Goal: Task Accomplishment & Management: Complete application form

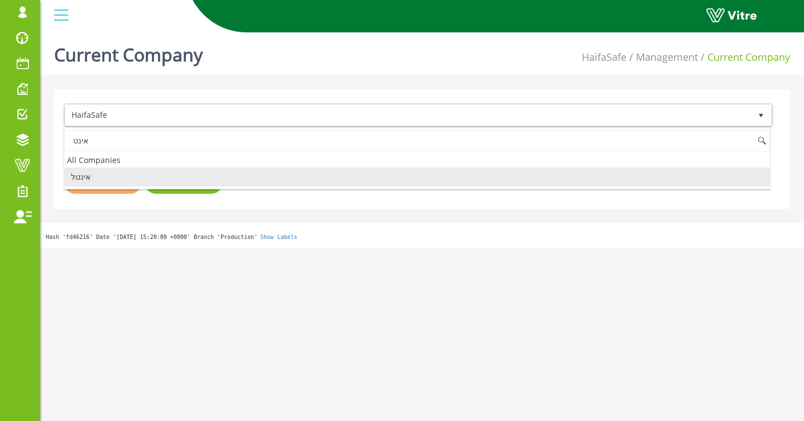
drag, startPoint x: 102, startPoint y: 180, endPoint x: 123, endPoint y: 181, distance: 21.8
click at [102, 181] on li "אינטל" at bounding box center [417, 177] width 706 height 19
type input "אינט"
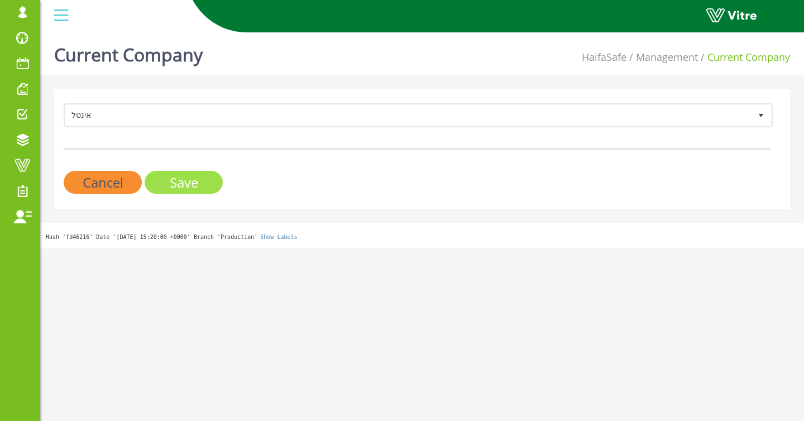
click at [166, 183] on input "Save" at bounding box center [184, 182] width 78 height 23
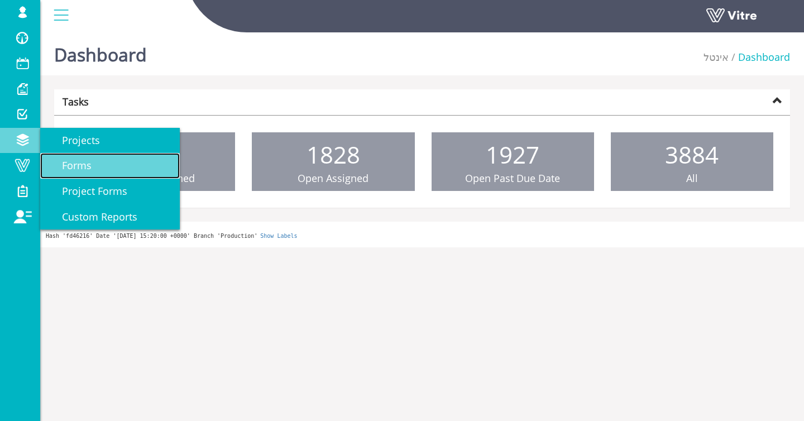
click at [98, 172] on link "Forms" at bounding box center [110, 166] width 140 height 26
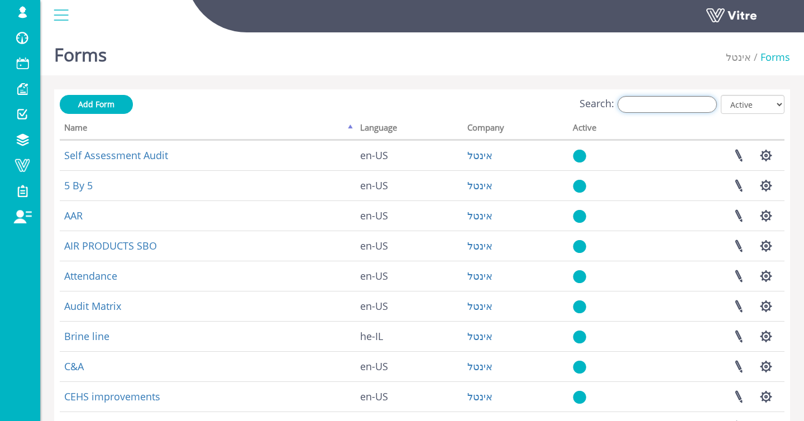
click at [677, 105] on input "Search:" at bounding box center [667, 104] width 99 height 17
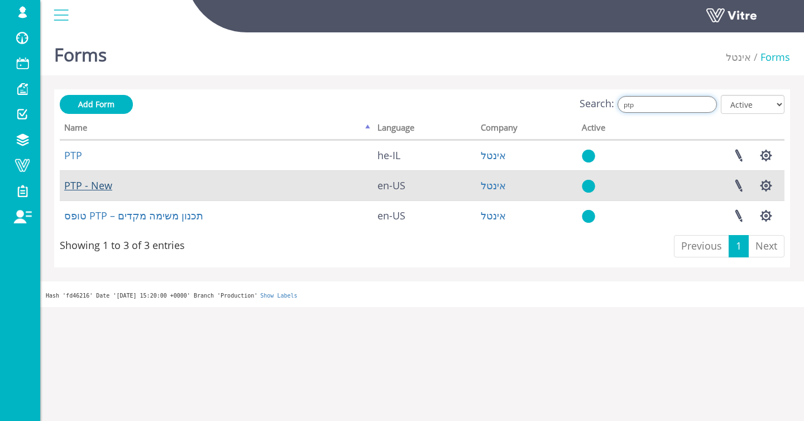
type input "ptp"
click at [82, 189] on link "PTP - New" at bounding box center [88, 185] width 48 height 13
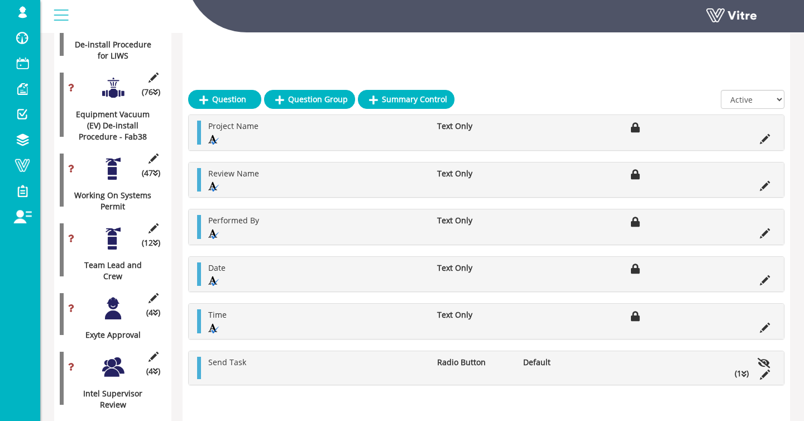
scroll to position [1934, 0]
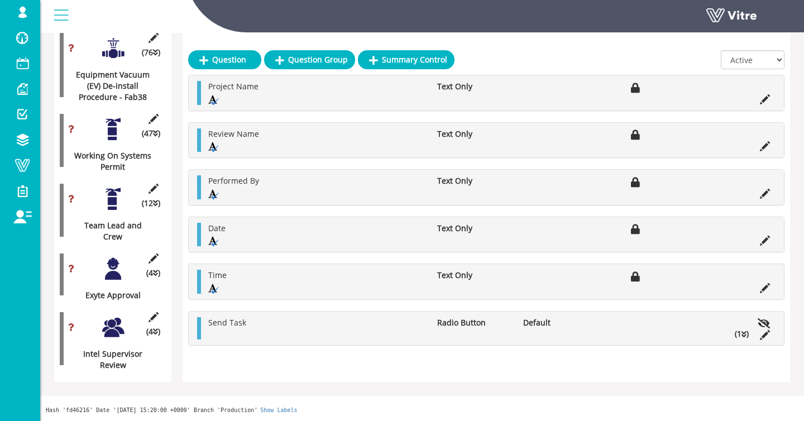
click at [118, 317] on div at bounding box center [113, 327] width 25 height 25
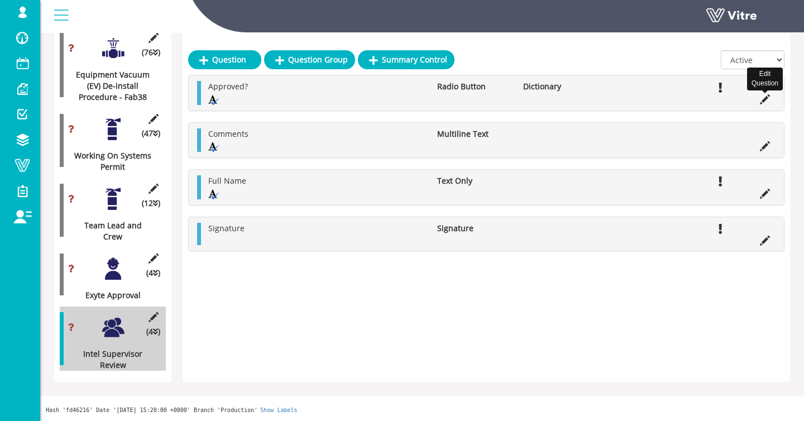
click at [767, 94] on icon at bounding box center [765, 99] width 10 height 10
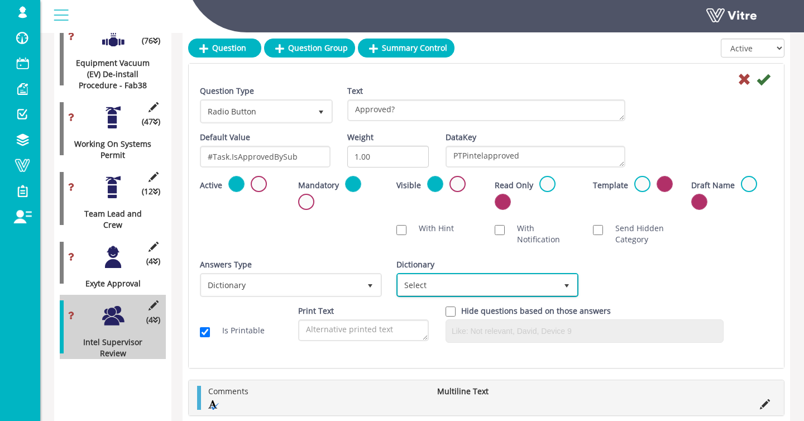
click at [468, 288] on span "Select" at bounding box center [477, 285] width 159 height 20
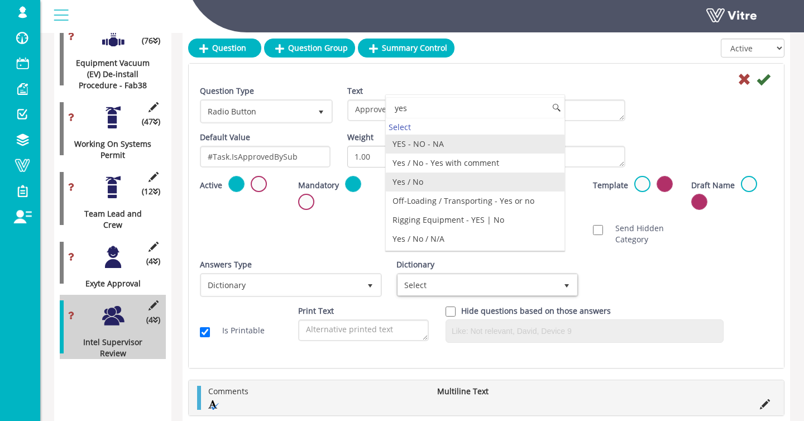
click at [465, 189] on li "Yes / No" at bounding box center [475, 182] width 179 height 19
type input "yes"
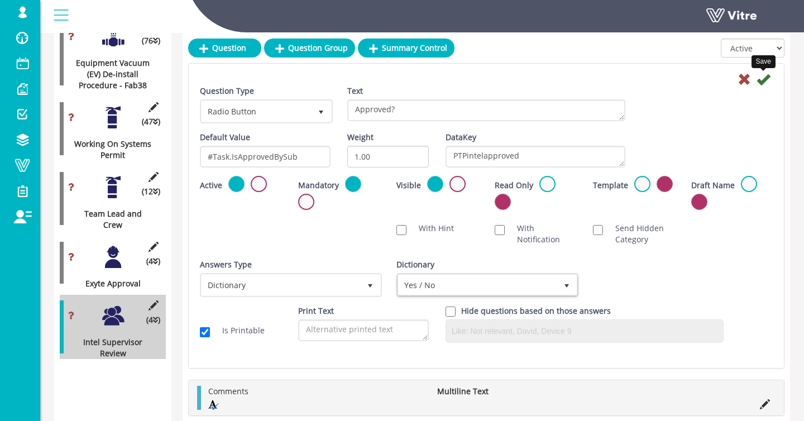
click at [761, 79] on icon at bounding box center [763, 79] width 13 height 13
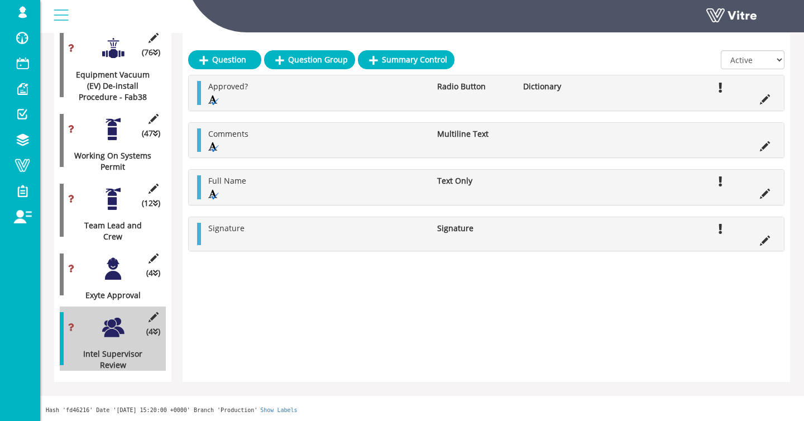
click at [114, 264] on div at bounding box center [113, 268] width 25 height 25
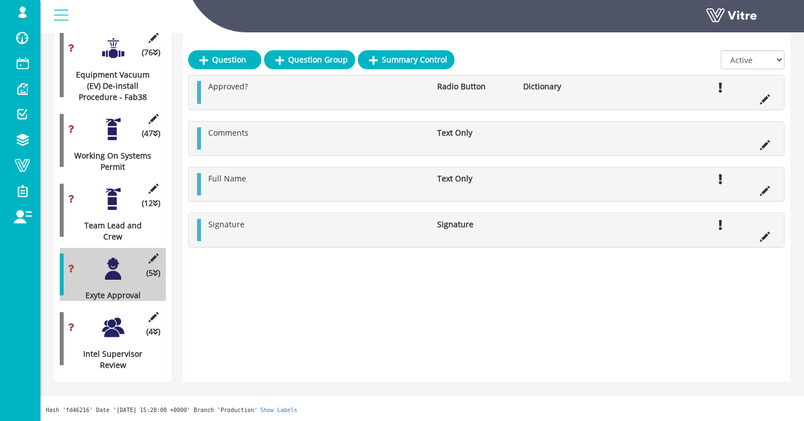
click at [759, 93] on li at bounding box center [764, 98] width 21 height 11
click at [761, 94] on icon at bounding box center [765, 99] width 10 height 10
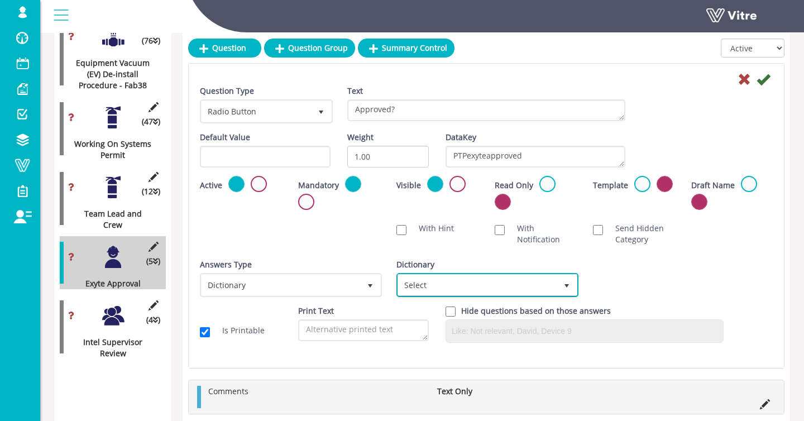
click at [538, 280] on span "Select" at bounding box center [477, 285] width 159 height 20
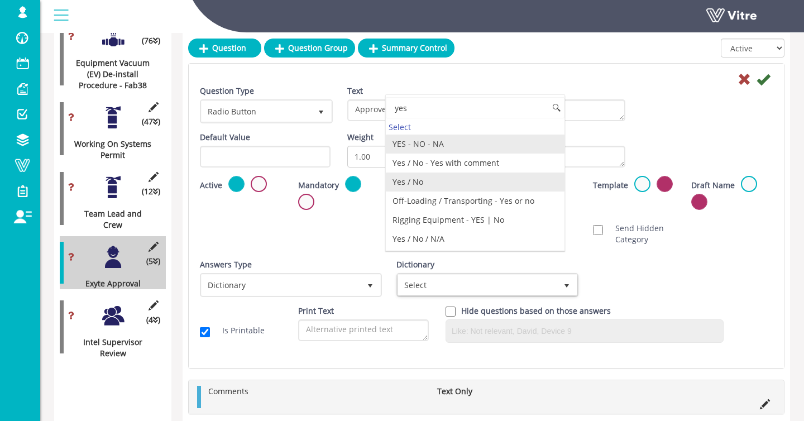
click at [442, 183] on li "Yes / No" at bounding box center [475, 182] width 179 height 19
type input "yes"
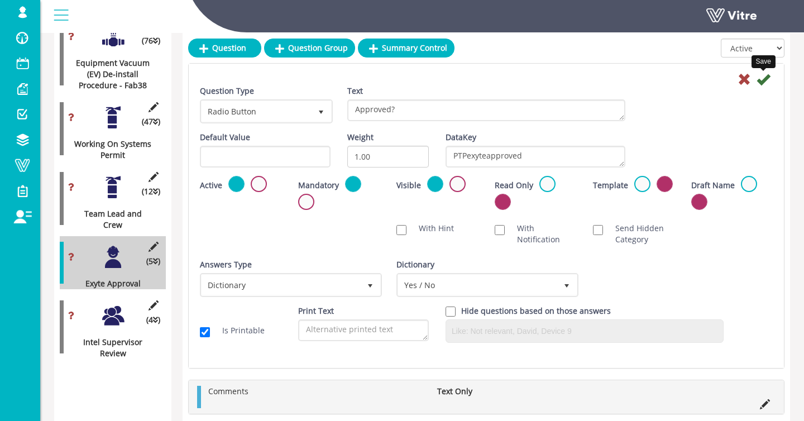
click at [766, 80] on icon at bounding box center [763, 79] width 13 height 13
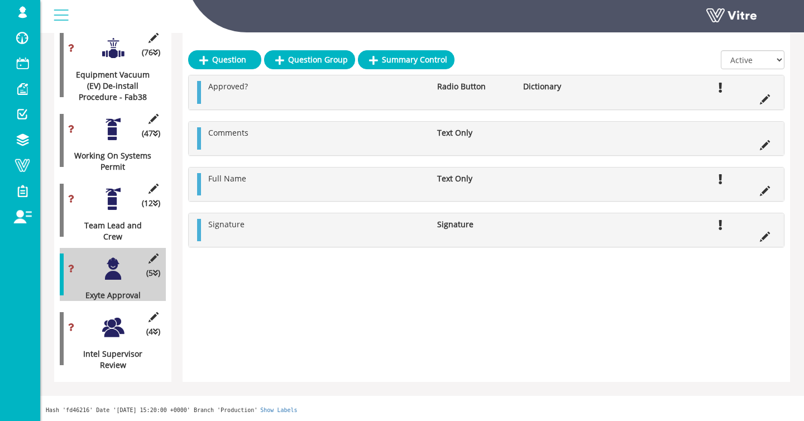
click at [106, 195] on div at bounding box center [113, 199] width 25 height 25
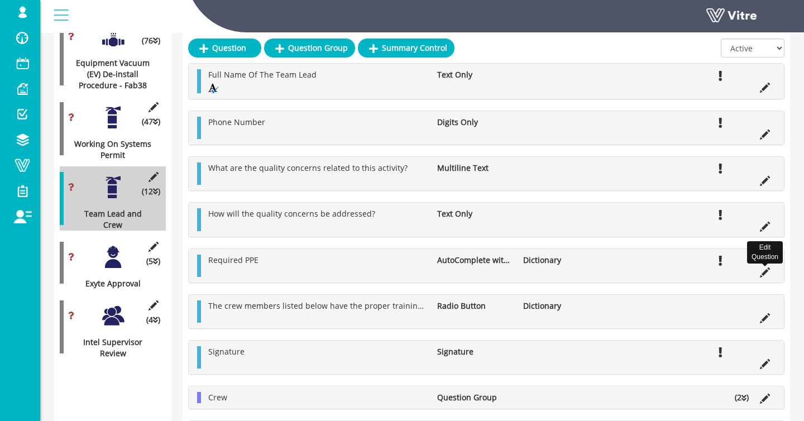
click at [760, 277] on icon at bounding box center [765, 272] width 10 height 10
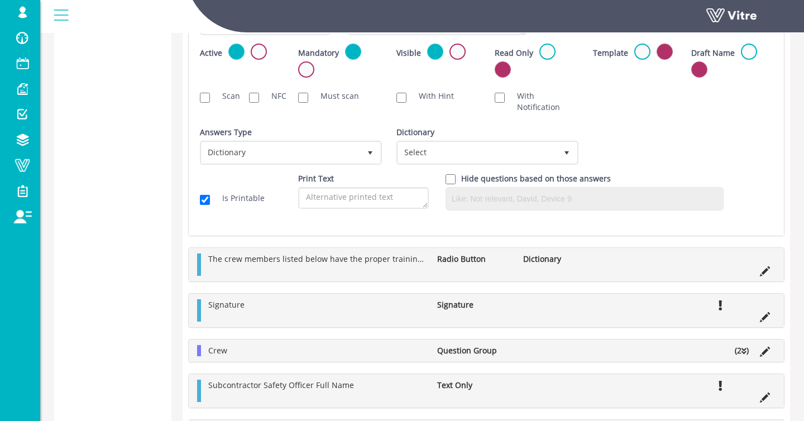
scroll to position [2533, 0]
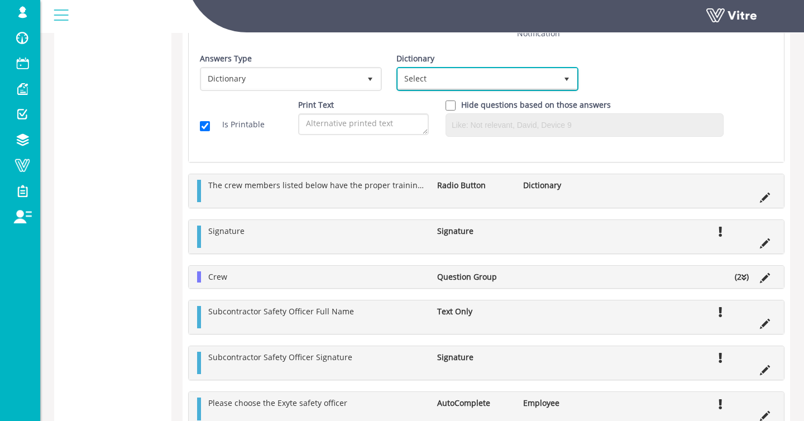
click at [465, 74] on span "Select" at bounding box center [477, 79] width 159 height 20
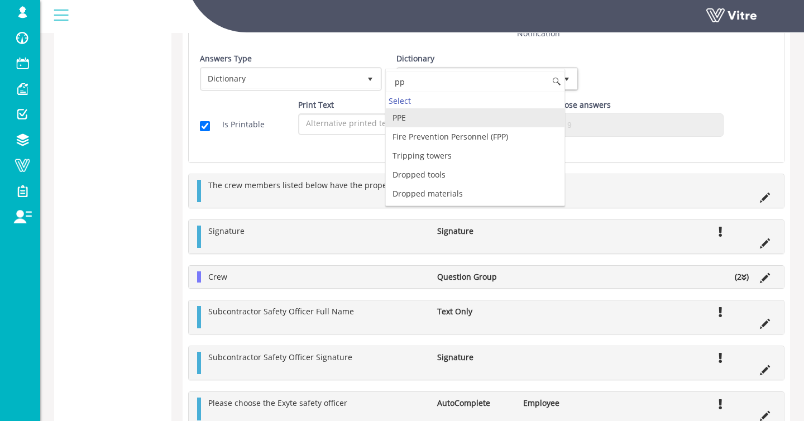
click at [417, 113] on li "PPE" at bounding box center [475, 117] width 179 height 19
type input "pp"
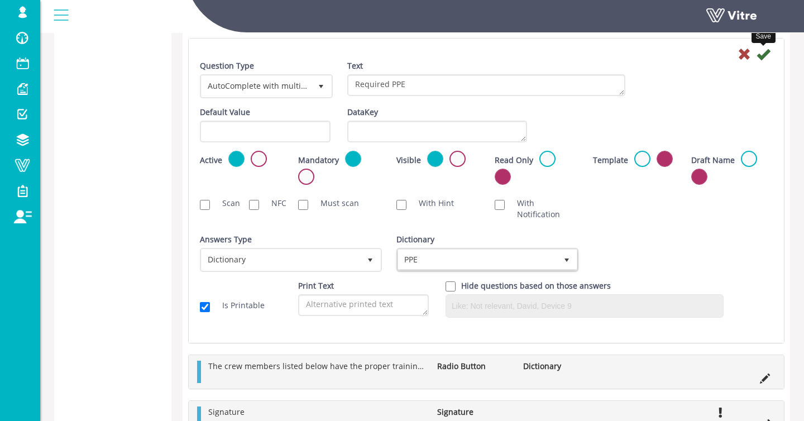
click at [757, 55] on icon at bounding box center [763, 53] width 13 height 13
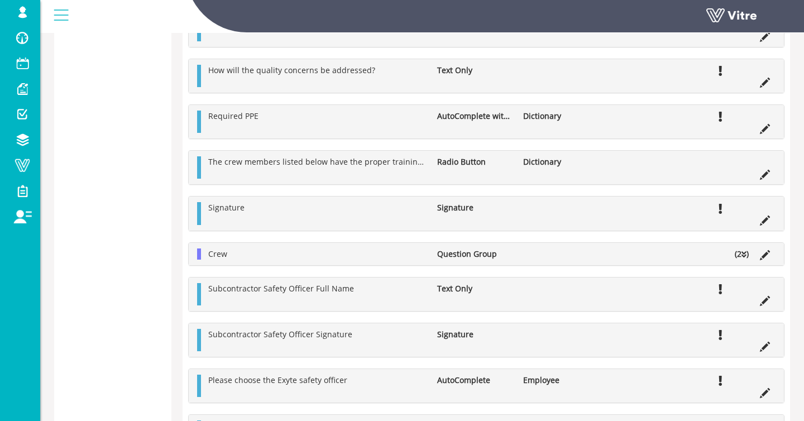
scroll to position [2304, 0]
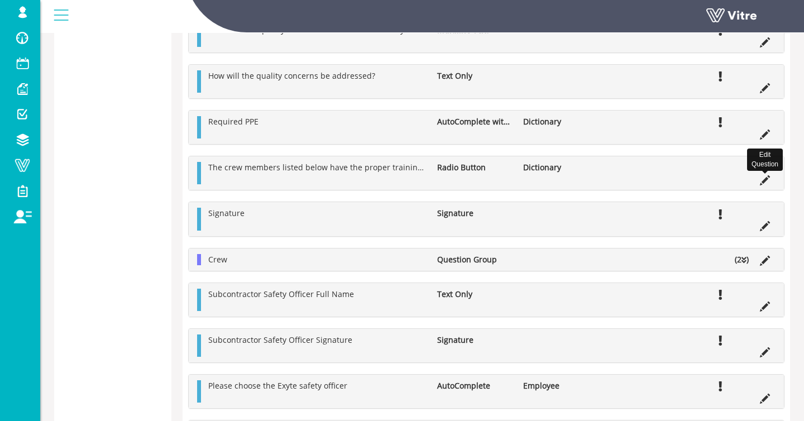
click at [767, 178] on icon at bounding box center [765, 180] width 10 height 10
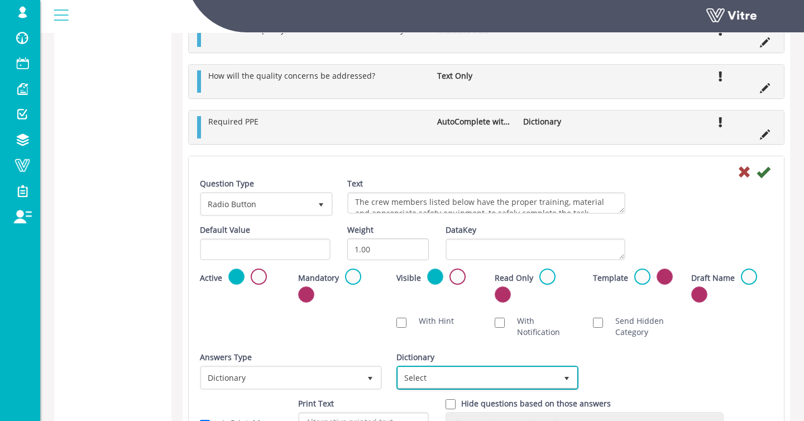
click at [437, 368] on span "Select" at bounding box center [488, 377] width 180 height 21
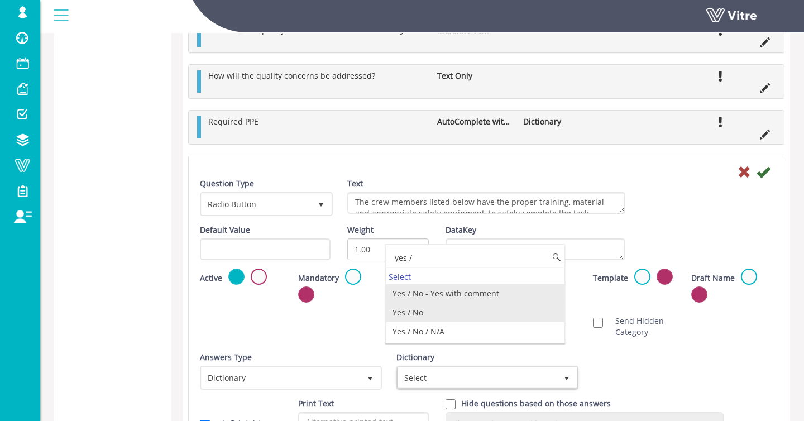
click at [452, 312] on li "Yes / No" at bounding box center [475, 312] width 179 height 19
type input "yes /"
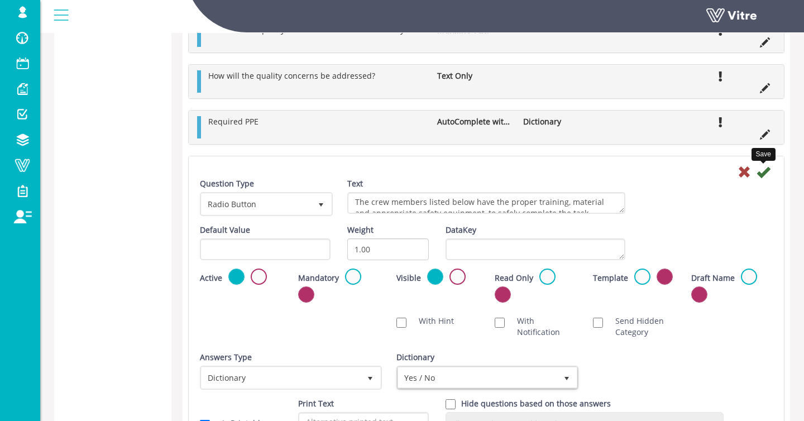
click at [770, 173] on icon at bounding box center [763, 171] width 13 height 13
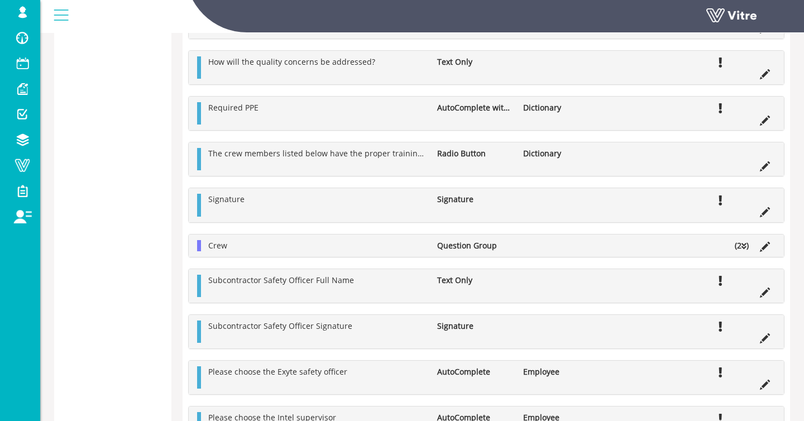
scroll to position [2316, 0]
click at [494, 248] on li "Question Group" at bounding box center [475, 247] width 86 height 11
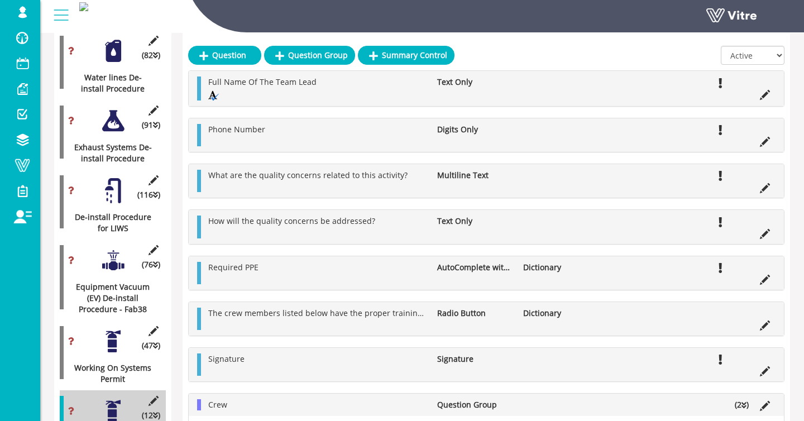
scroll to position [1836, 0]
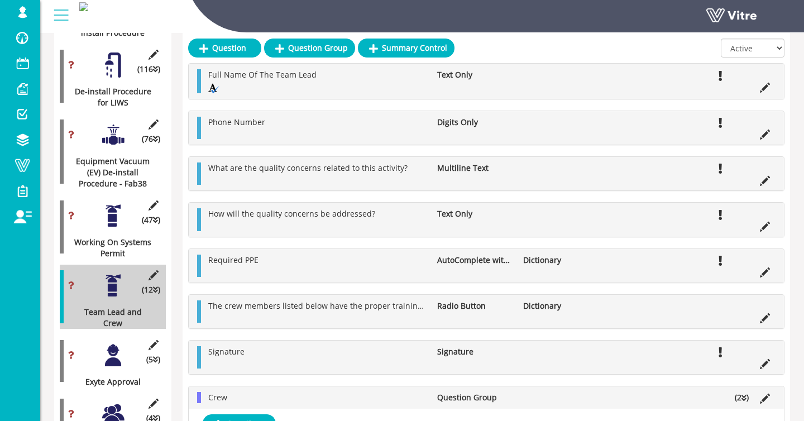
click at [119, 240] on div "(47 ) Working On Systems Permit" at bounding box center [113, 227] width 106 height 64
click at [119, 228] on div at bounding box center [113, 215] width 25 height 25
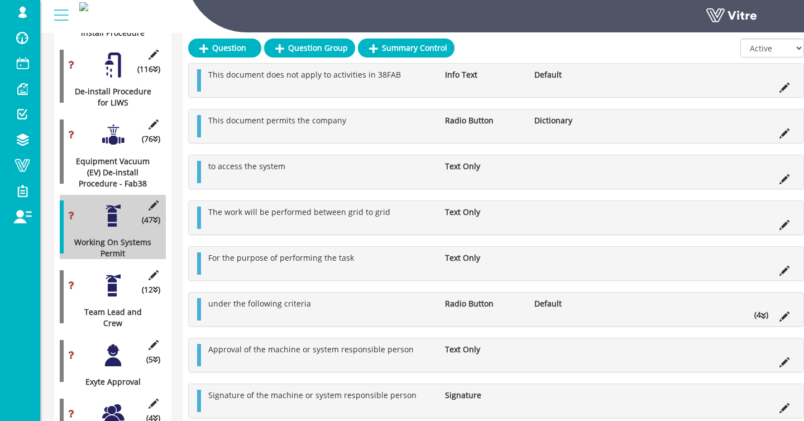
click at [778, 132] on li at bounding box center [784, 131] width 21 height 11
click at [783, 132] on icon at bounding box center [785, 133] width 10 height 10
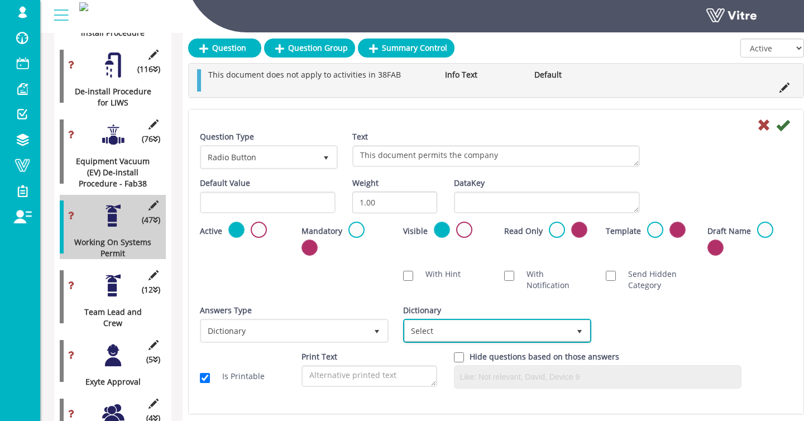
click at [458, 331] on span "Select" at bounding box center [487, 331] width 165 height 20
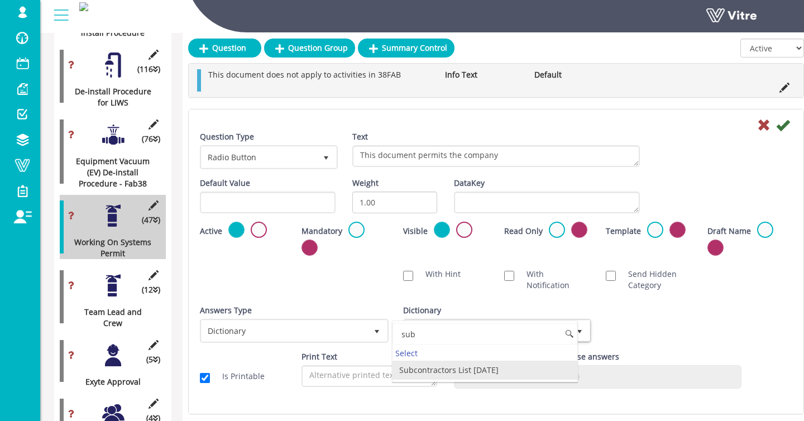
click at [441, 369] on li "Subcontractors List 20.04.25" at bounding box center [485, 370] width 185 height 19
type input "sub"
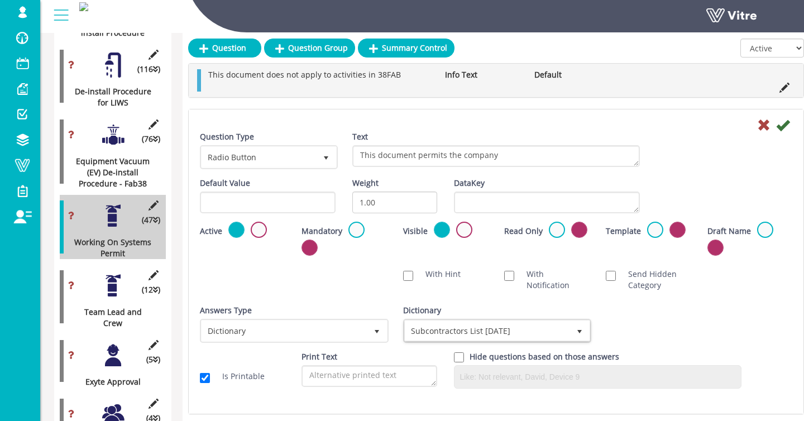
click at [788, 125] on icon at bounding box center [782, 124] width 13 height 13
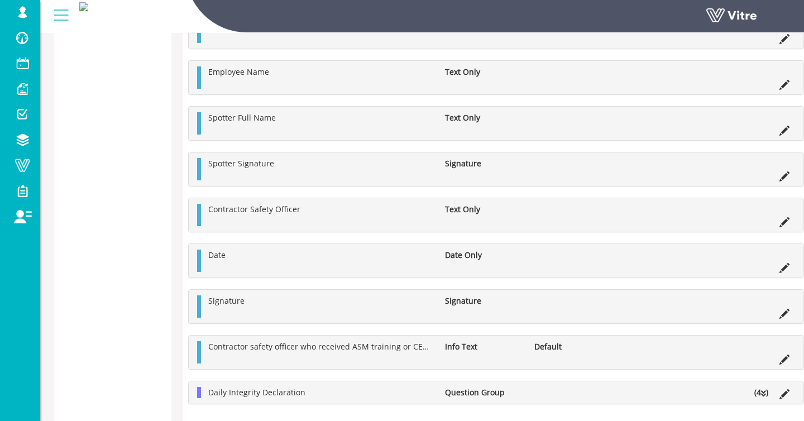
scroll to position [3971, 0]
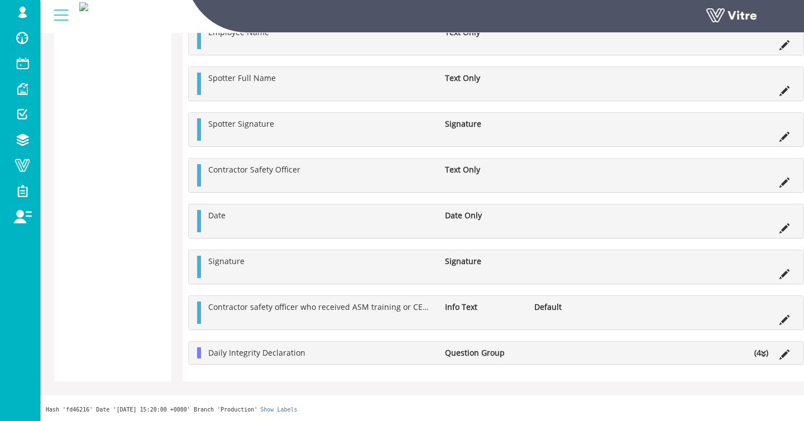
click at [372, 357] on li "Daily Integrity Declaration" at bounding box center [321, 352] width 237 height 11
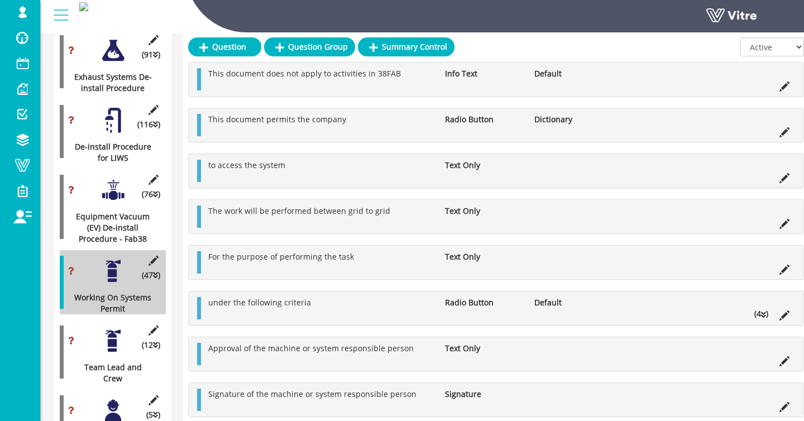
scroll to position [1778, 0]
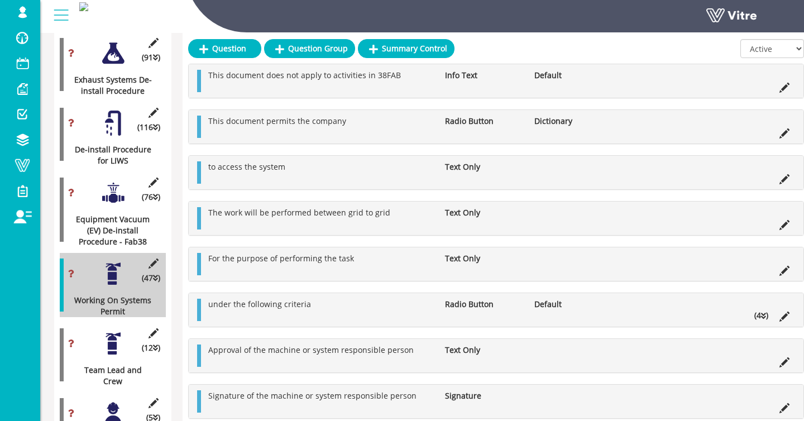
click at [117, 206] on div at bounding box center [113, 192] width 25 height 25
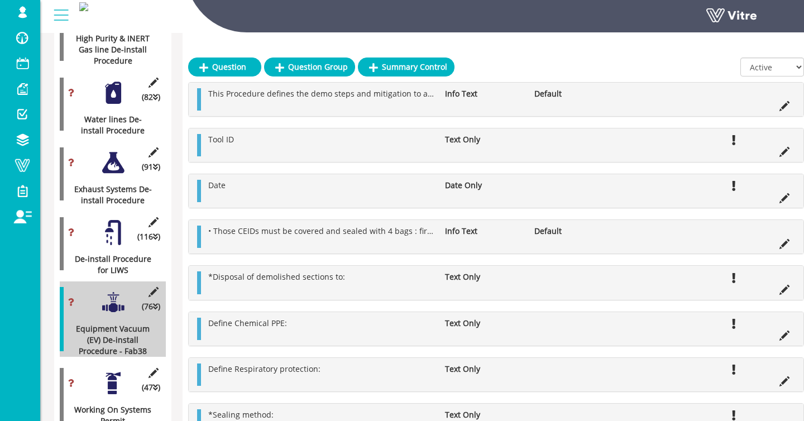
scroll to position [1634, 0]
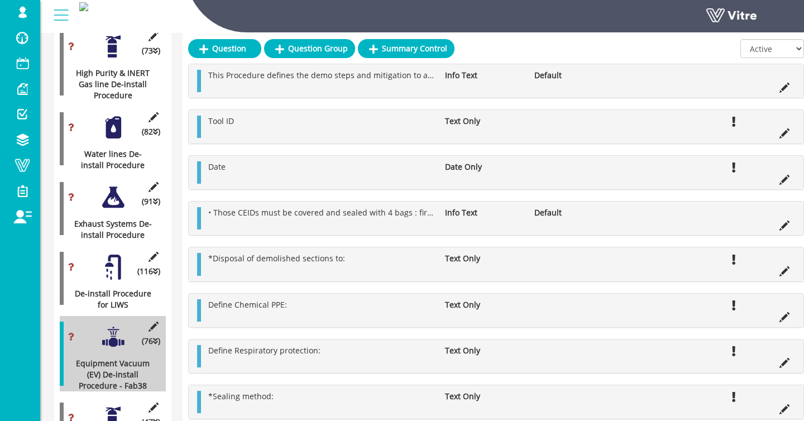
click at [113, 268] on div at bounding box center [113, 267] width 25 height 25
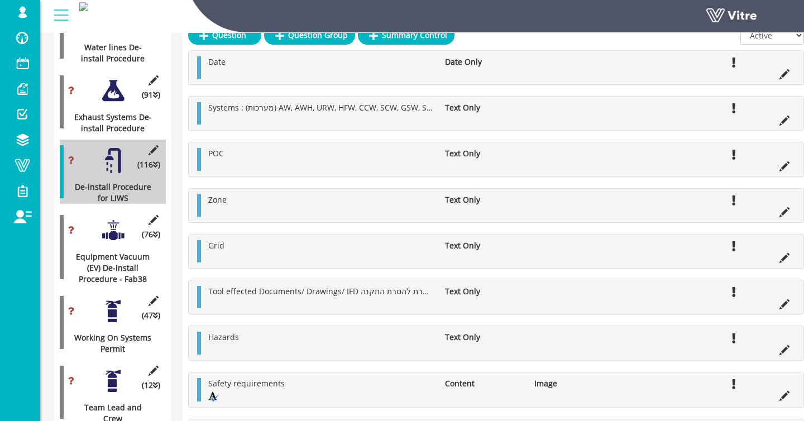
scroll to position [1722, 0]
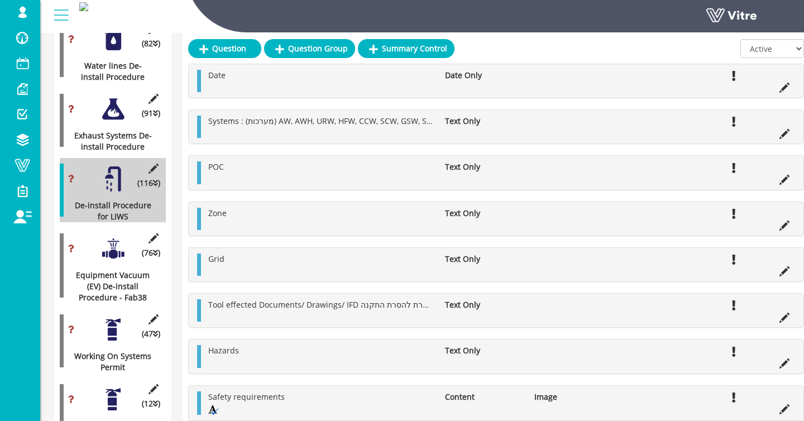
click at [106, 111] on div at bounding box center [113, 109] width 25 height 25
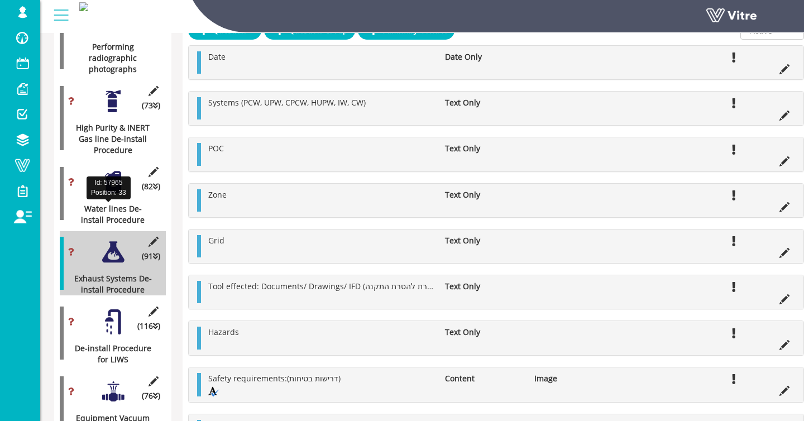
scroll to position [1561, 0]
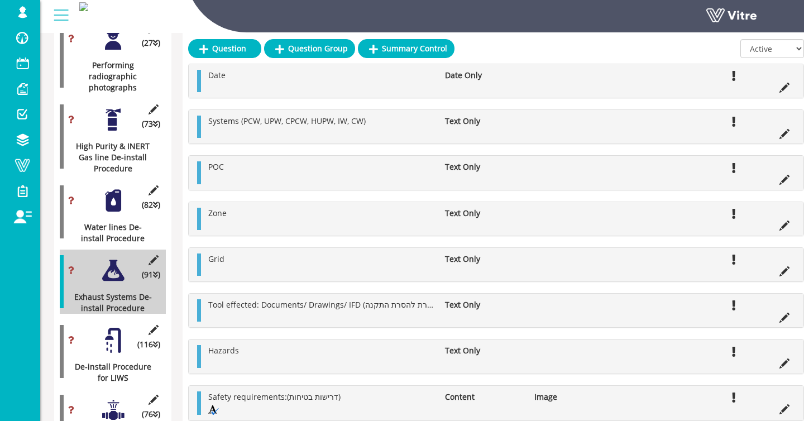
click at [109, 205] on div at bounding box center [113, 200] width 25 height 25
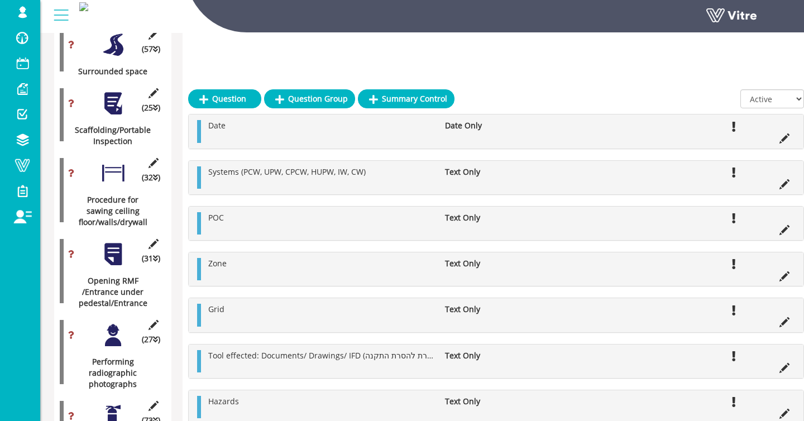
scroll to position [1473, 0]
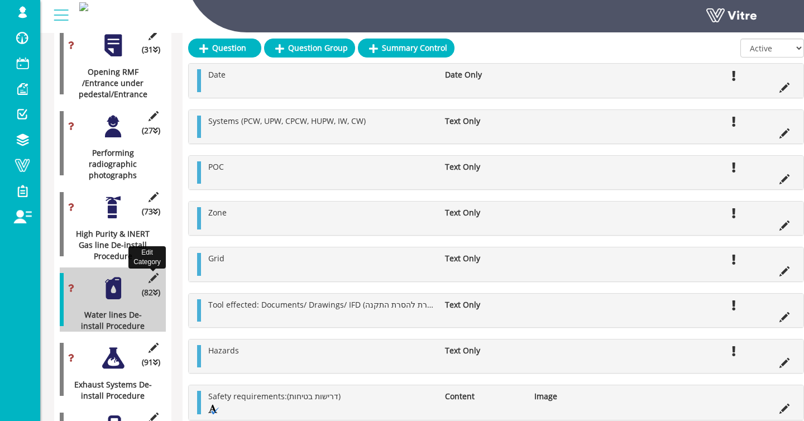
click at [151, 275] on icon at bounding box center [153, 278] width 14 height 10
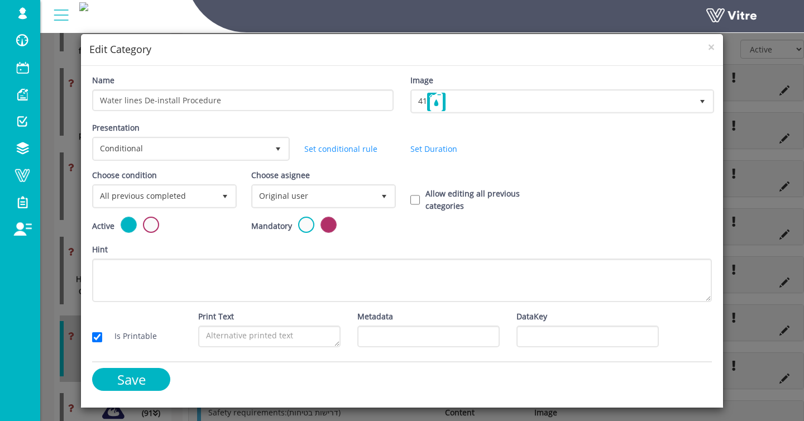
click at [707, 46] on h4 "Edit Category" at bounding box center [401, 49] width 625 height 15
click at [711, 46] on span "×" at bounding box center [711, 47] width 7 height 16
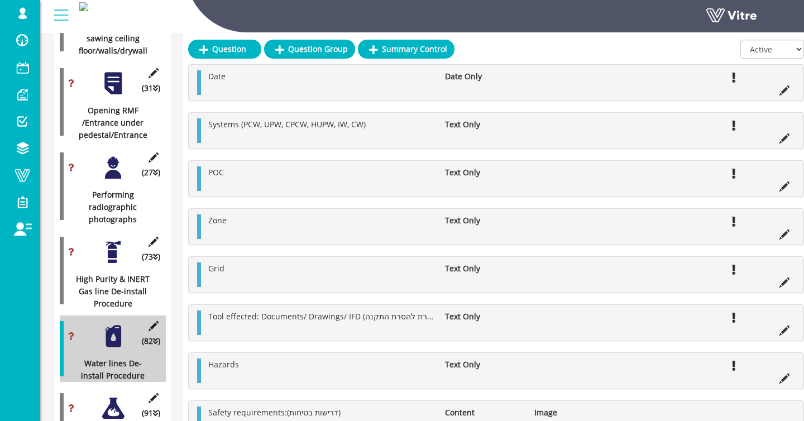
click at [104, 248] on div at bounding box center [113, 252] width 25 height 25
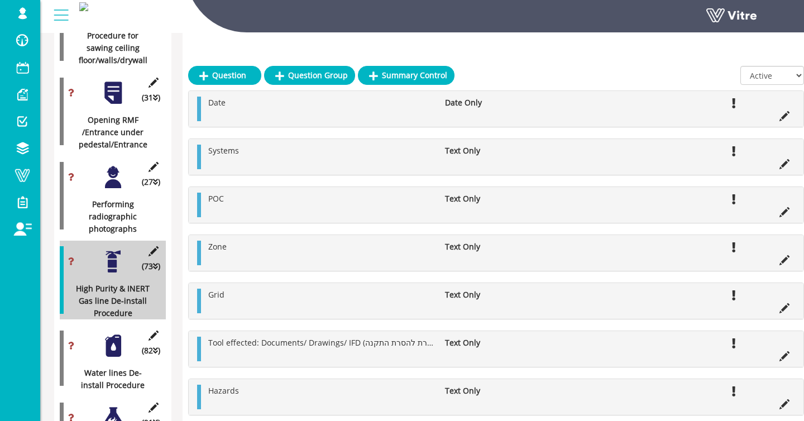
scroll to position [1444, 0]
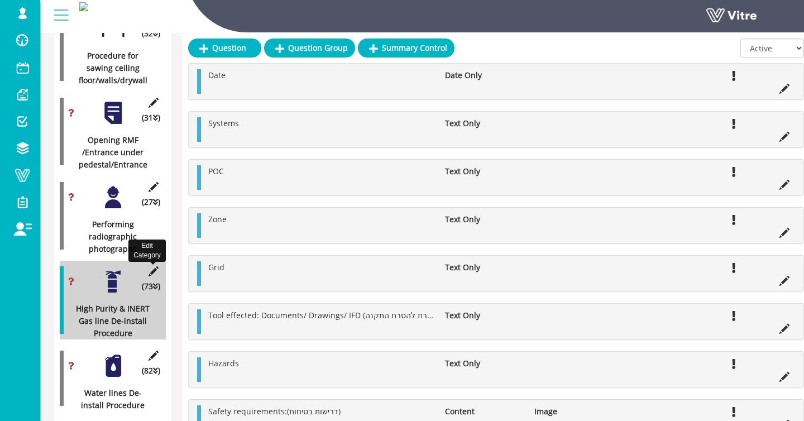
click at [152, 269] on icon at bounding box center [153, 271] width 14 height 10
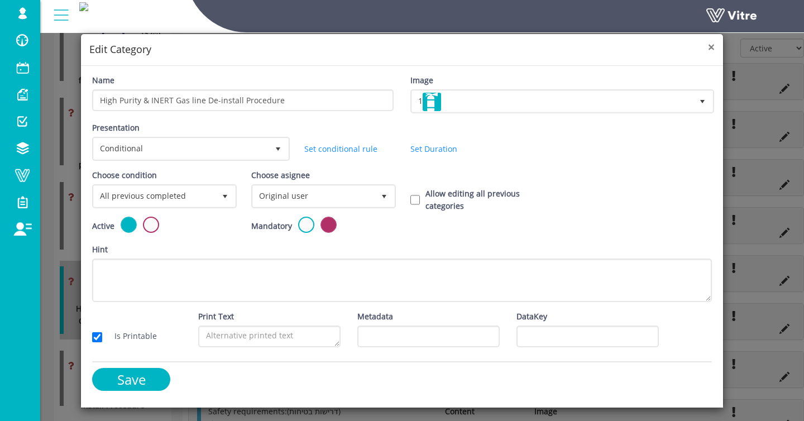
click at [708, 47] on span "×" at bounding box center [711, 47] width 7 height 16
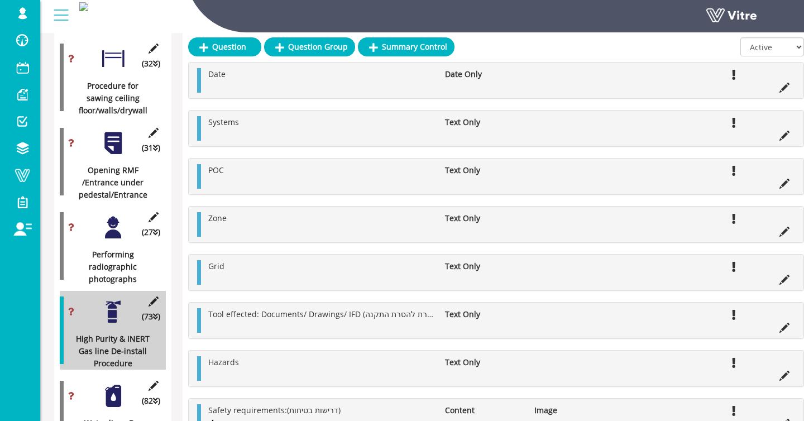
scroll to position [1412, 0]
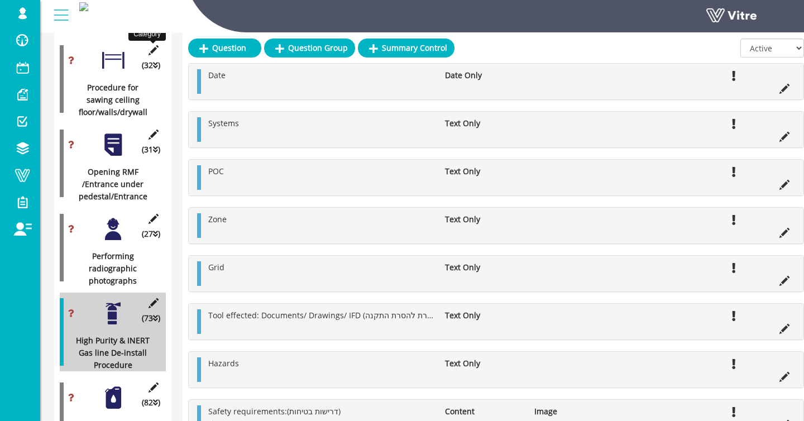
click at [150, 46] on icon at bounding box center [153, 50] width 14 height 10
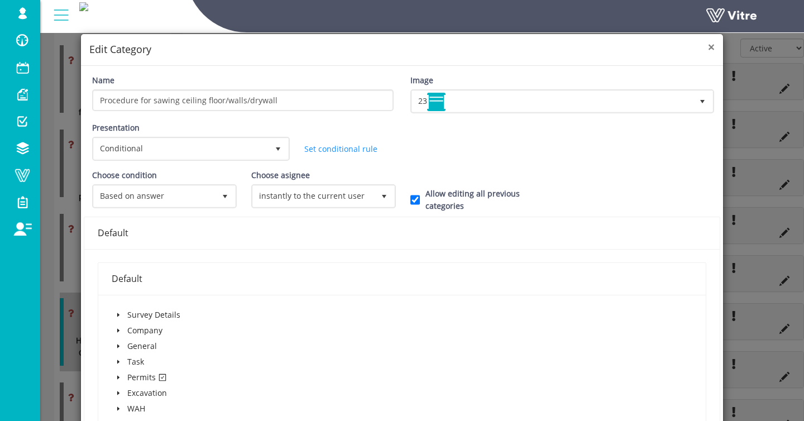
click at [711, 48] on span "×" at bounding box center [711, 47] width 7 height 16
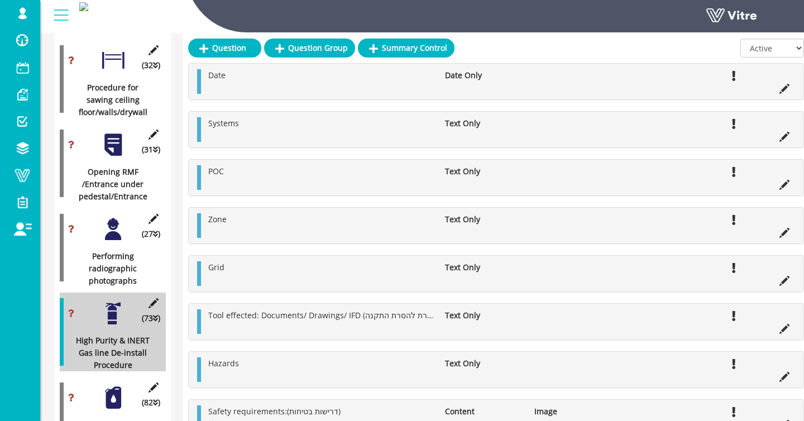
click at [99, 141] on div "(31 ) Opening RMF /Entrance under pedestal/Entrance" at bounding box center [113, 163] width 106 height 79
click at [109, 141] on div at bounding box center [113, 144] width 25 height 25
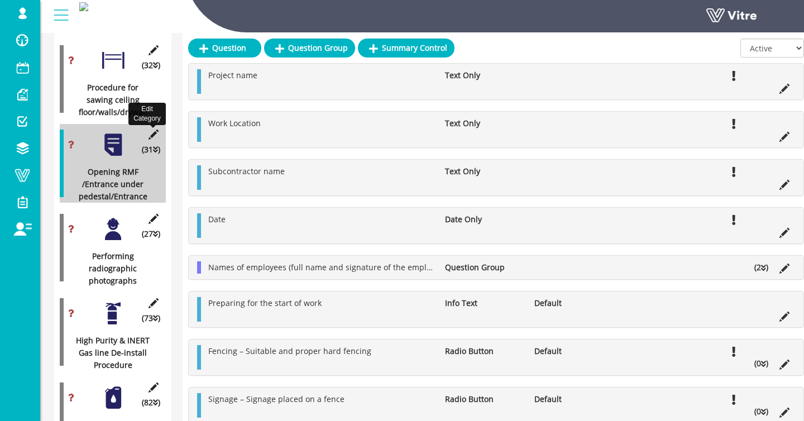
click at [156, 134] on icon at bounding box center [153, 135] width 14 height 10
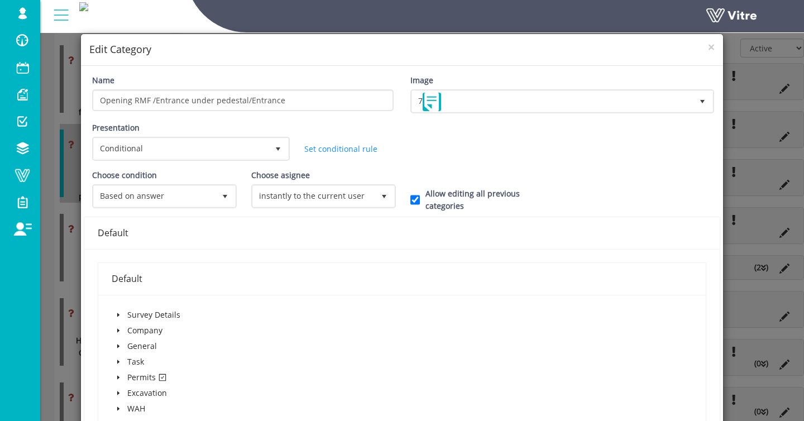
click at [65, 276] on div "× Edit Category Name Opening RMF /Entrance under pedestal/Entrance Image 7 7 Pr…" at bounding box center [402, 210] width 804 height 421
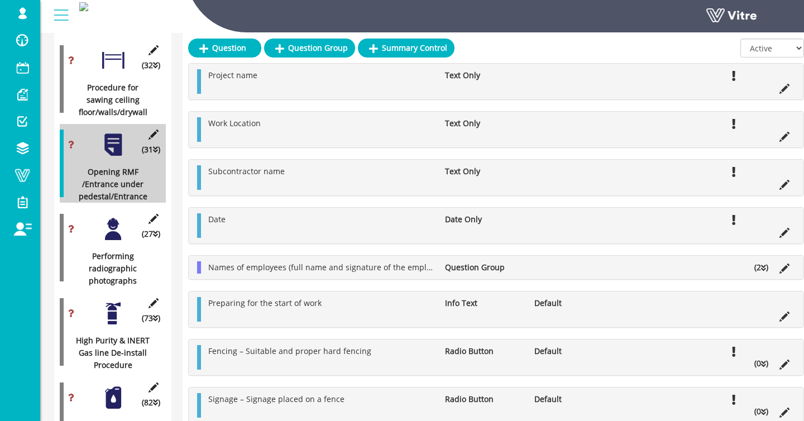
click at [108, 238] on div at bounding box center [113, 229] width 25 height 25
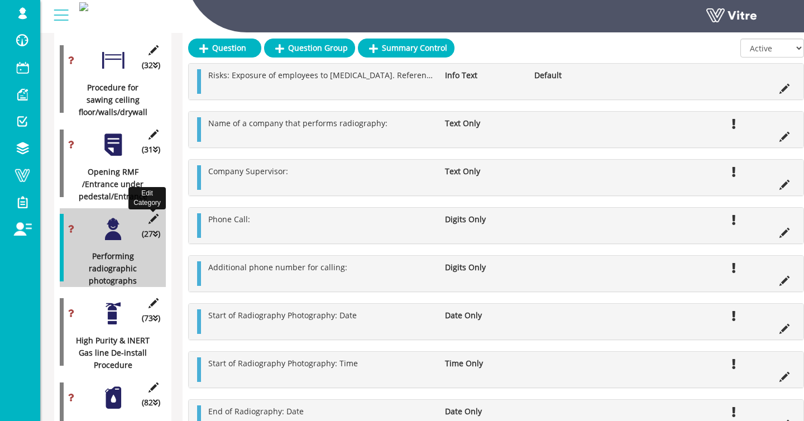
click at [154, 217] on icon at bounding box center [153, 219] width 14 height 10
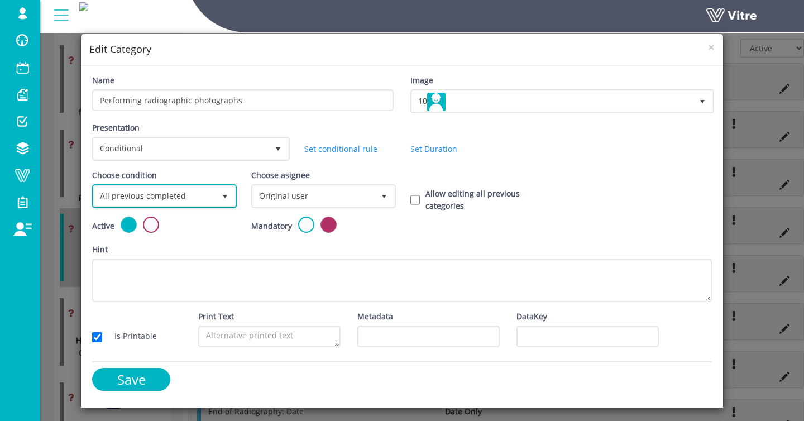
click at [168, 198] on span "All previous completed" at bounding box center [154, 196] width 121 height 20
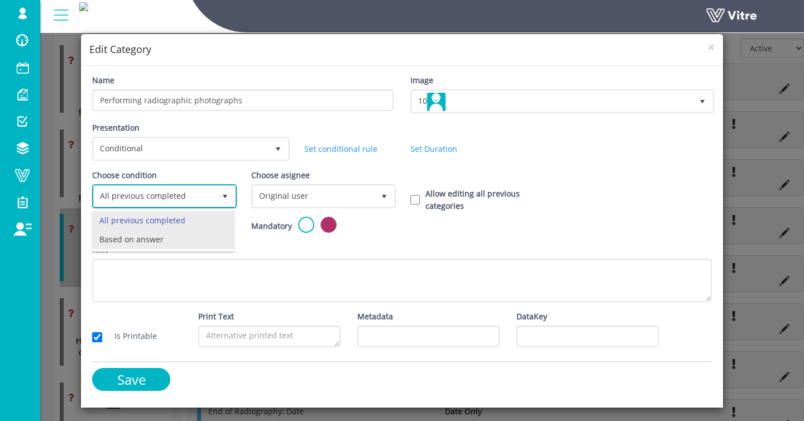
click at [164, 236] on li "Based on answer" at bounding box center [163, 239] width 141 height 19
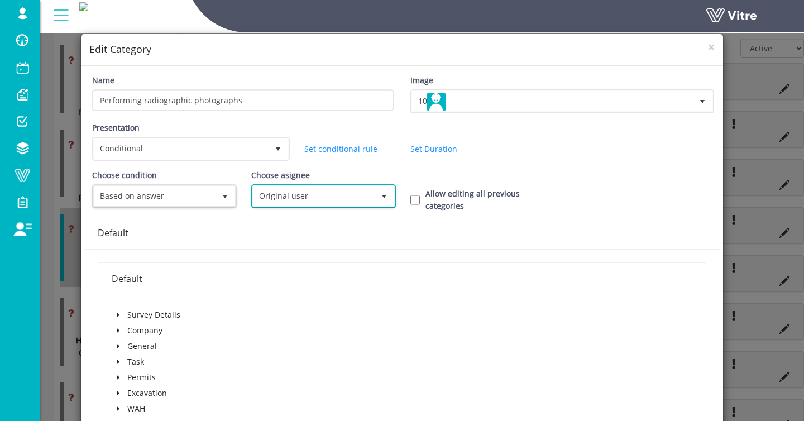
click at [280, 202] on span "Original user" at bounding box center [313, 196] width 121 height 20
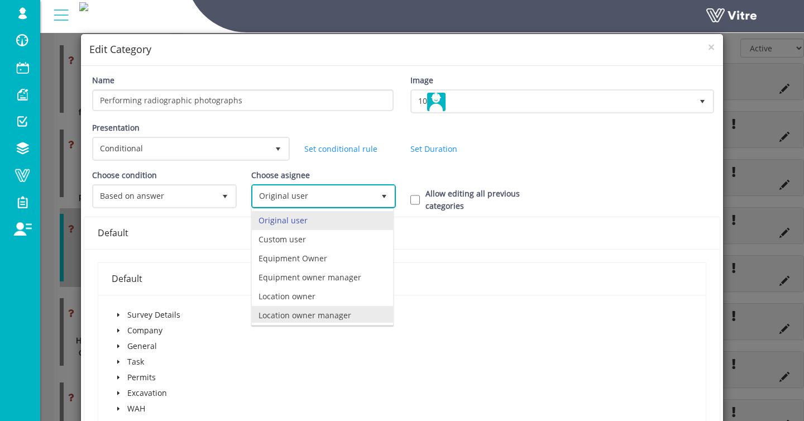
scroll to position [78, 0]
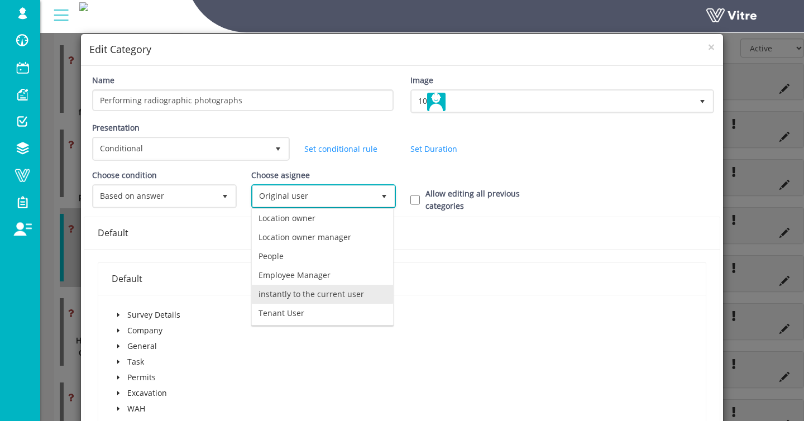
drag, startPoint x: 305, startPoint y: 290, endPoint x: 363, endPoint y: 260, distance: 65.7
click at [306, 290] on li "instantly to the current user" at bounding box center [322, 294] width 141 height 19
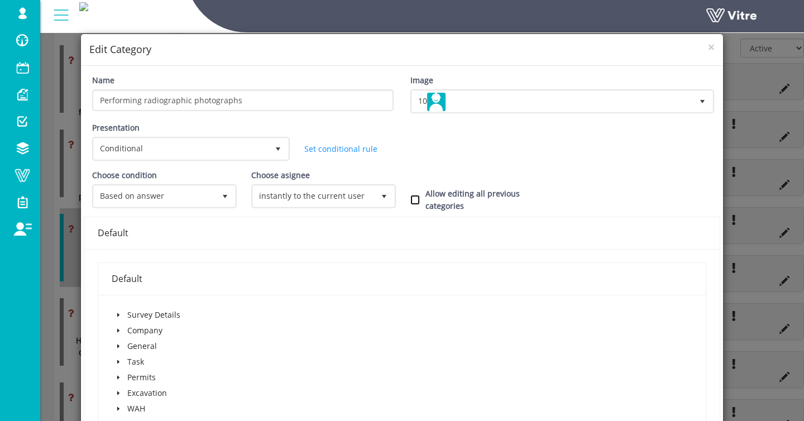
click at [410, 199] on input "Allow editing all previous categories" at bounding box center [414, 200] width 9 height 10
checkbox input "true"
drag, startPoint x: 117, startPoint y: 376, endPoint x: 166, endPoint y: 360, distance: 51.9
click at [117, 376] on icon "caret-down" at bounding box center [118, 378] width 2 height 4
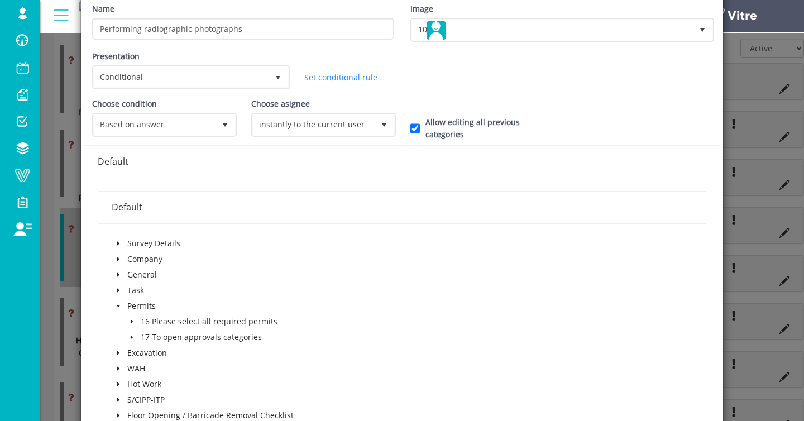
scroll to position [176, 0]
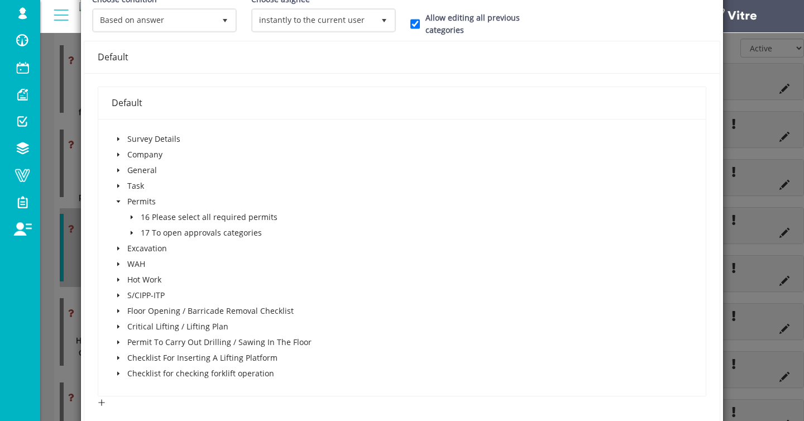
click at [136, 215] on span at bounding box center [131, 217] width 13 height 13
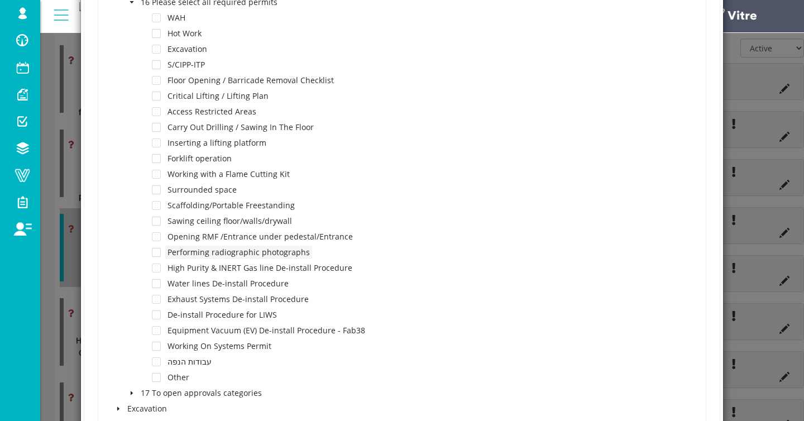
scroll to position [392, 0]
drag, startPoint x: 157, startPoint y: 251, endPoint x: 199, endPoint y: 250, distance: 41.4
click at [159, 252] on span at bounding box center [156, 251] width 9 height 9
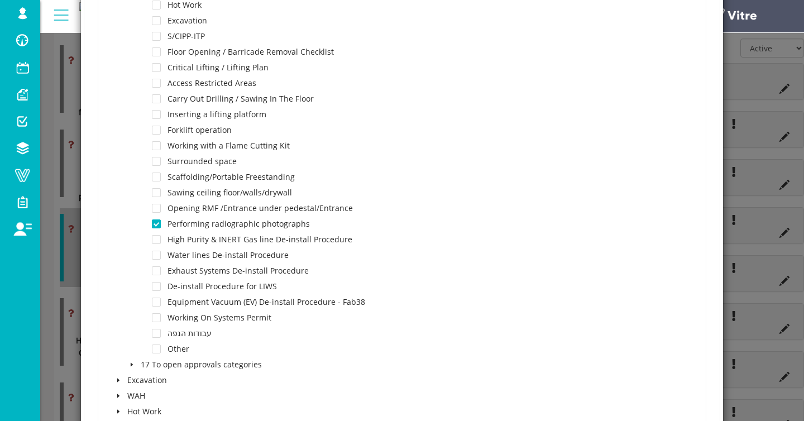
scroll to position [756, 0]
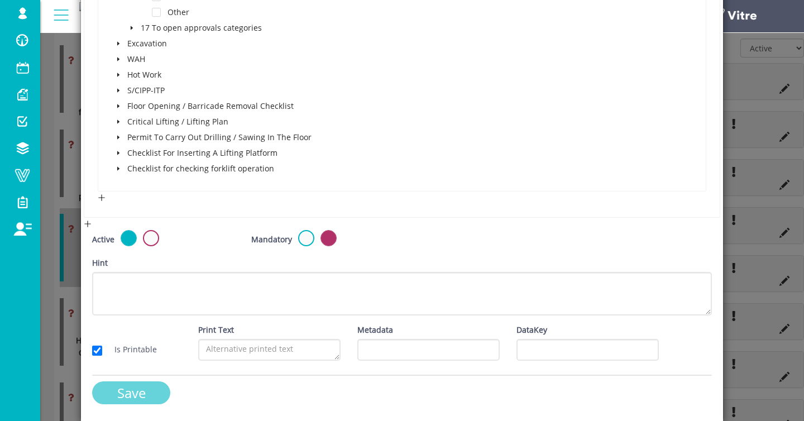
click at [160, 394] on input "Save" at bounding box center [131, 392] width 78 height 23
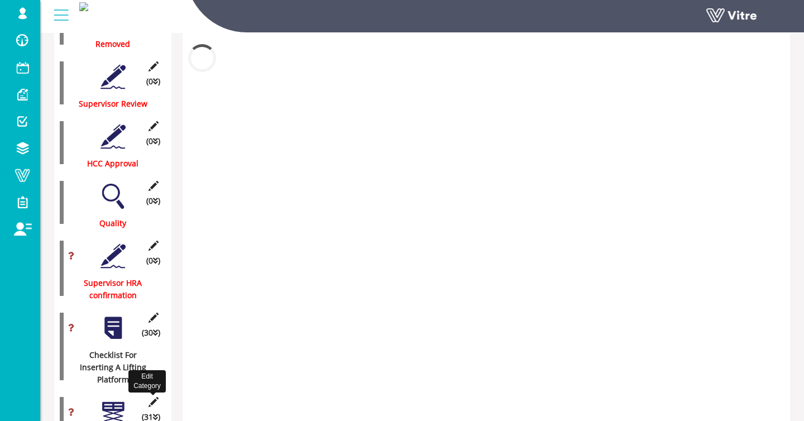
scroll to position [1412, 0]
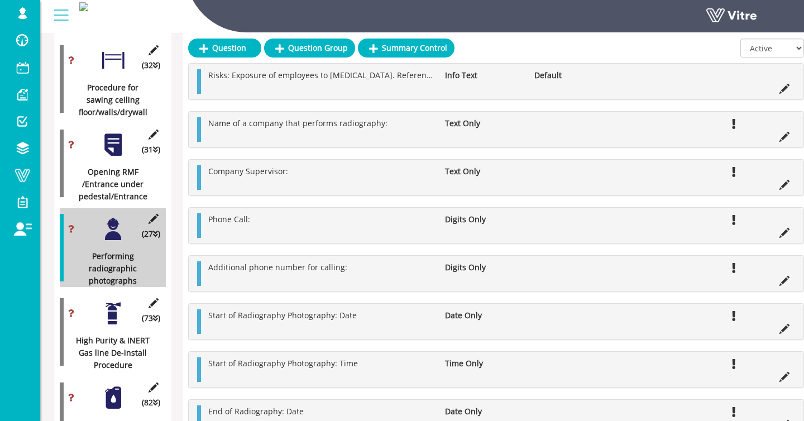
click at [113, 312] on div at bounding box center [113, 313] width 25 height 25
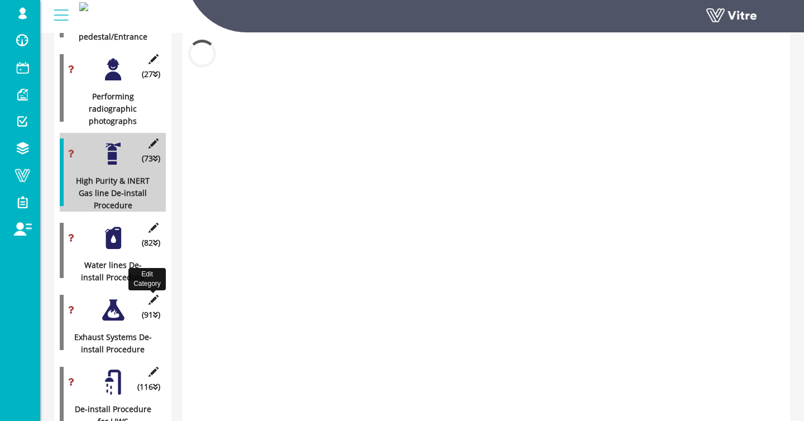
scroll to position [1573, 0]
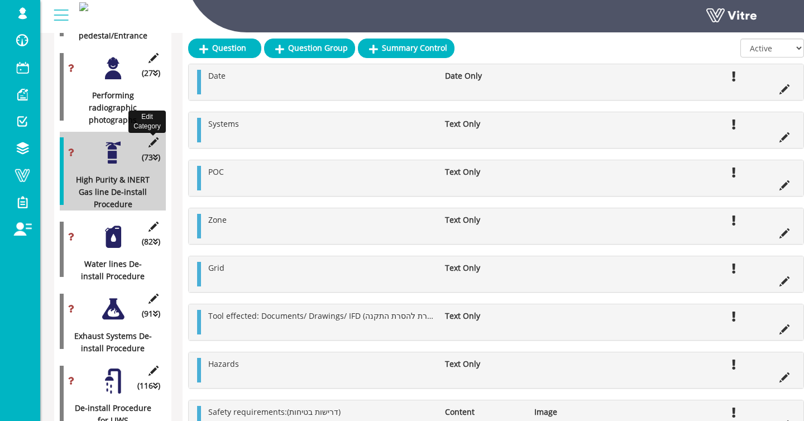
drag, startPoint x: 155, startPoint y: 141, endPoint x: 163, endPoint y: 141, distance: 7.8
click at [155, 141] on icon at bounding box center [153, 142] width 14 height 10
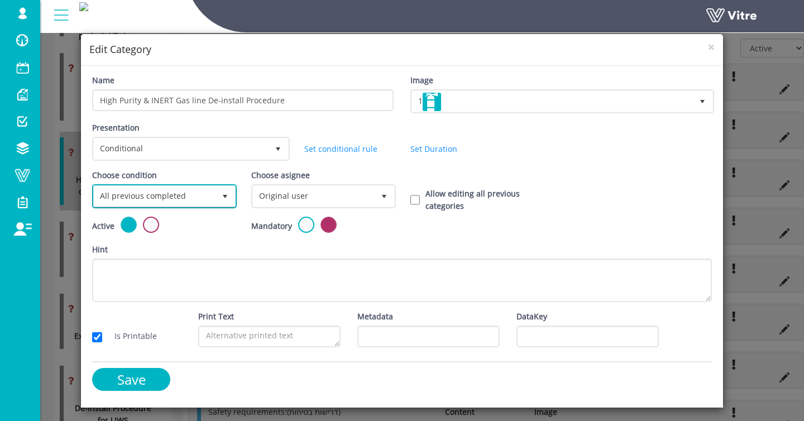
click at [161, 188] on span "All previous completed" at bounding box center [154, 196] width 121 height 20
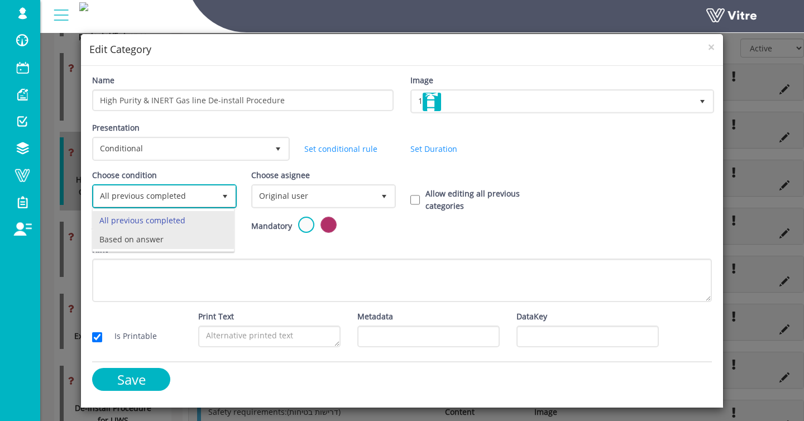
click at [152, 231] on li "Based on answer" at bounding box center [163, 239] width 141 height 19
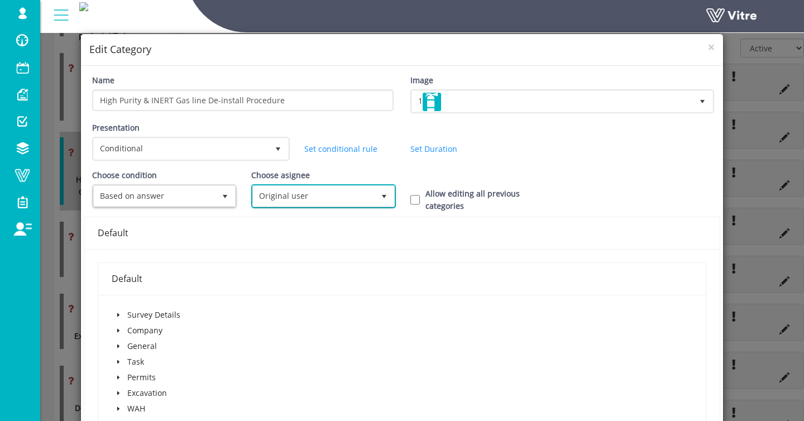
click at [329, 190] on span "Original user" at bounding box center [313, 196] width 121 height 20
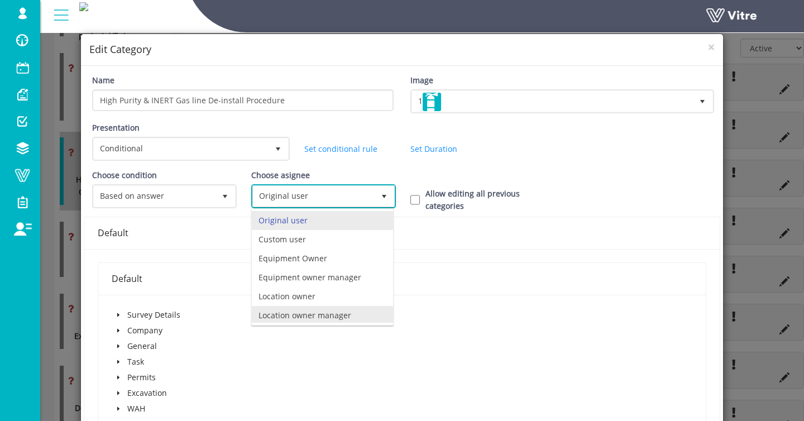
scroll to position [78, 0]
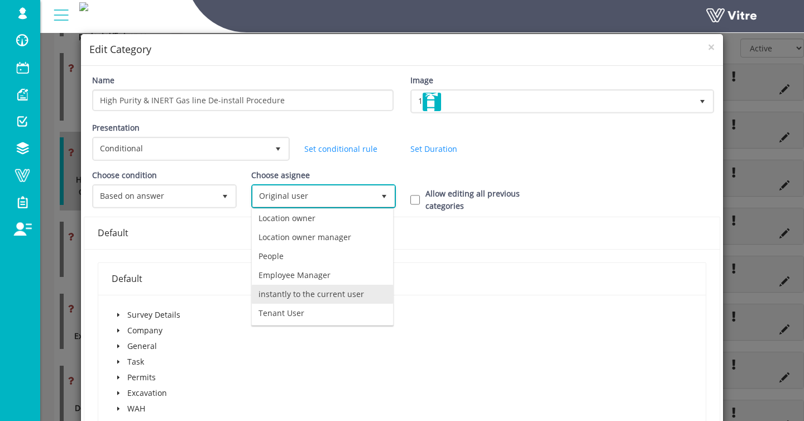
click at [313, 299] on li "instantly to the current user" at bounding box center [322, 294] width 141 height 19
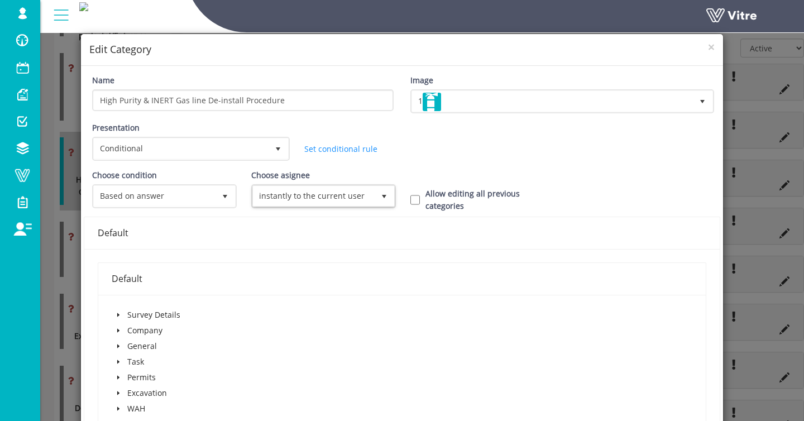
click at [440, 210] on label "Allow editing all previous categories" at bounding box center [489, 200] width 127 height 25
click at [420, 205] on input "Allow editing all previous categories" at bounding box center [414, 200] width 9 height 10
checkbox input "true"
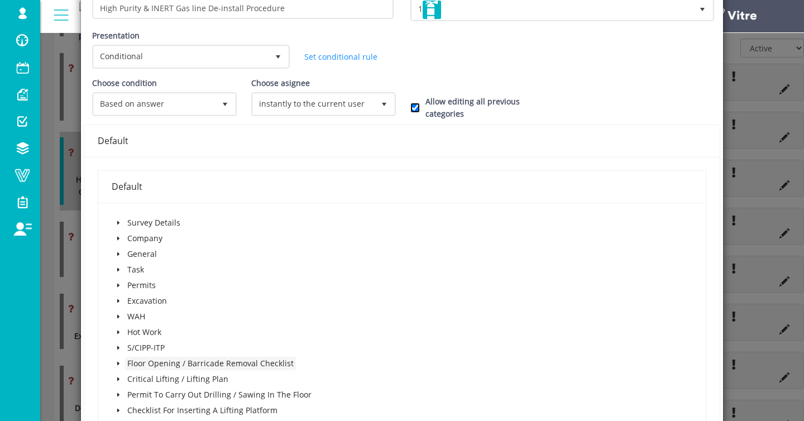
scroll to position [180, 0]
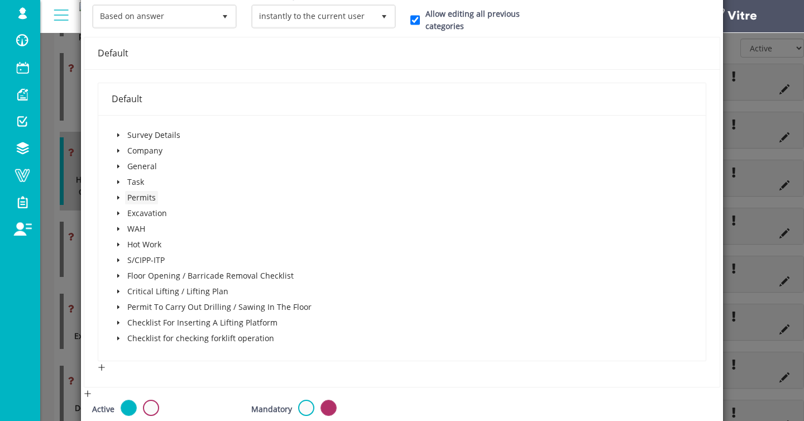
click at [131, 194] on span "Permits" at bounding box center [141, 197] width 28 height 11
click at [119, 197] on icon "caret-down" at bounding box center [119, 198] width 6 height 6
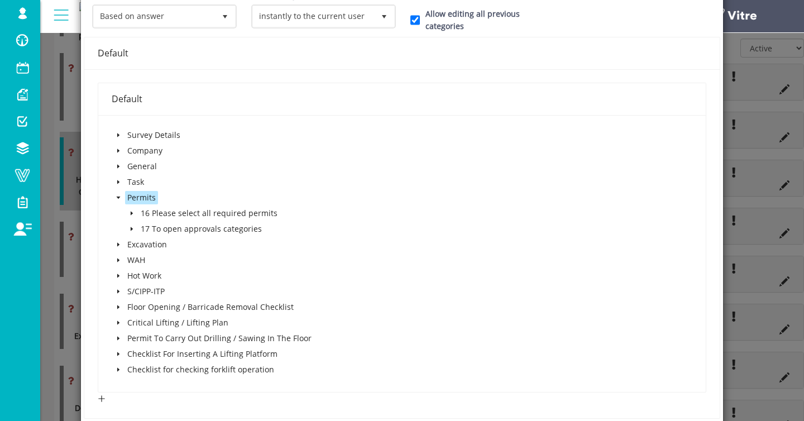
click at [127, 214] on span at bounding box center [131, 213] width 13 height 13
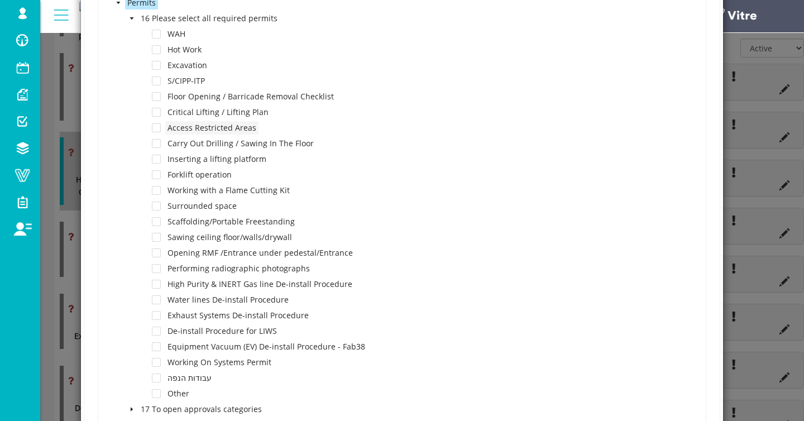
scroll to position [378, 0]
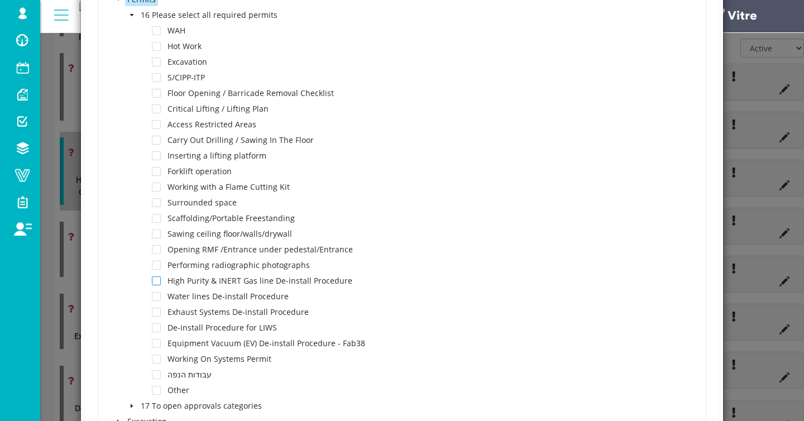
click at [156, 282] on span at bounding box center [156, 280] width 9 height 9
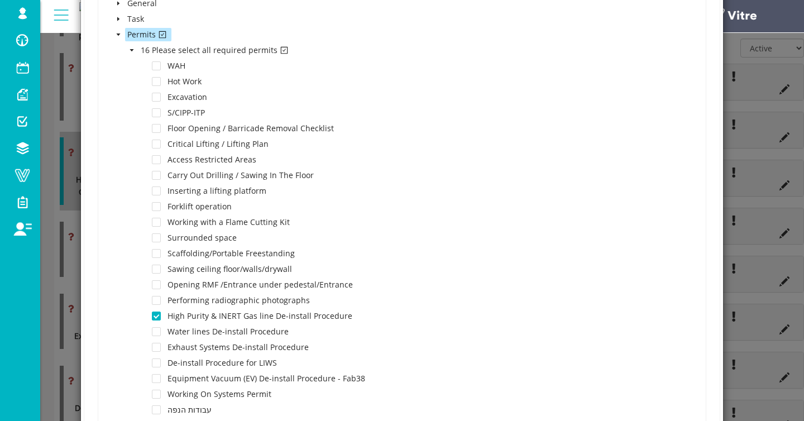
scroll to position [756, 0]
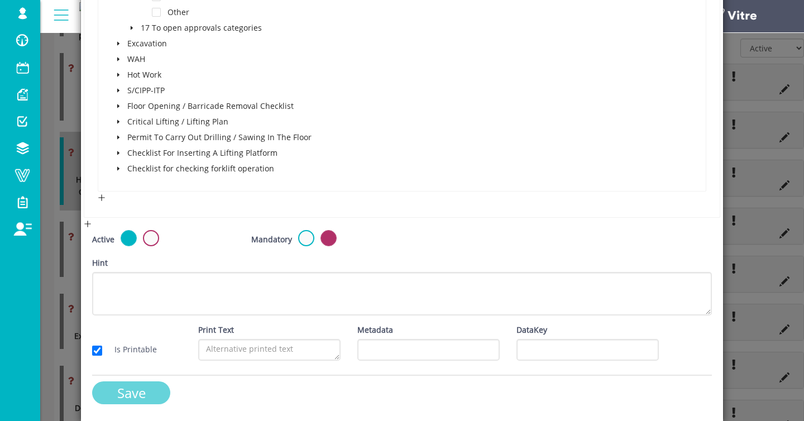
click at [123, 393] on input "Save" at bounding box center [131, 392] width 78 height 23
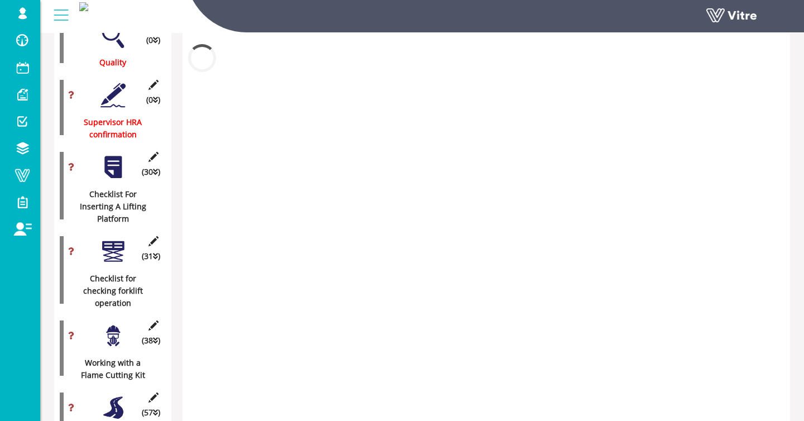
scroll to position [1573, 0]
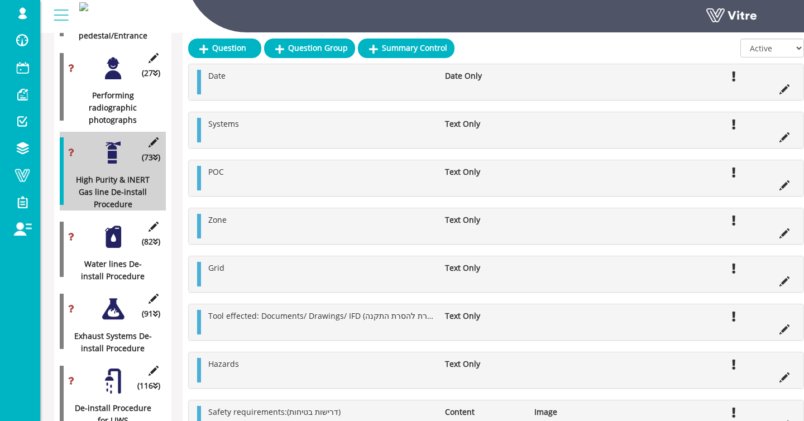
click at [107, 245] on div at bounding box center [113, 236] width 25 height 25
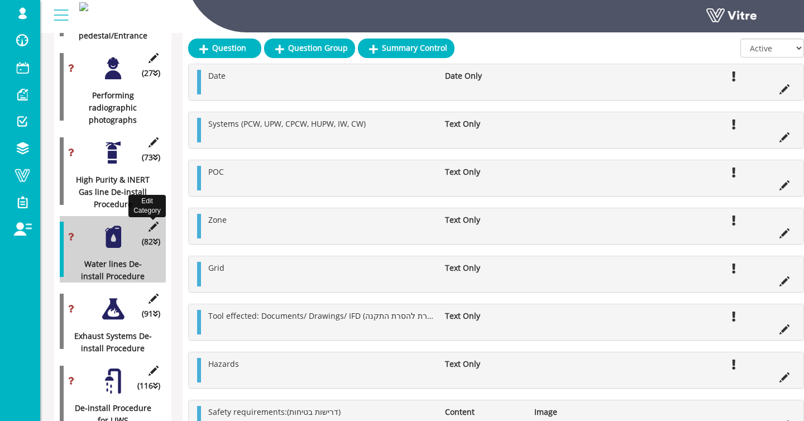
click at [150, 228] on icon at bounding box center [153, 227] width 14 height 10
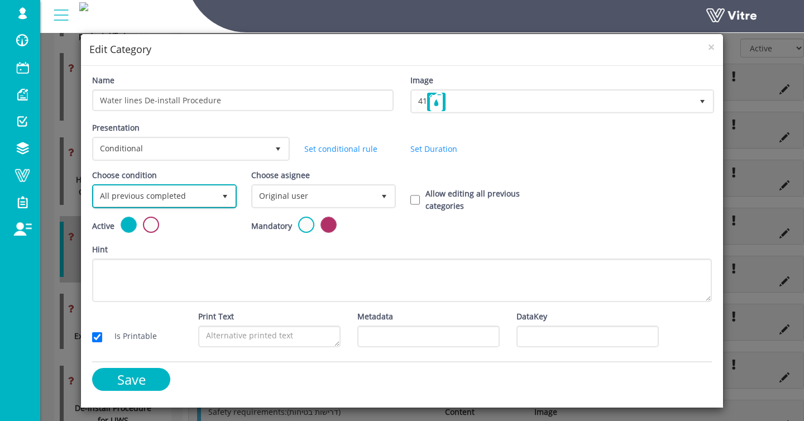
click at [163, 195] on span "All previous completed" at bounding box center [154, 196] width 121 height 20
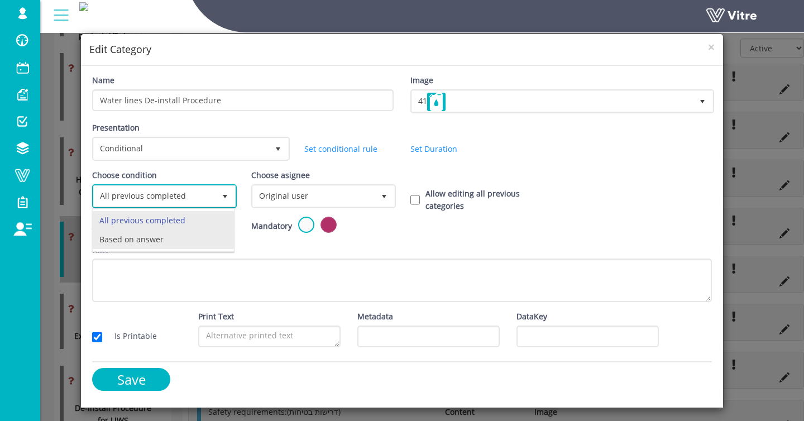
click at [152, 232] on li "Based on answer" at bounding box center [163, 239] width 141 height 19
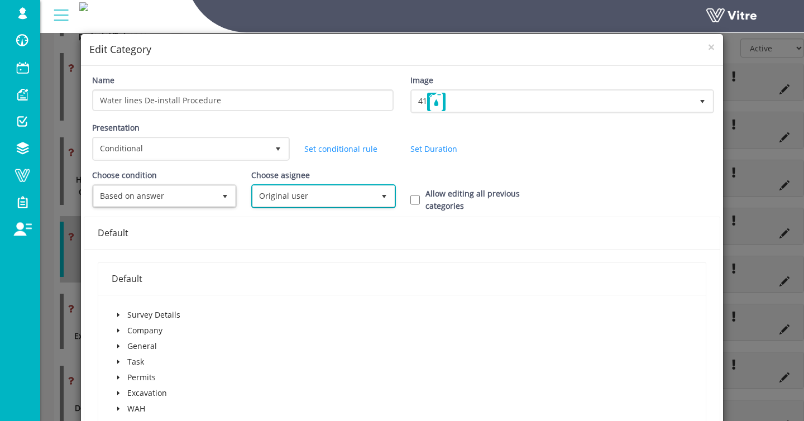
click at [323, 200] on span "Original user" at bounding box center [313, 196] width 121 height 20
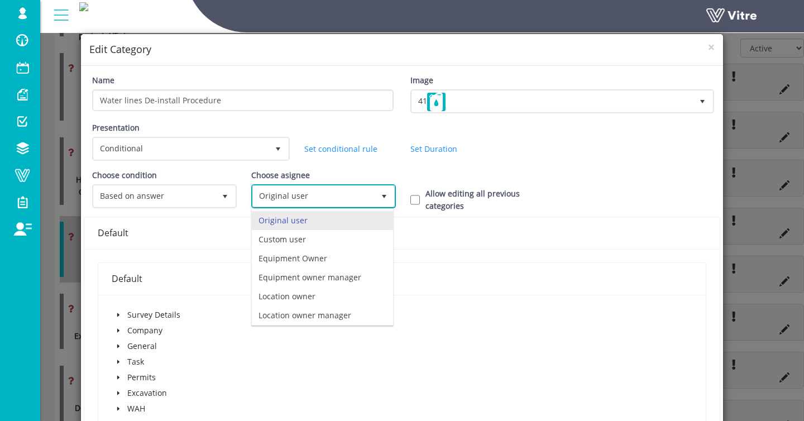
scroll to position [78, 0]
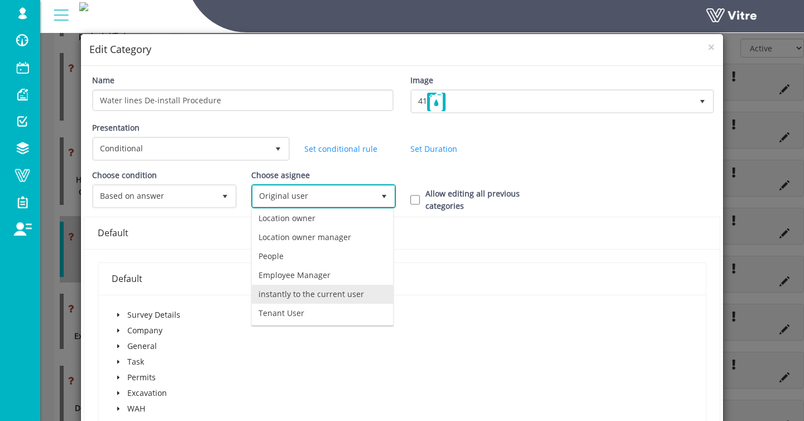
click at [290, 295] on li "instantly to the current user" at bounding box center [322, 294] width 141 height 19
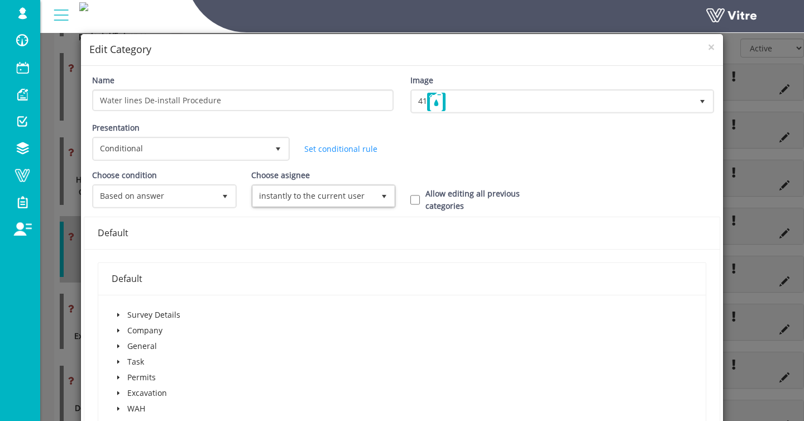
click at [409, 196] on div "Allow editing all previous categories" at bounding box center [481, 200] width 159 height 25
click at [410, 198] on input "Allow editing all previous categories" at bounding box center [414, 200] width 9 height 10
checkbox input "true"
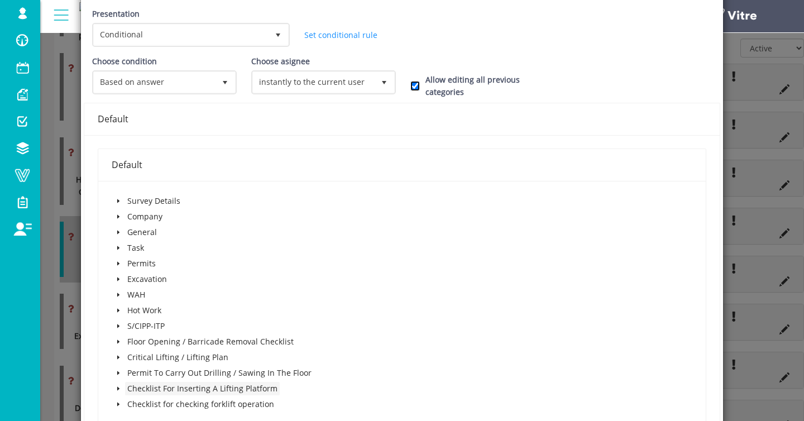
scroll to position [213, 0]
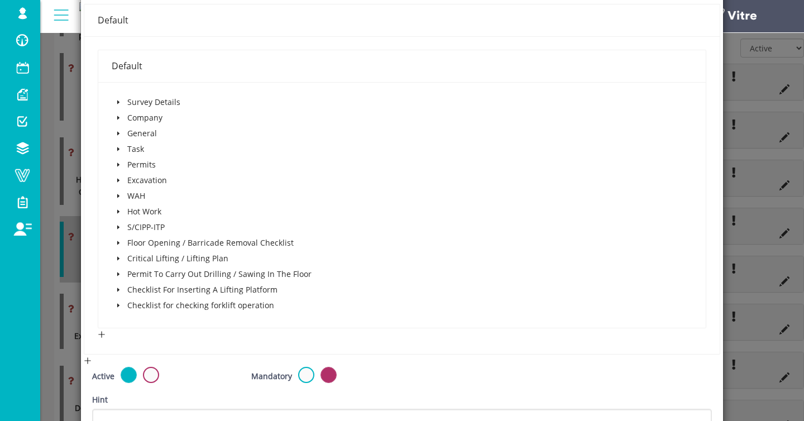
click at [121, 168] on span at bounding box center [118, 164] width 13 height 13
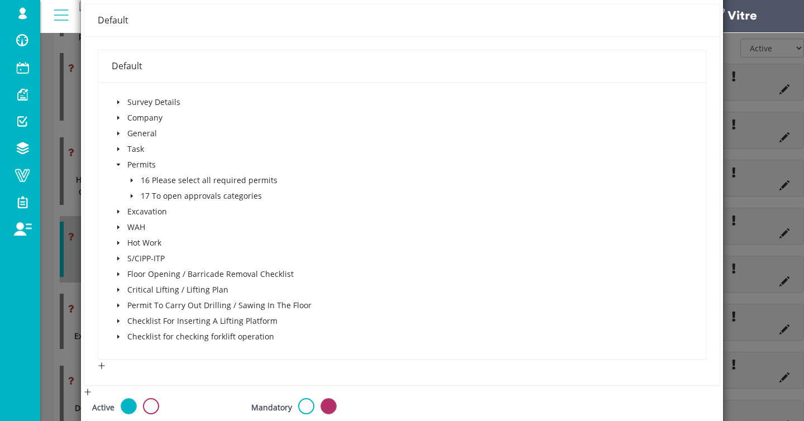
click at [126, 177] on span at bounding box center [131, 180] width 13 height 13
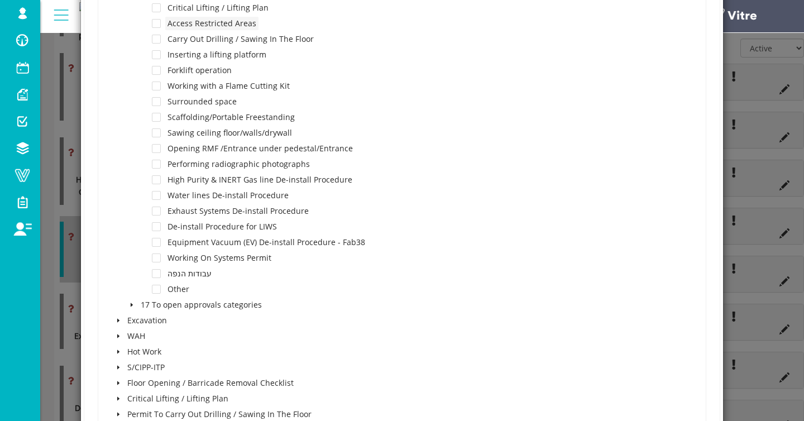
scroll to position [482, 0]
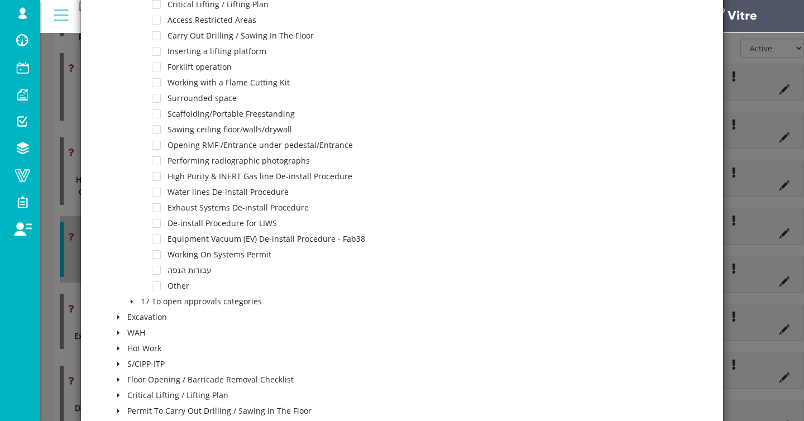
click at [161, 192] on div "Water lines De-install Procedure" at bounding box center [201, 193] width 179 height 16
click at [152, 193] on span at bounding box center [156, 192] width 9 height 9
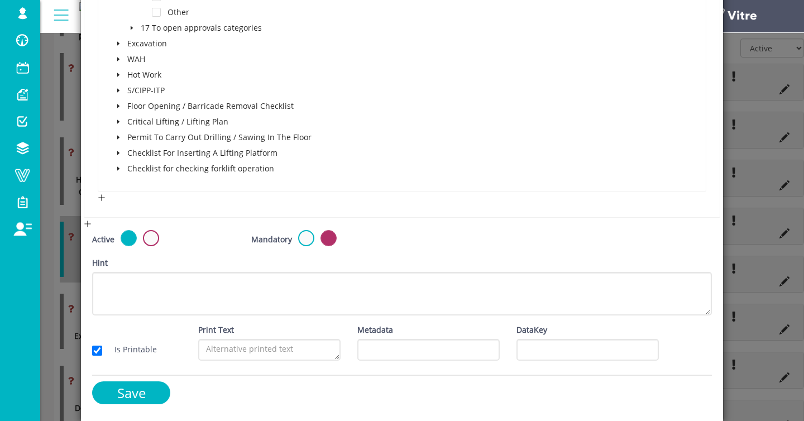
scroll to position [756, 0]
click at [141, 382] on input "Save" at bounding box center [131, 392] width 78 height 23
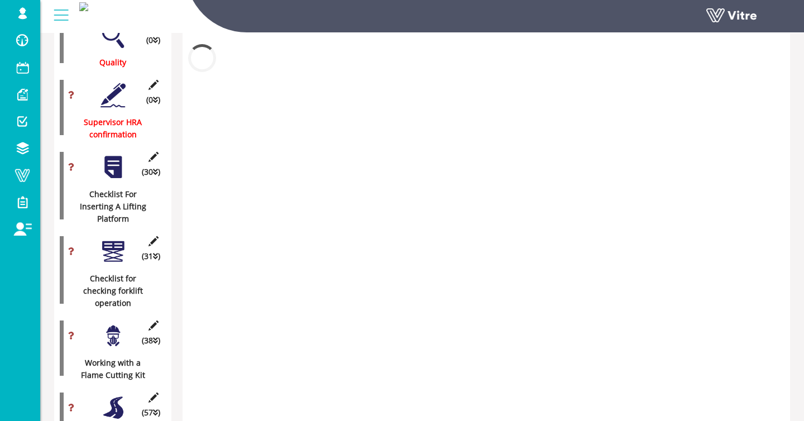
scroll to position [1573, 0]
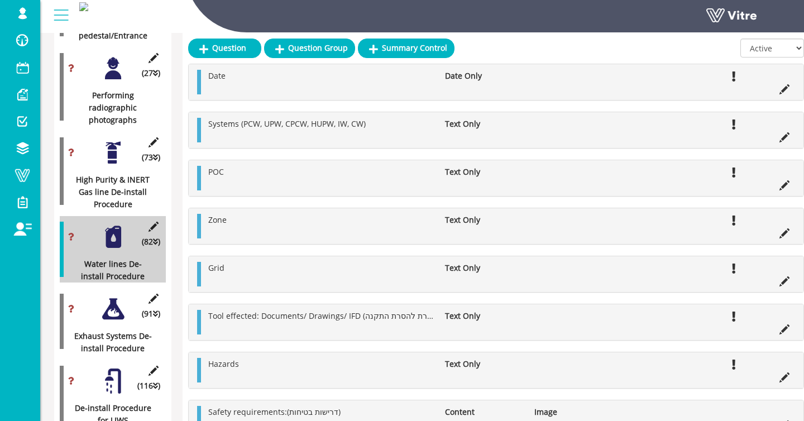
click at [113, 307] on div at bounding box center [113, 309] width 25 height 25
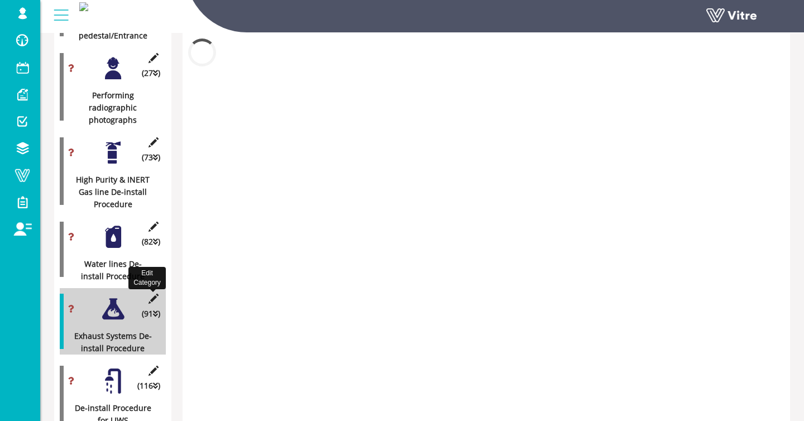
click at [156, 298] on icon at bounding box center [153, 299] width 14 height 10
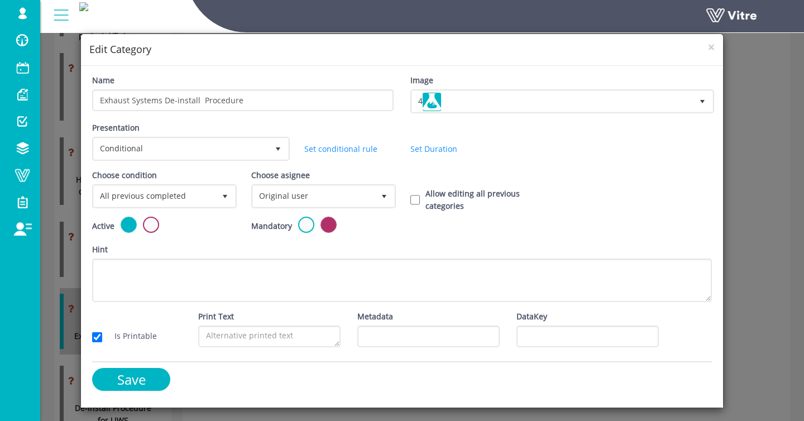
click at [174, 208] on div "Choose condition All previous completed 0" at bounding box center [163, 192] width 159 height 47
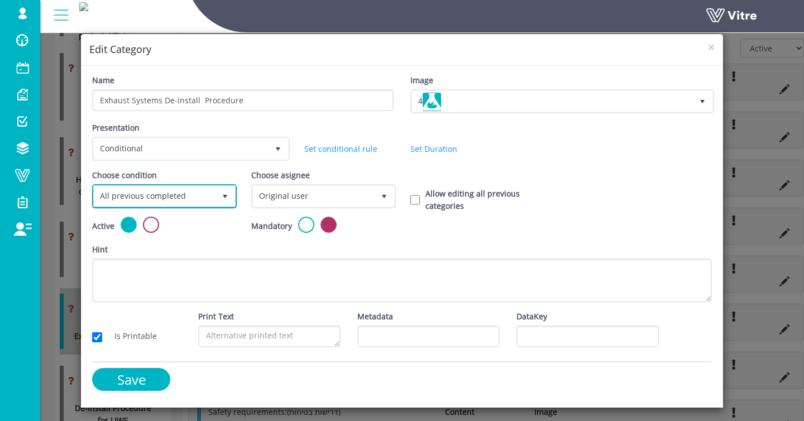
click at [174, 201] on span "All previous completed" at bounding box center [154, 196] width 121 height 20
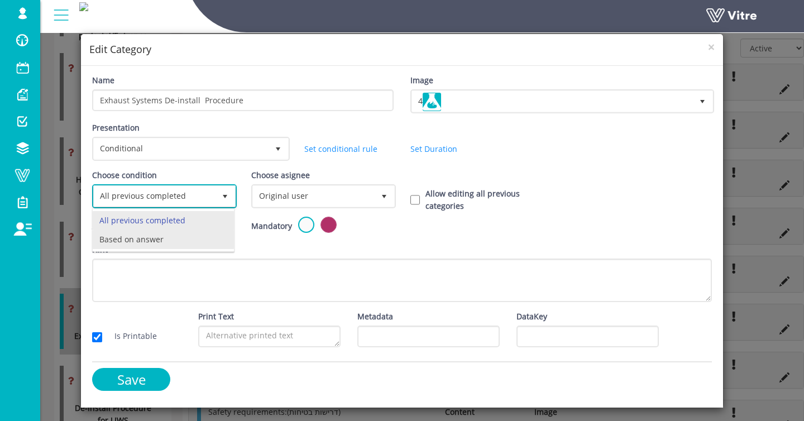
click at [171, 241] on li "Based on answer" at bounding box center [163, 239] width 141 height 19
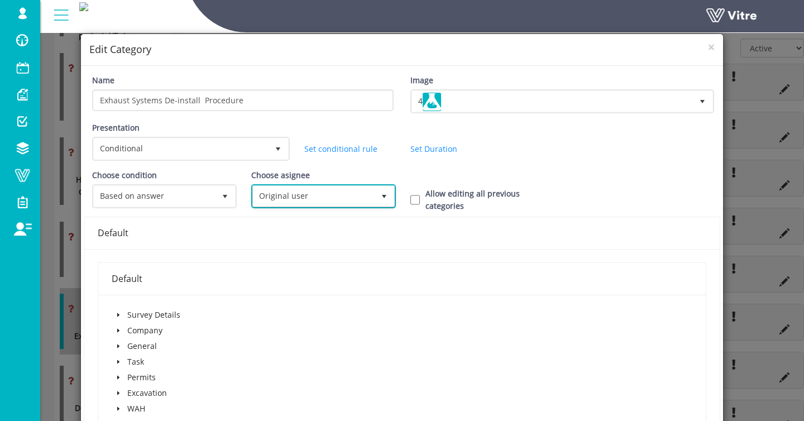
click at [293, 190] on span "Original user" at bounding box center [313, 196] width 121 height 20
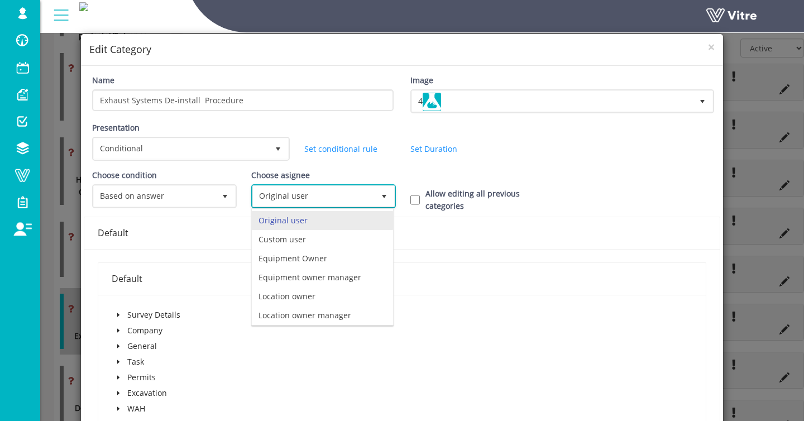
scroll to position [78, 0]
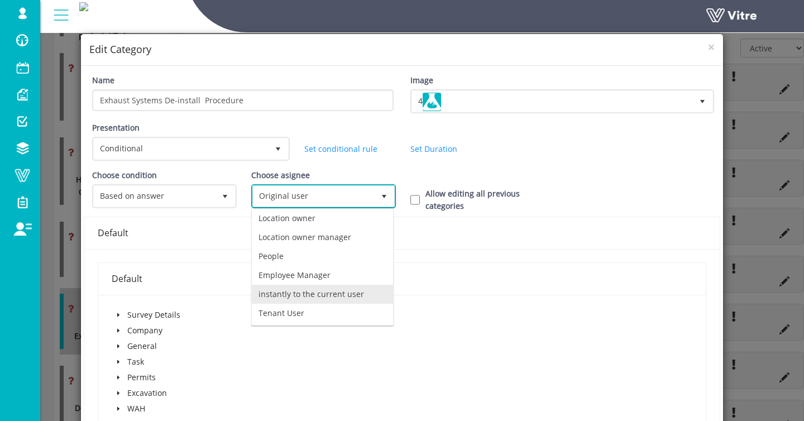
click at [301, 295] on li "instantly to the current user" at bounding box center [322, 294] width 141 height 19
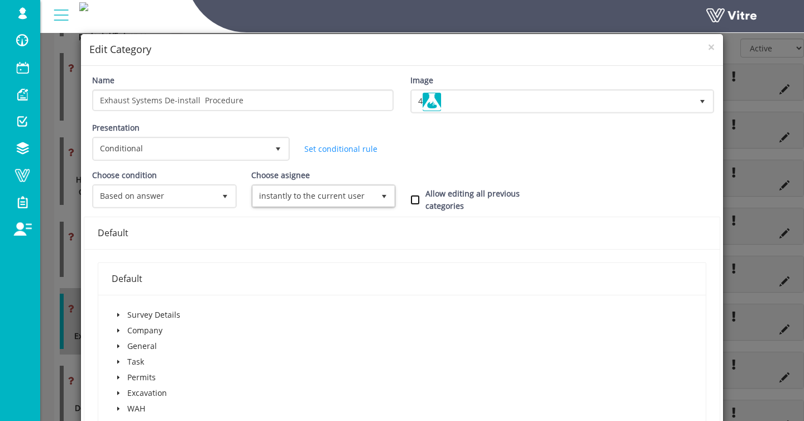
click at [417, 197] on input "Allow editing all previous categories" at bounding box center [414, 200] width 9 height 10
checkbox input "true"
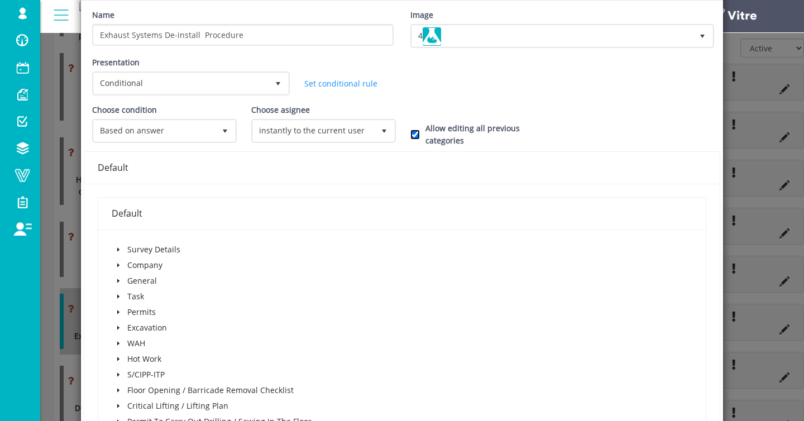
scroll to position [156, 0]
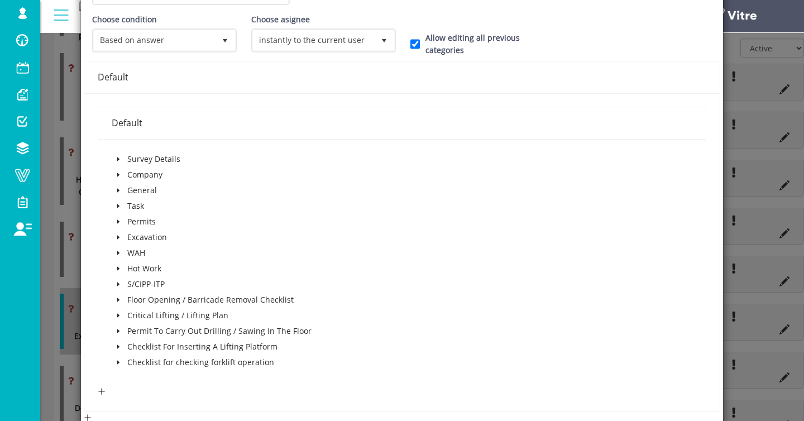
click at [116, 185] on span at bounding box center [118, 190] width 13 height 13
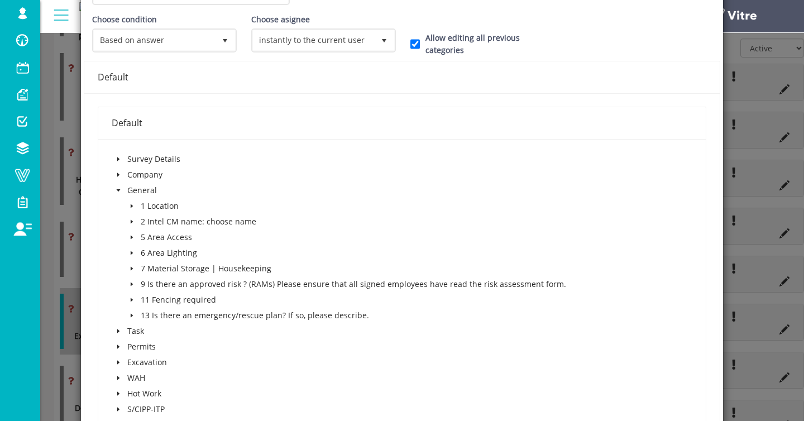
click at [119, 188] on icon "caret-down" at bounding box center [119, 191] width 6 height 6
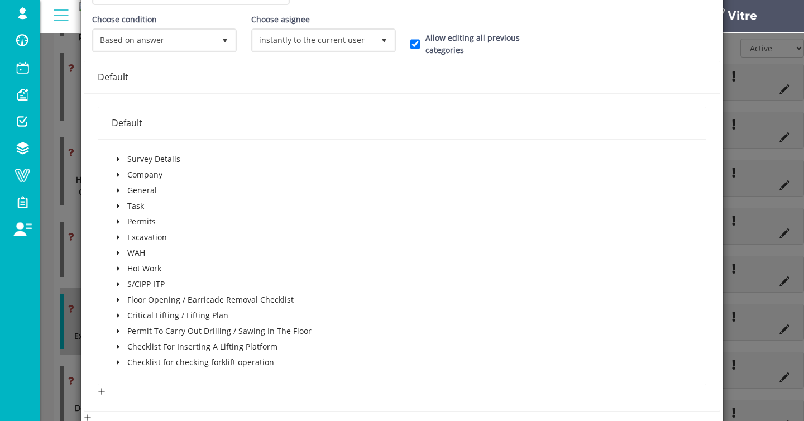
click at [112, 220] on span at bounding box center [118, 221] width 13 height 13
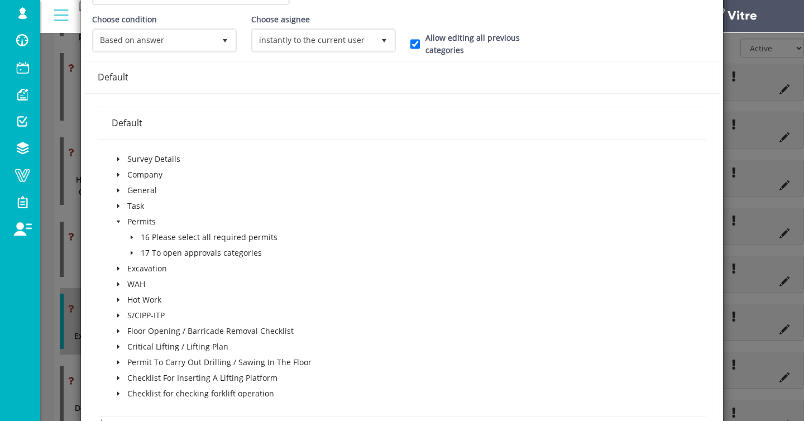
click at [127, 235] on span at bounding box center [131, 237] width 13 height 13
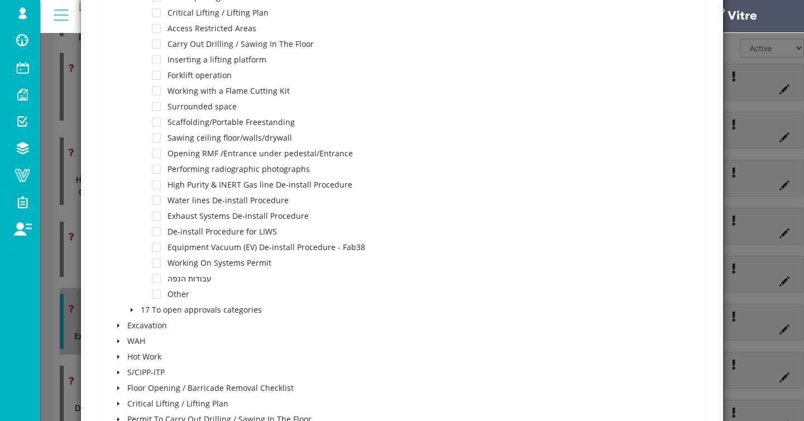
scroll to position [477, 0]
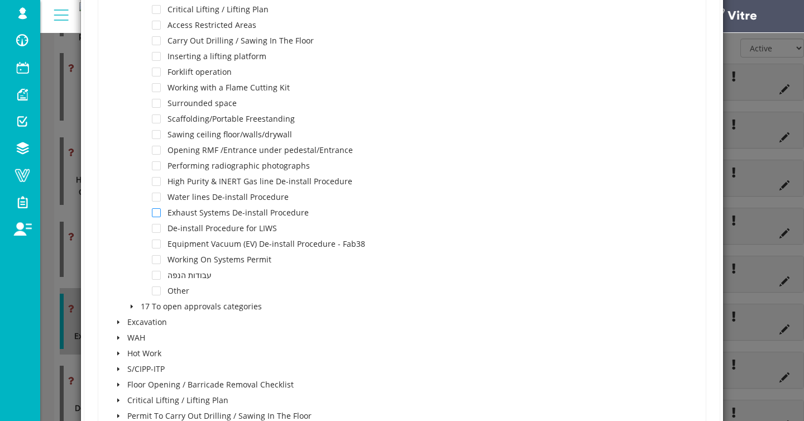
click at [155, 212] on span at bounding box center [156, 212] width 9 height 9
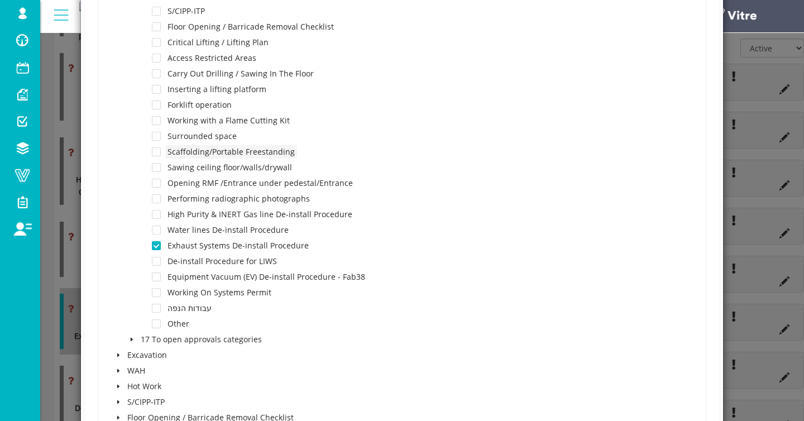
scroll to position [756, 0]
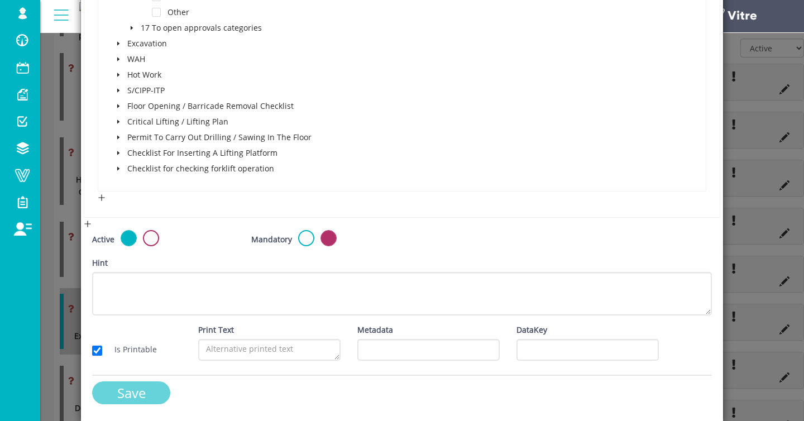
click at [157, 393] on input "Save" at bounding box center [131, 392] width 78 height 23
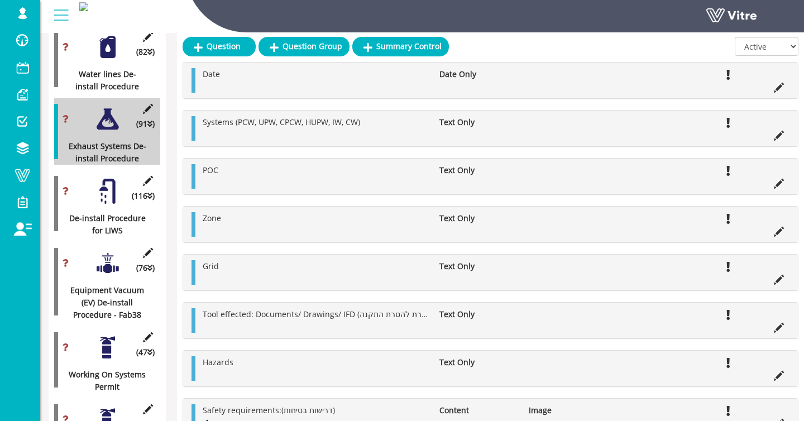
scroll to position [1764, 6]
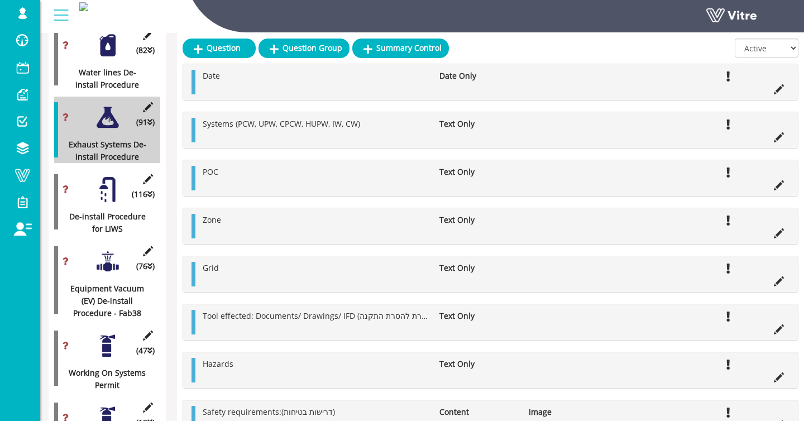
click at [102, 193] on div at bounding box center [107, 189] width 25 height 25
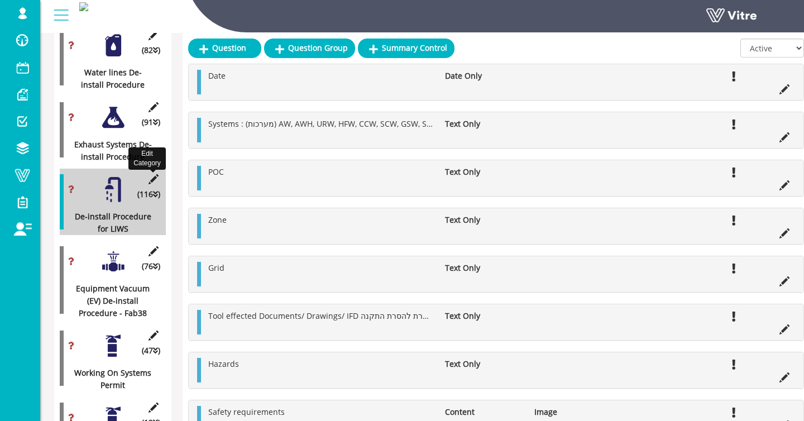
click at [156, 184] on icon at bounding box center [153, 179] width 14 height 10
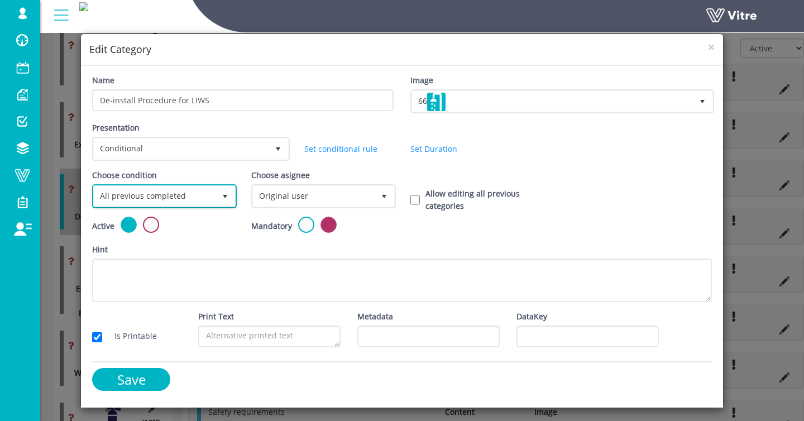
click at [175, 196] on span "All previous completed" at bounding box center [154, 196] width 121 height 20
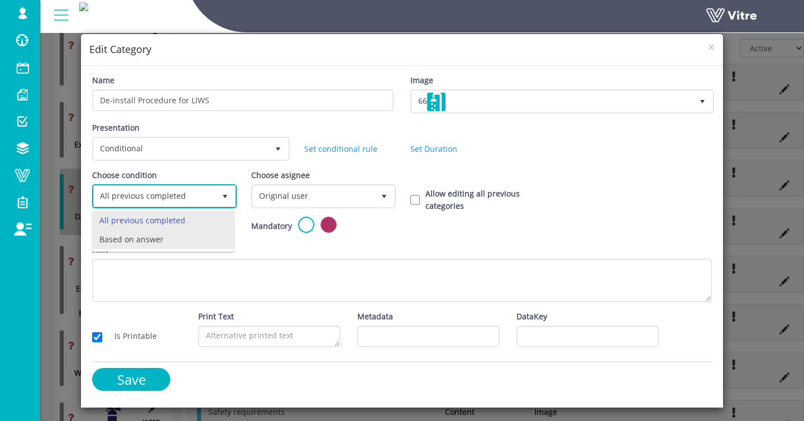
click at [165, 242] on li "Based on answer" at bounding box center [163, 239] width 141 height 19
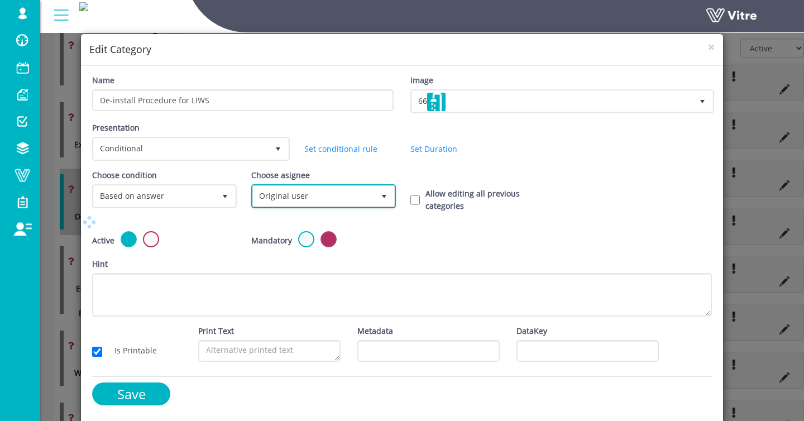
click at [271, 203] on span "Original user" at bounding box center [313, 196] width 121 height 20
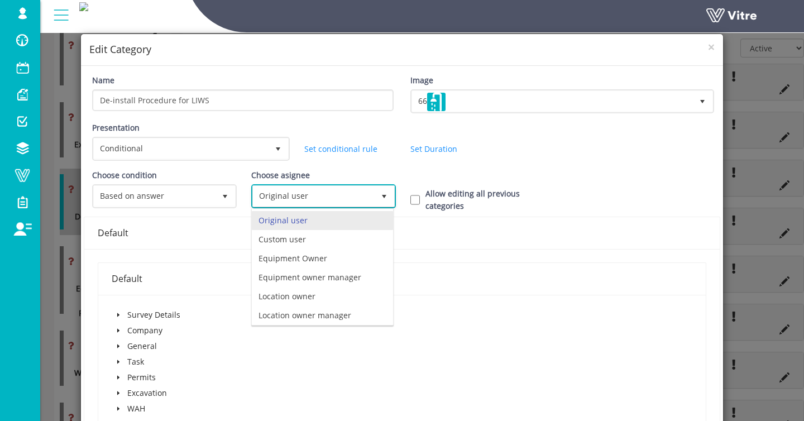
scroll to position [78, 0]
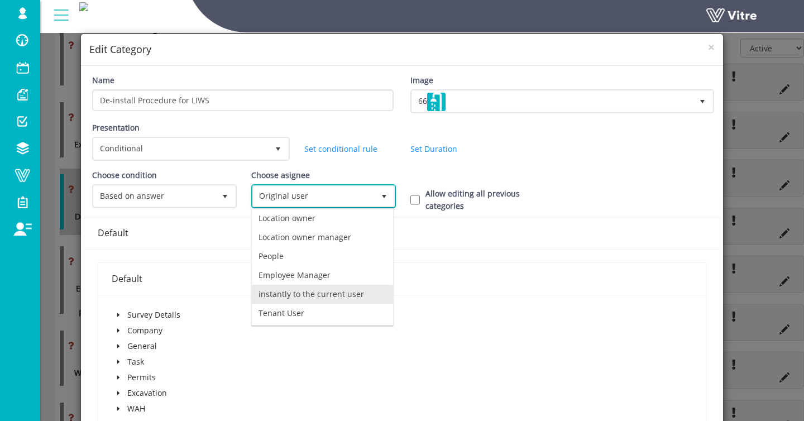
click at [303, 286] on li "instantly to the current user" at bounding box center [322, 294] width 141 height 19
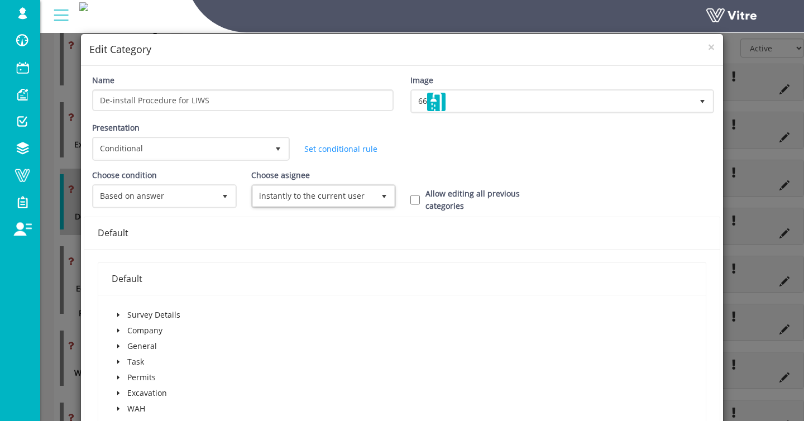
click at [415, 194] on div "Allow editing all previous categories" at bounding box center [481, 200] width 159 height 25
click at [413, 198] on input "Allow editing all previous categories" at bounding box center [414, 200] width 9 height 10
checkbox input "true"
click at [118, 372] on span at bounding box center [118, 377] width 13 height 13
click at [129, 389] on span at bounding box center [131, 392] width 13 height 13
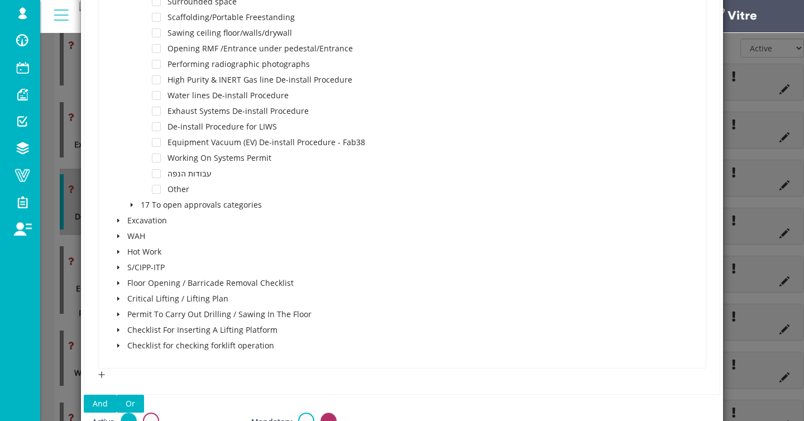
scroll to position [632, 0]
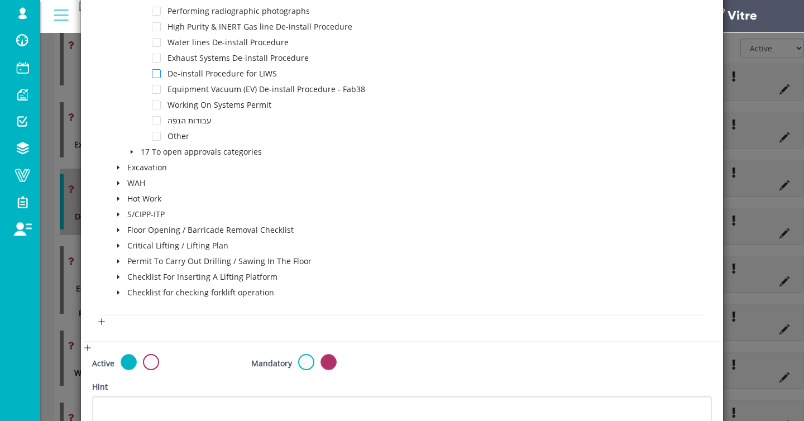
click at [154, 74] on span at bounding box center [156, 73] width 9 height 9
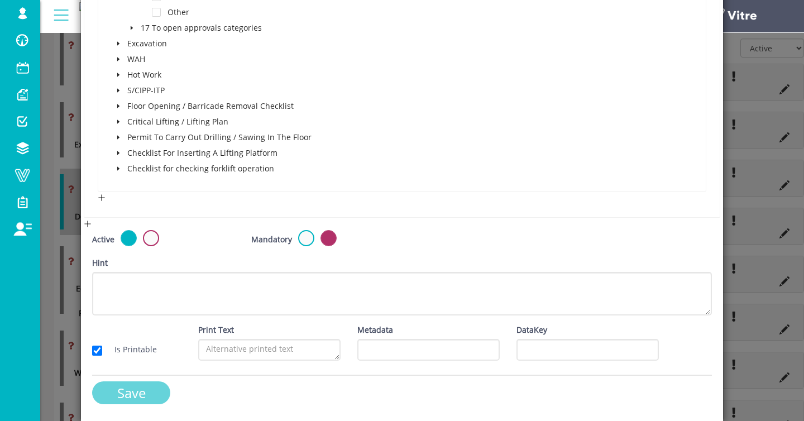
click at [150, 384] on input "Save" at bounding box center [131, 392] width 78 height 23
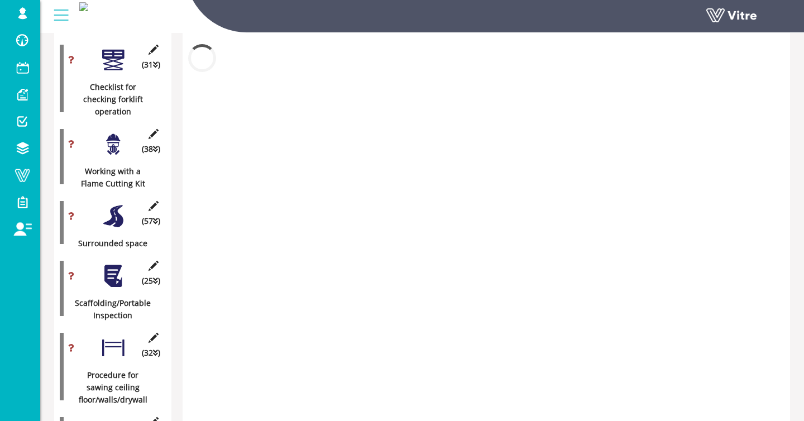
scroll to position [1764, 0]
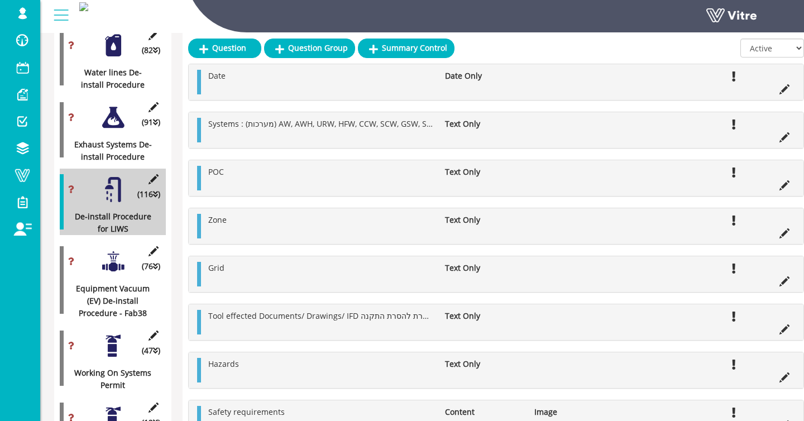
click at [122, 274] on div at bounding box center [113, 261] width 25 height 25
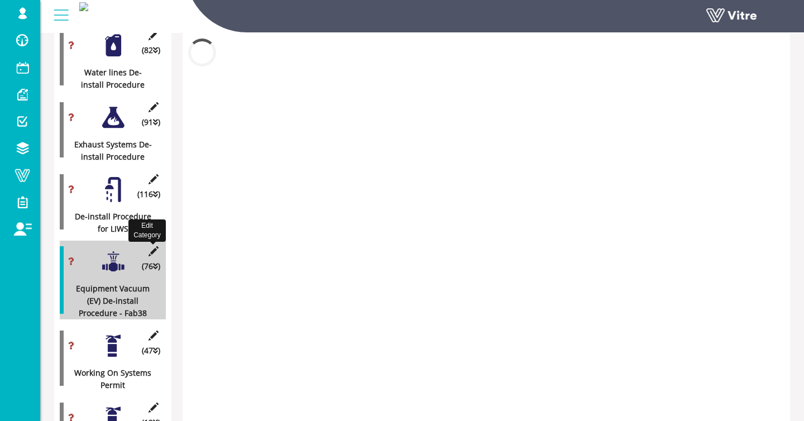
click at [150, 256] on icon at bounding box center [153, 251] width 14 height 10
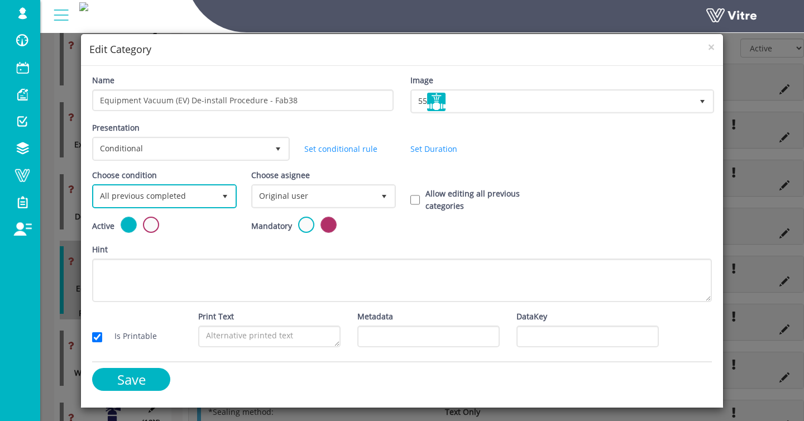
click at [142, 191] on span "All previous completed" at bounding box center [154, 196] width 121 height 20
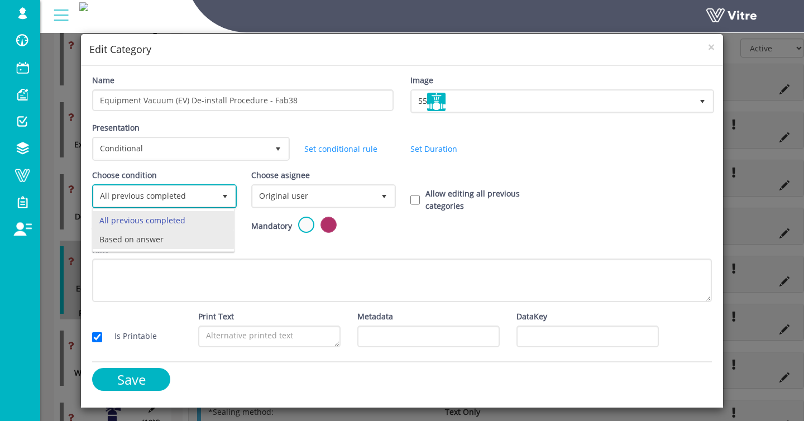
click at [144, 238] on li "Based on answer" at bounding box center [163, 239] width 141 height 19
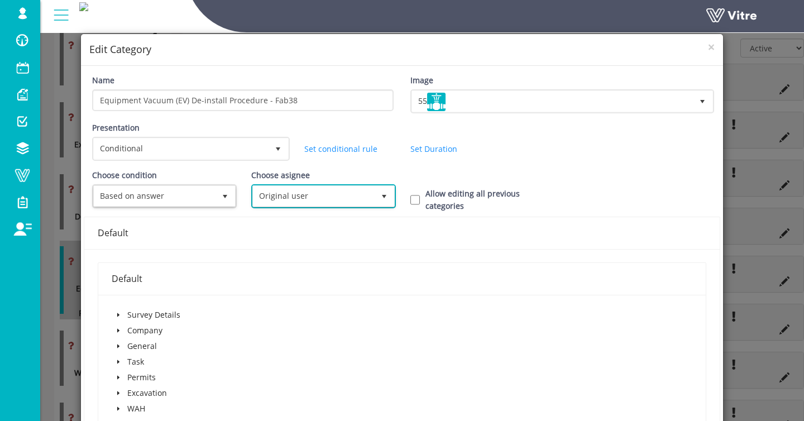
click at [285, 195] on span "Original user" at bounding box center [313, 196] width 121 height 20
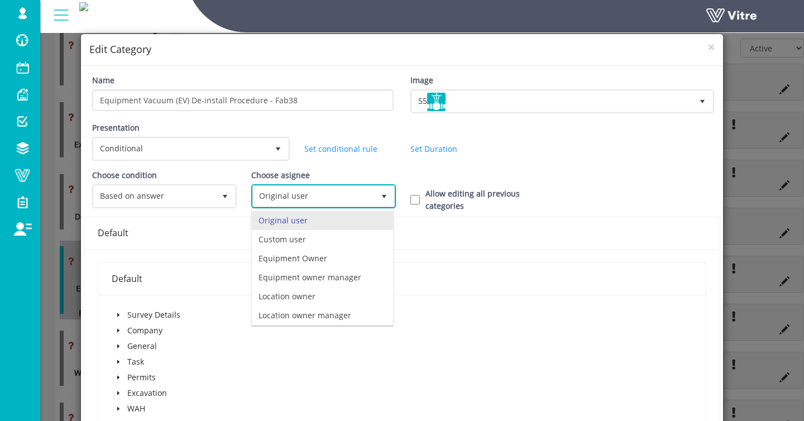
scroll to position [78, 0]
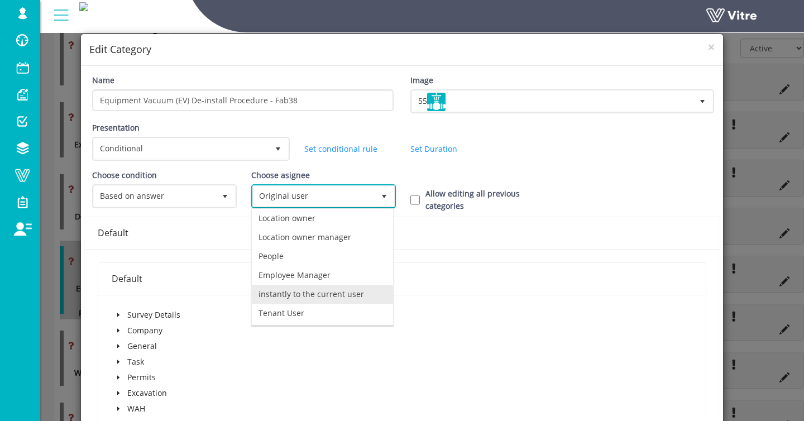
drag, startPoint x: 311, startPoint y: 296, endPoint x: 325, endPoint y: 279, distance: 21.8
click at [312, 295] on li "instantly to the current user" at bounding box center [322, 294] width 141 height 19
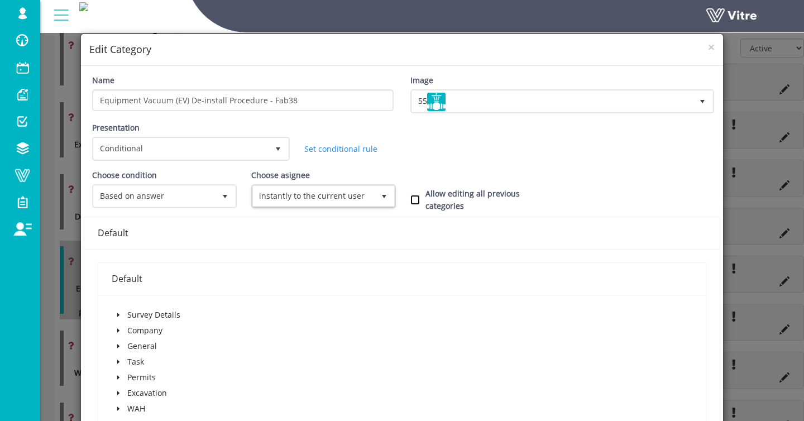
click at [417, 199] on input "Allow editing all previous categories" at bounding box center [414, 200] width 9 height 10
checkbox input "true"
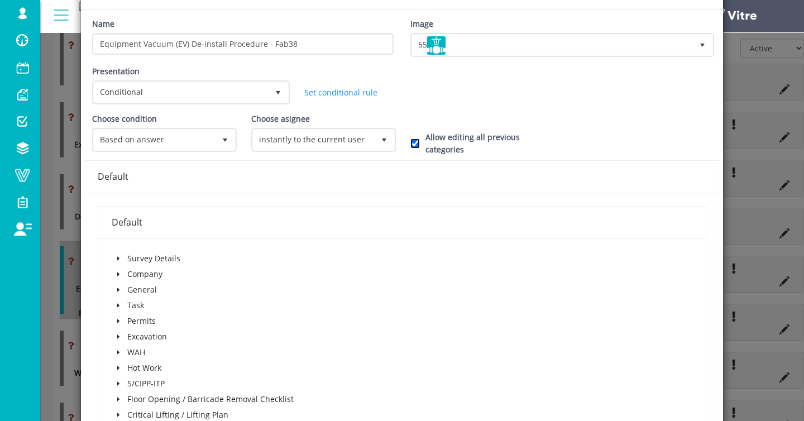
scroll to position [141, 0]
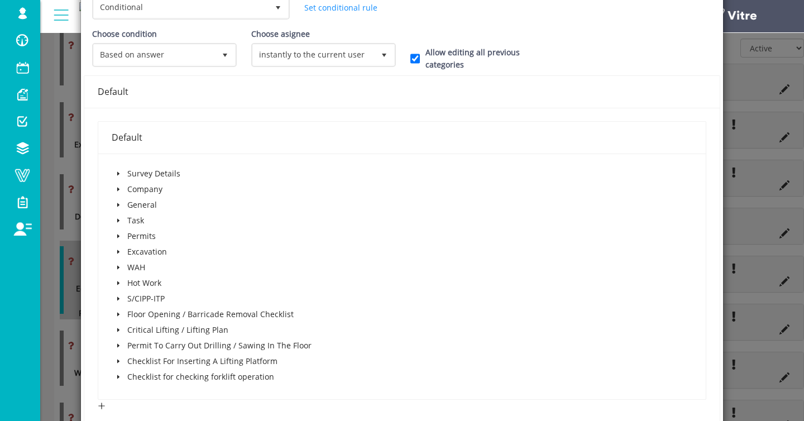
click at [118, 234] on icon "caret-down" at bounding box center [119, 236] width 6 height 6
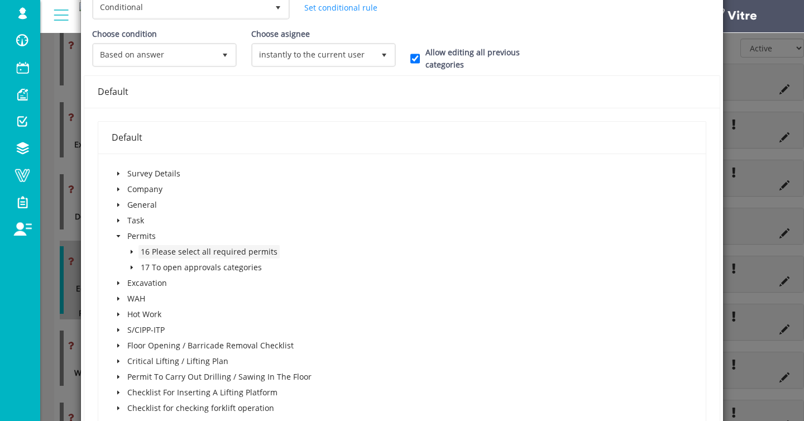
click at [132, 254] on icon "caret-down" at bounding box center [132, 252] width 6 height 6
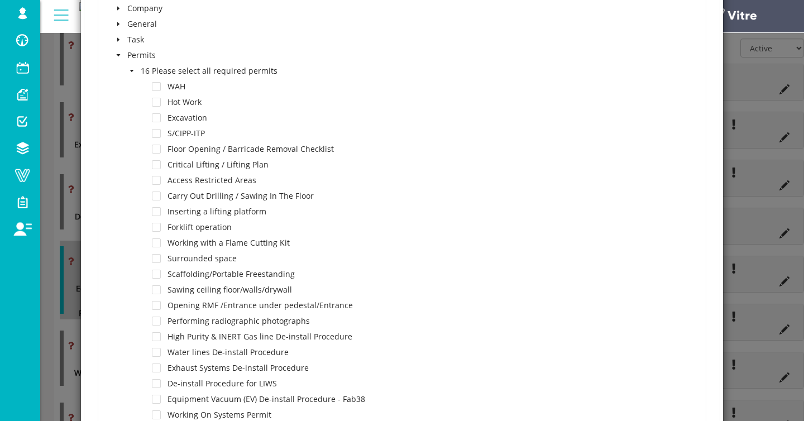
scroll to position [614, 0]
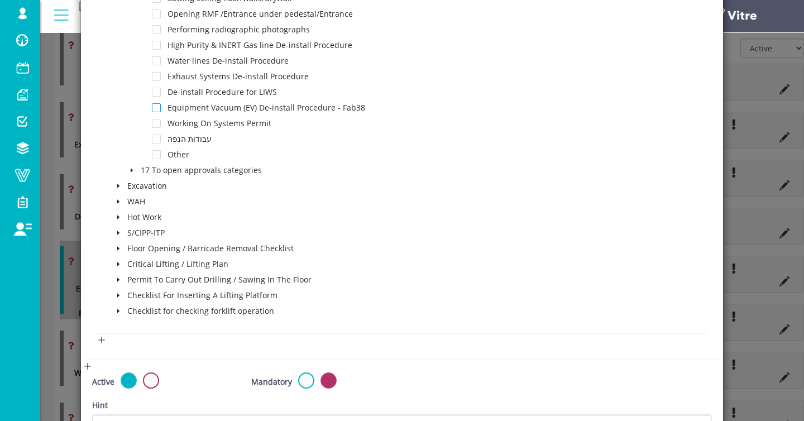
click at [156, 106] on span at bounding box center [156, 107] width 9 height 9
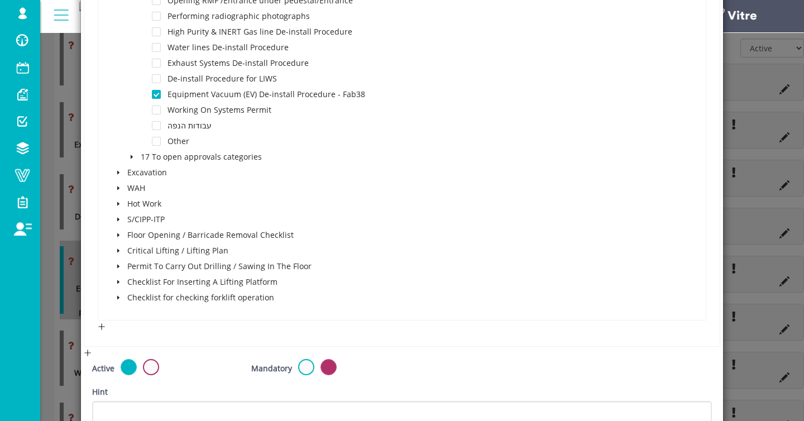
scroll to position [756, 0]
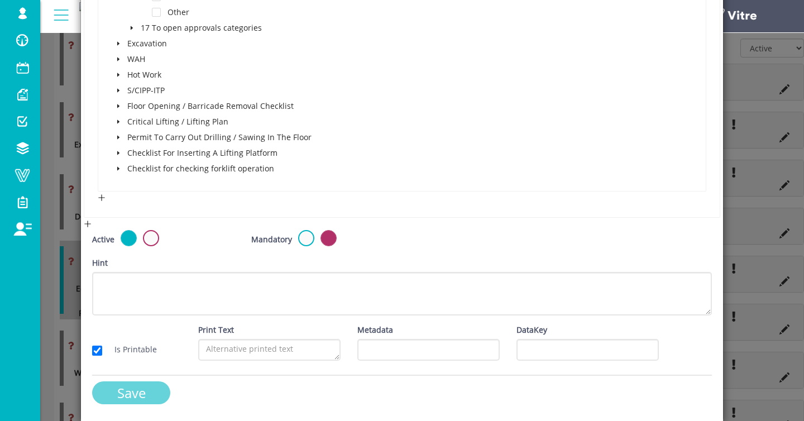
click at [135, 393] on input "Save" at bounding box center [131, 392] width 78 height 23
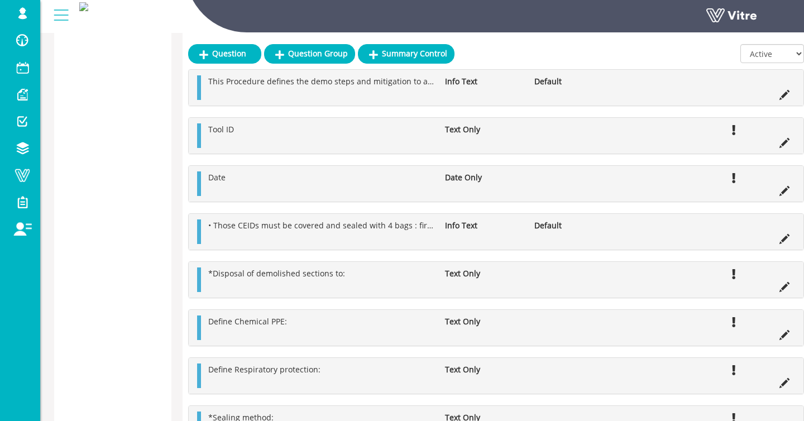
scroll to position [1764, 0]
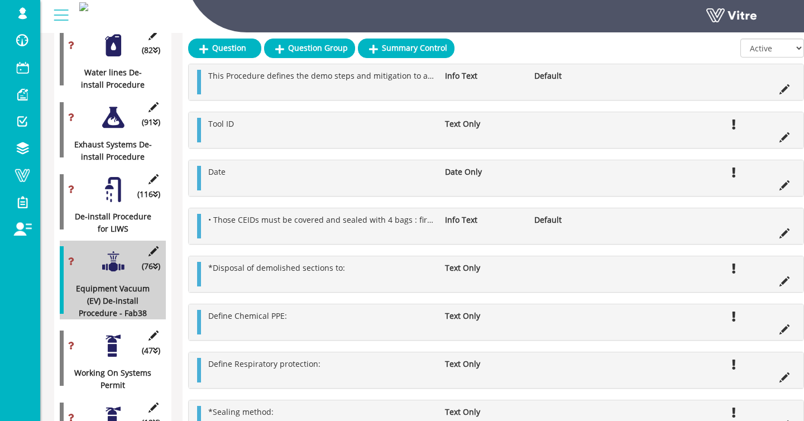
click at [116, 351] on div at bounding box center [113, 345] width 25 height 25
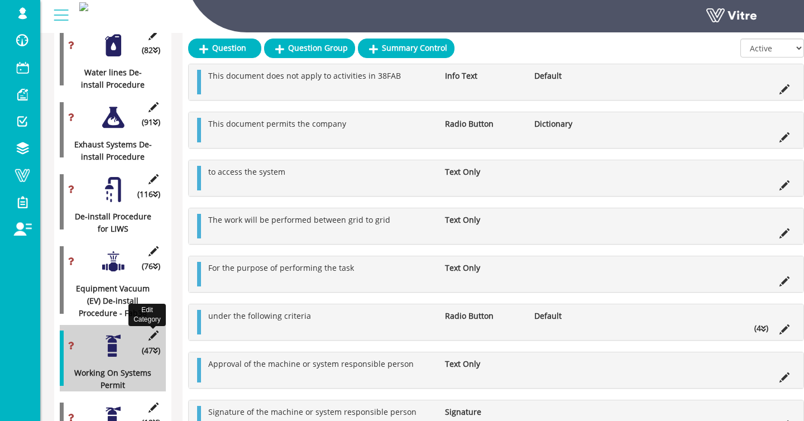
click at [151, 341] on icon at bounding box center [153, 336] width 14 height 10
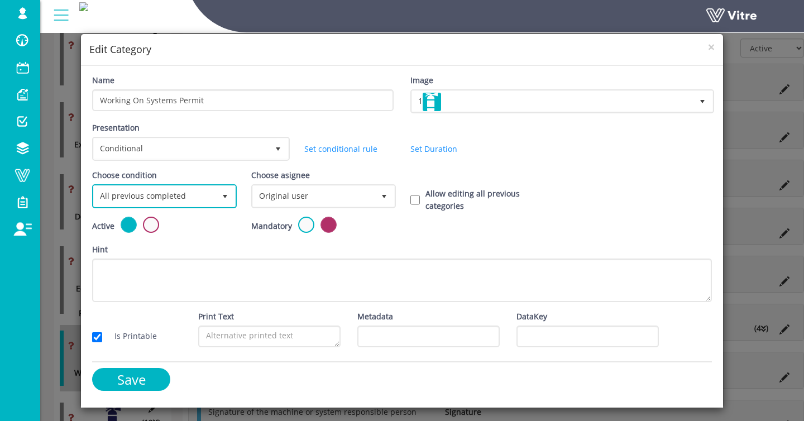
click at [183, 206] on span "All previous completed 0" at bounding box center [164, 196] width 145 height 24
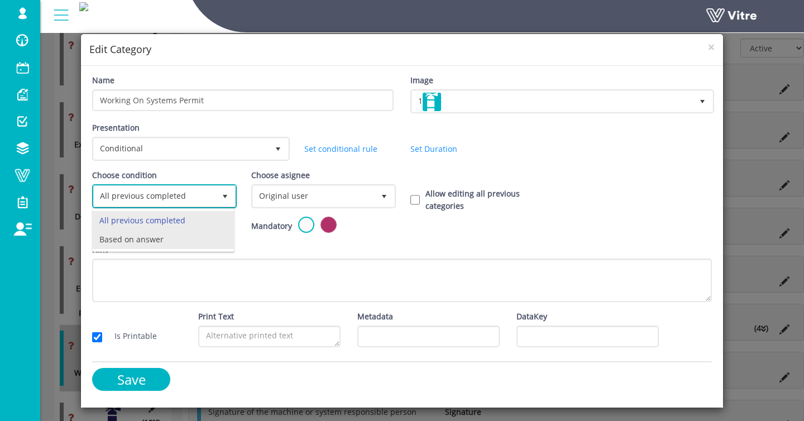
drag, startPoint x: 169, startPoint y: 237, endPoint x: 207, endPoint y: 218, distance: 42.5
click at [169, 237] on li "Based on answer" at bounding box center [163, 239] width 141 height 19
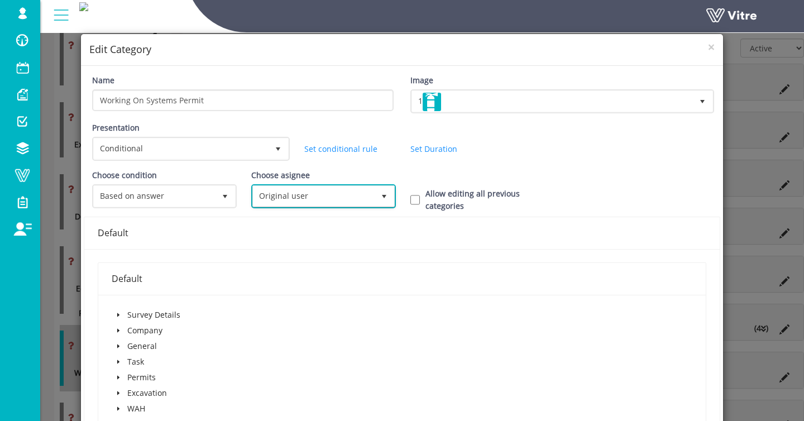
click at [269, 195] on span "Original user" at bounding box center [313, 196] width 121 height 20
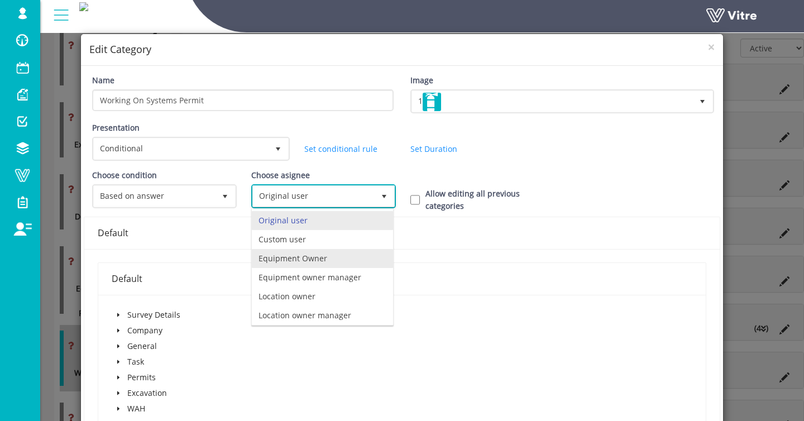
scroll to position [78, 0]
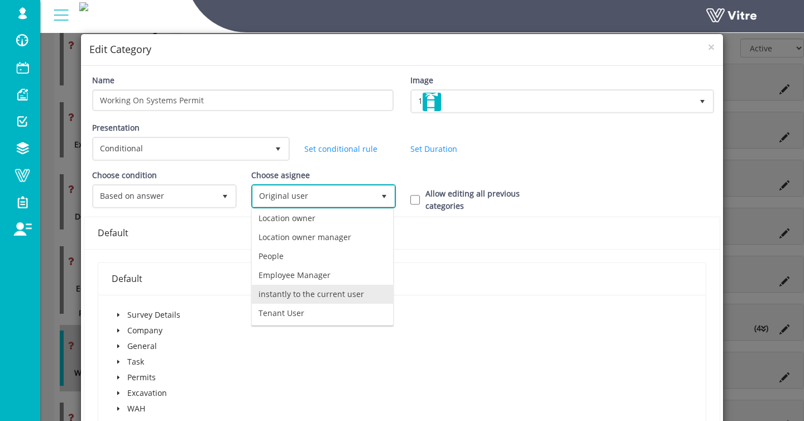
click at [273, 286] on li "instantly to the current user" at bounding box center [322, 294] width 141 height 19
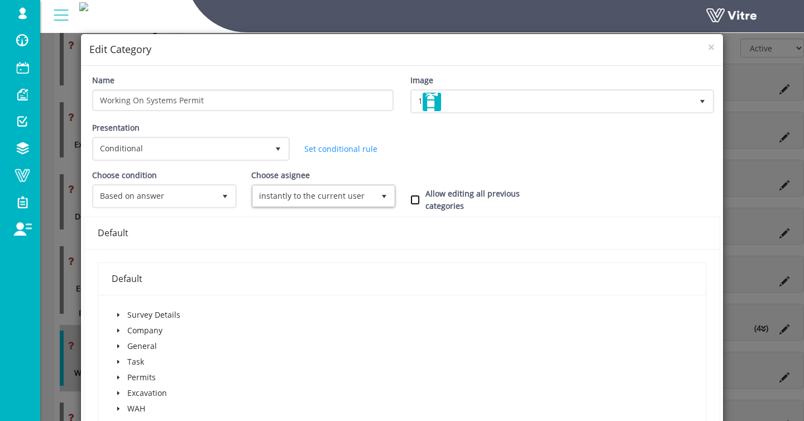
click at [414, 200] on input "Allow editing all previous categories" at bounding box center [414, 200] width 9 height 10
checkbox input "true"
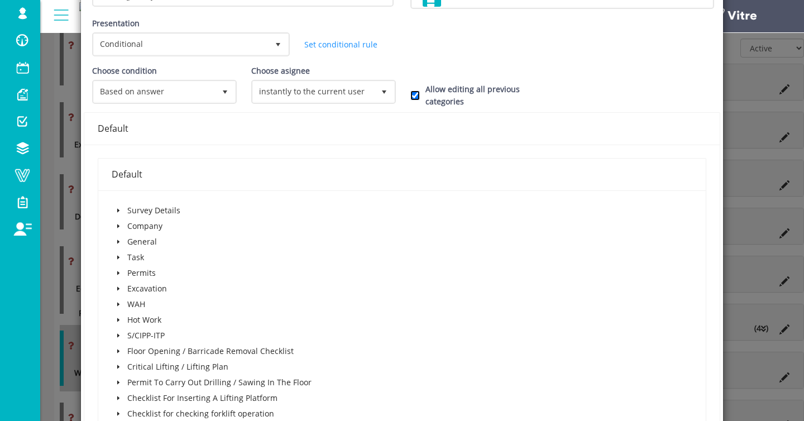
scroll to position [114, 0]
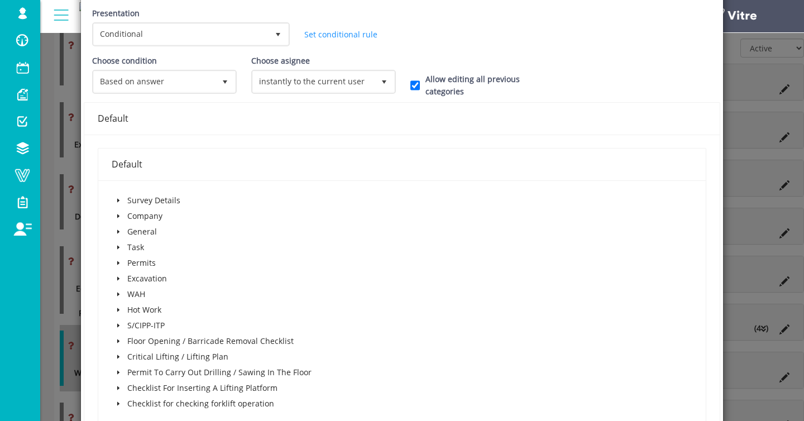
click at [119, 264] on icon "caret-down" at bounding box center [119, 263] width 6 height 6
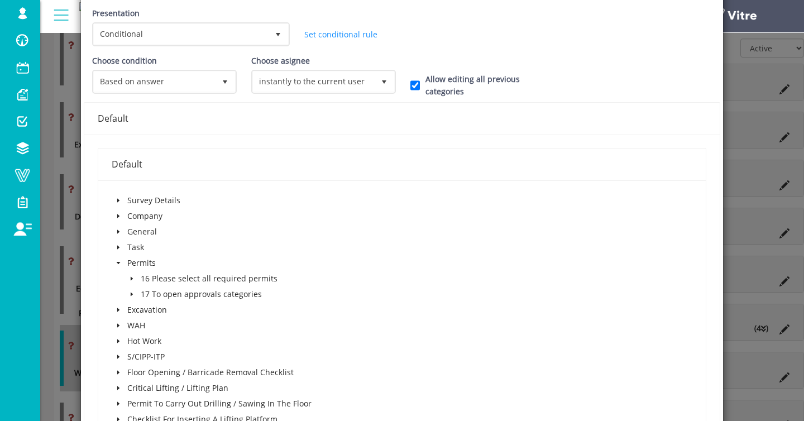
click at [129, 279] on icon "caret-down" at bounding box center [132, 279] width 6 height 6
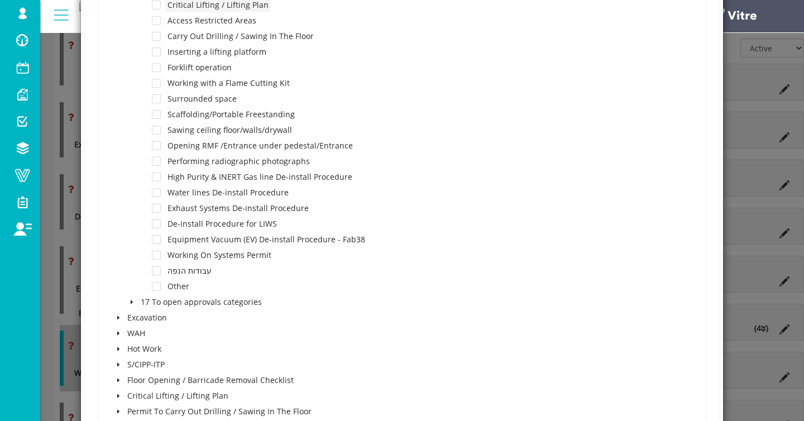
scroll to position [531, 0]
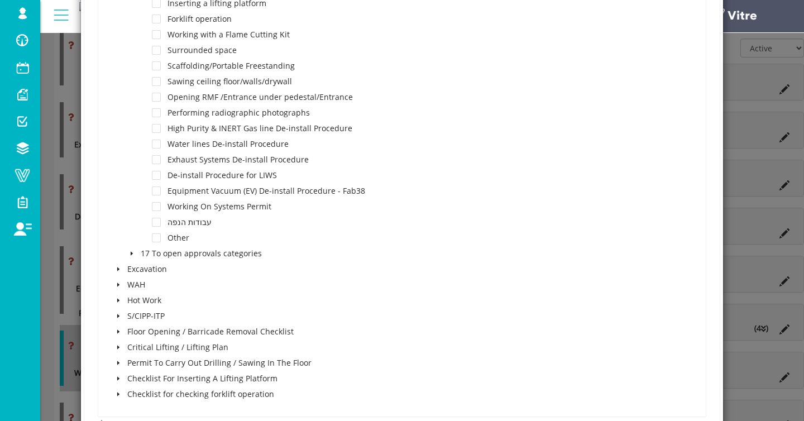
drag, startPoint x: 155, startPoint y: 206, endPoint x: 161, endPoint y: 207, distance: 6.7
click at [155, 206] on span at bounding box center [156, 206] width 9 height 9
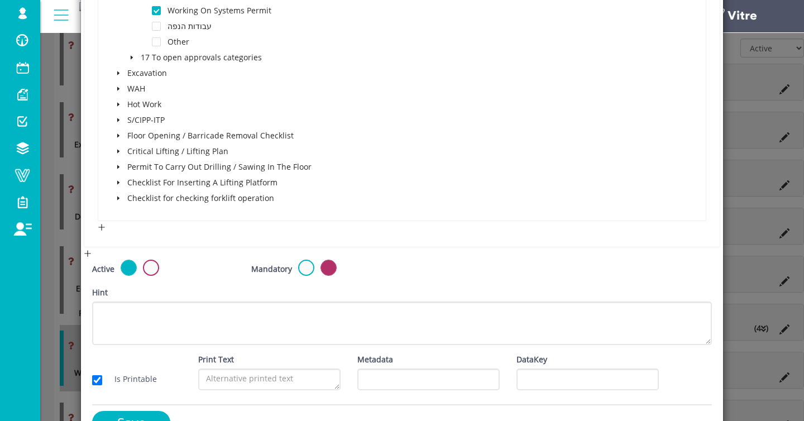
scroll to position [756, 0]
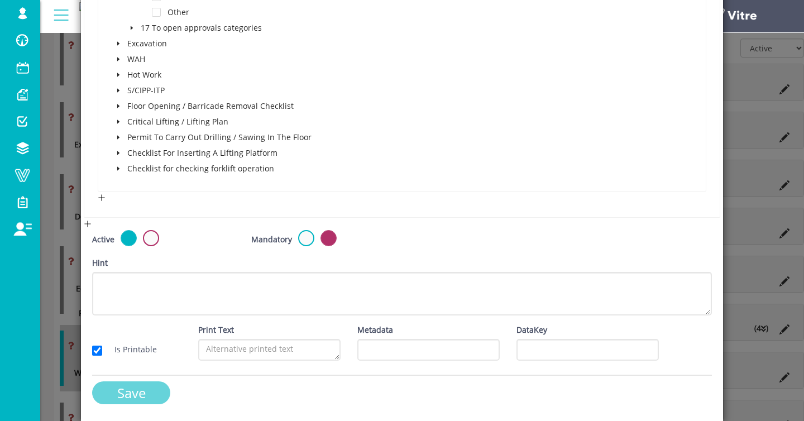
click at [150, 392] on input "Save" at bounding box center [131, 392] width 78 height 23
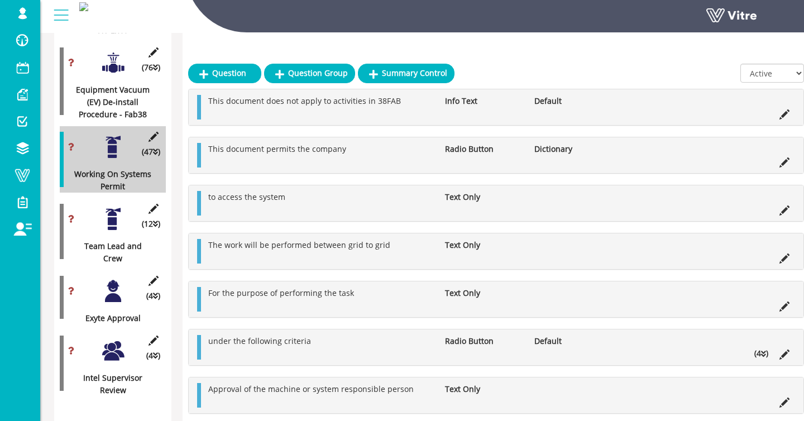
scroll to position [1988, 0]
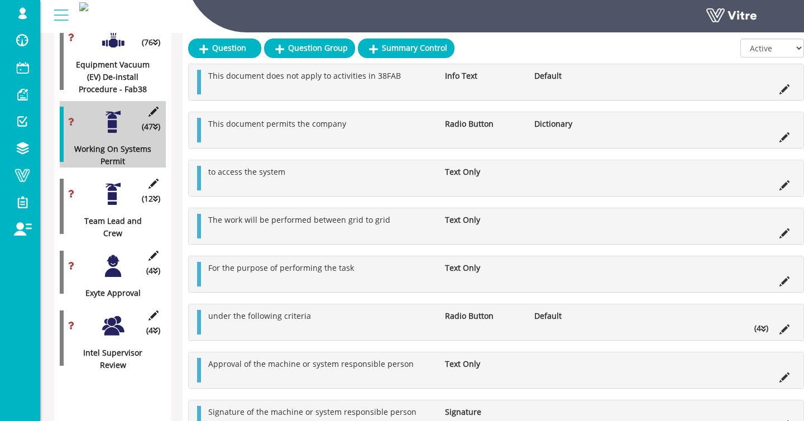
click at [120, 207] on div at bounding box center [113, 193] width 25 height 25
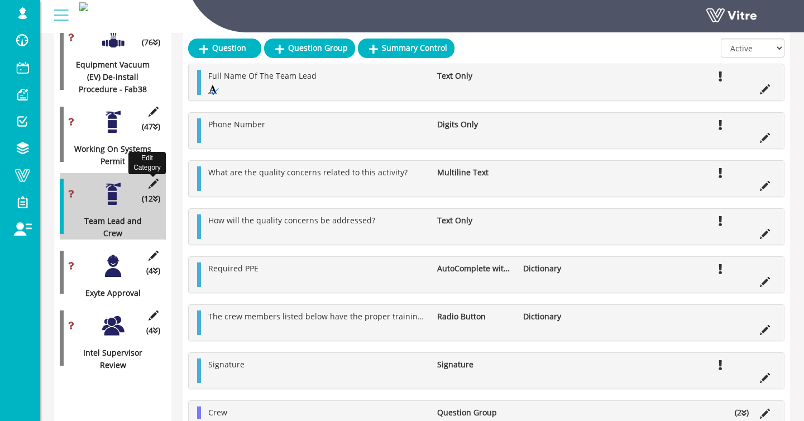
click at [154, 189] on icon at bounding box center [153, 184] width 14 height 10
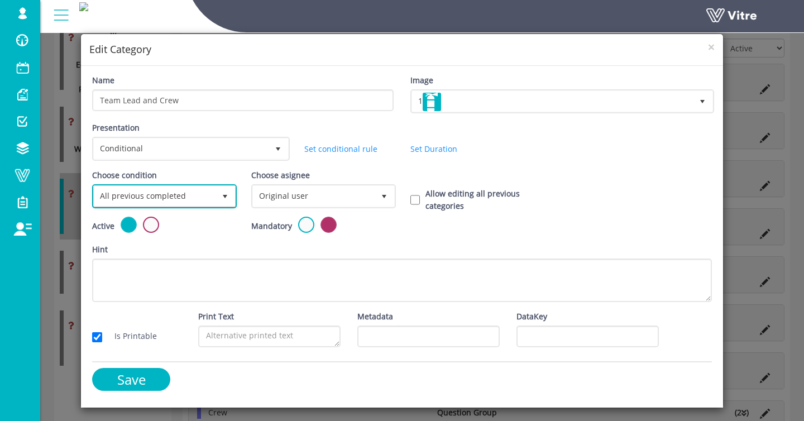
click at [175, 194] on span "All previous completed" at bounding box center [154, 196] width 121 height 20
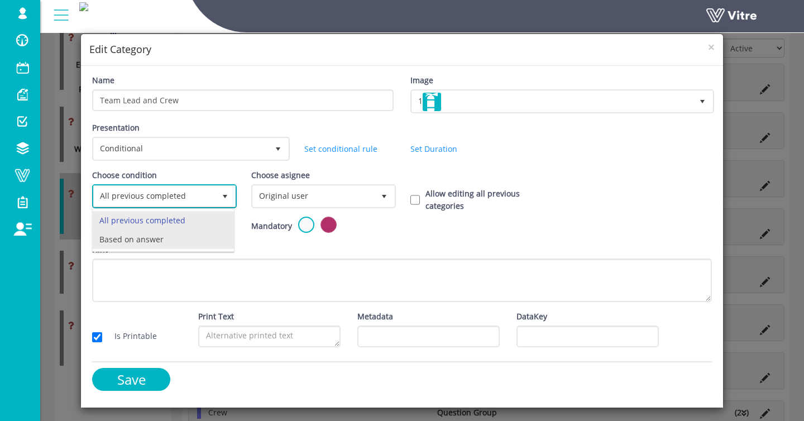
drag, startPoint x: 171, startPoint y: 241, endPoint x: 204, endPoint y: 227, distance: 36.0
click at [172, 241] on li "Based on answer" at bounding box center [163, 239] width 141 height 19
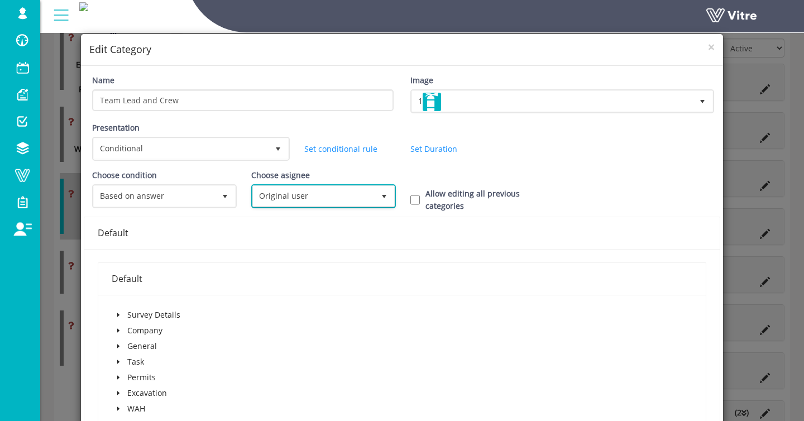
click at [281, 199] on span "Original user" at bounding box center [313, 196] width 121 height 20
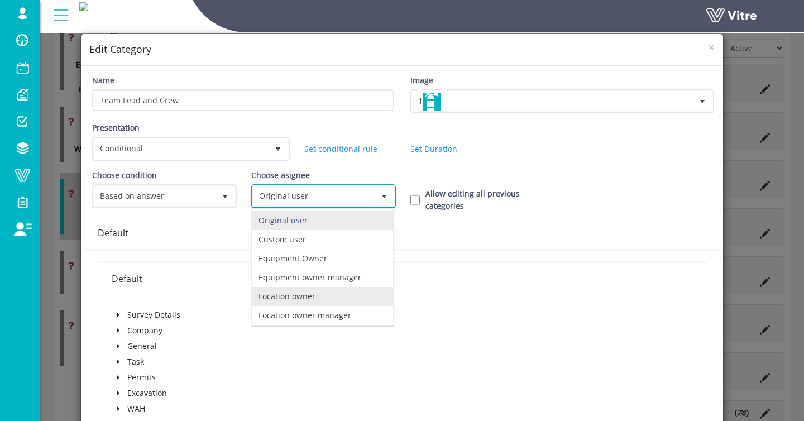
scroll to position [78, 0]
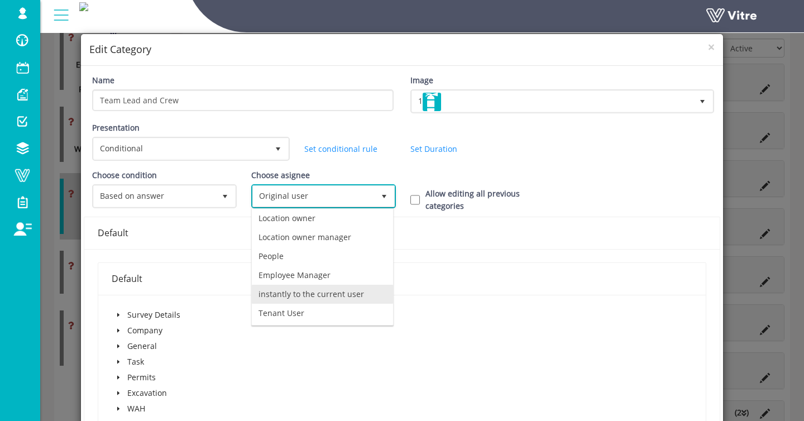
click at [341, 292] on li "instantly to the current user" at bounding box center [322, 294] width 141 height 19
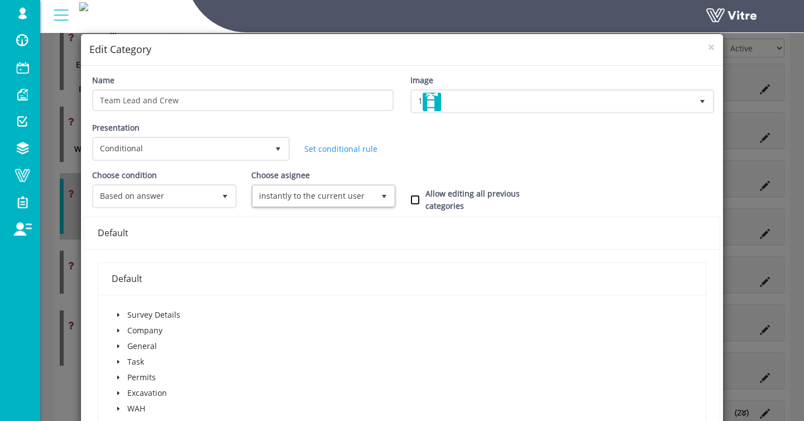
click at [413, 198] on input "Allow editing all previous categories" at bounding box center [414, 200] width 9 height 10
checkbox input "true"
click at [123, 369] on div "Task" at bounding box center [129, 363] width 35 height 16
click at [120, 374] on span at bounding box center [118, 377] width 13 height 13
click at [126, 403] on span at bounding box center [131, 408] width 13 height 13
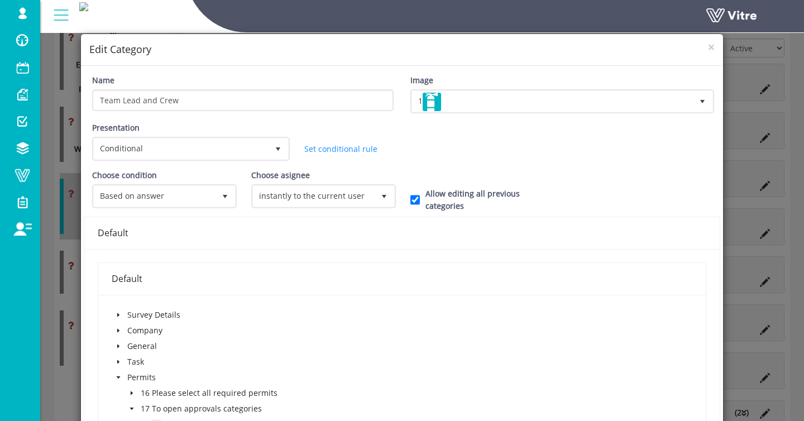
click at [127, 404] on span at bounding box center [131, 408] width 13 height 13
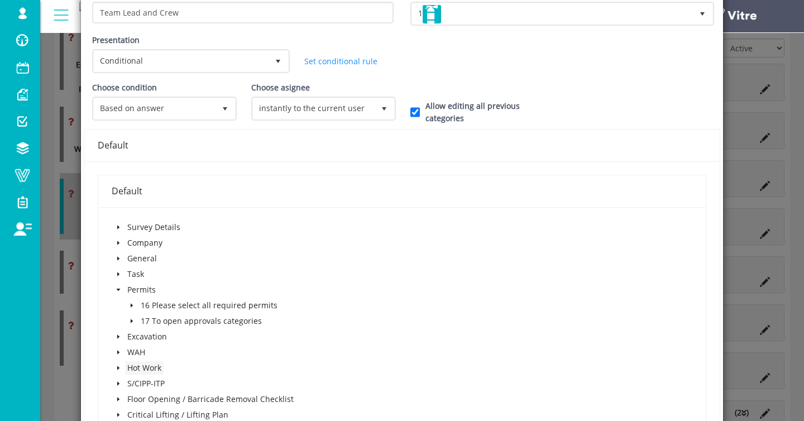
scroll to position [103, 0]
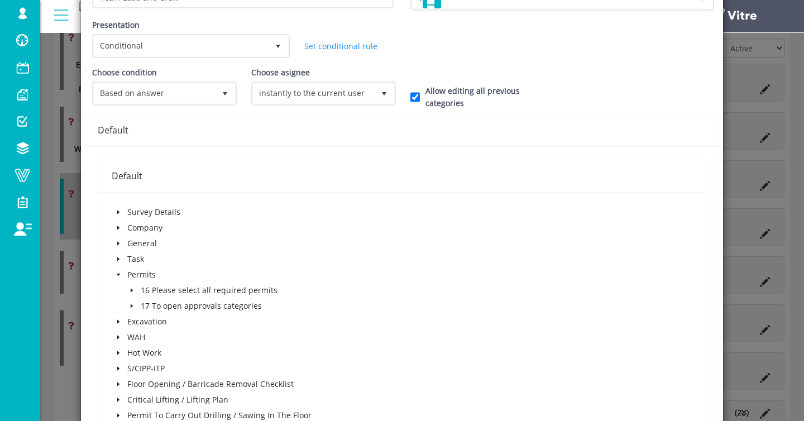
click at [129, 305] on icon "caret-down" at bounding box center [132, 306] width 6 height 6
click at [154, 321] on span at bounding box center [156, 321] width 9 height 9
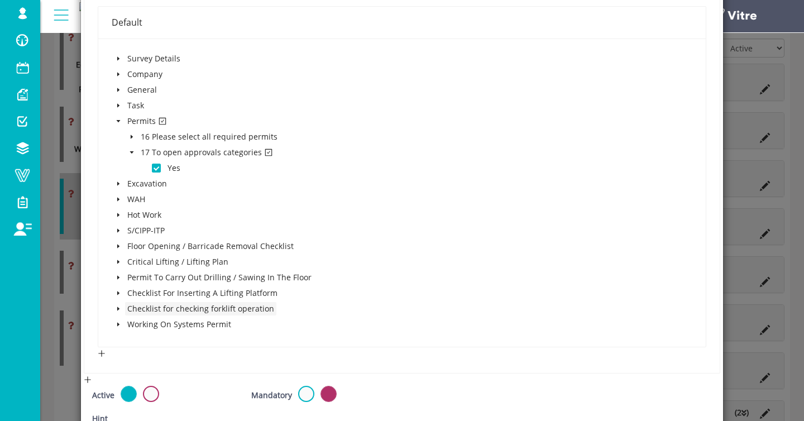
scroll to position [412, 0]
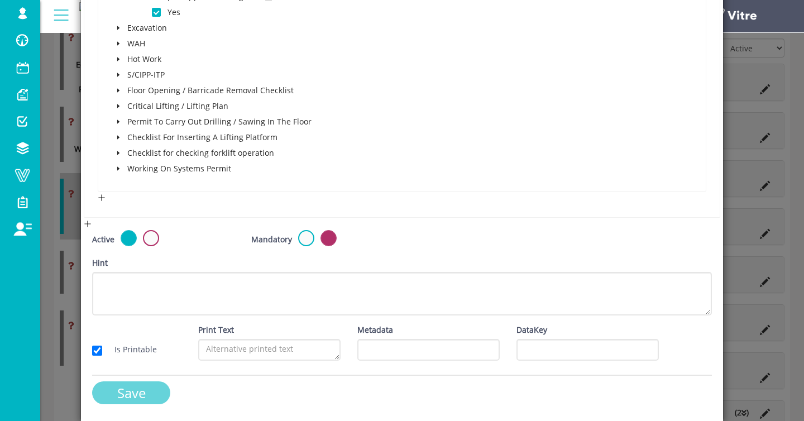
click at [141, 395] on input "Save" at bounding box center [131, 392] width 78 height 23
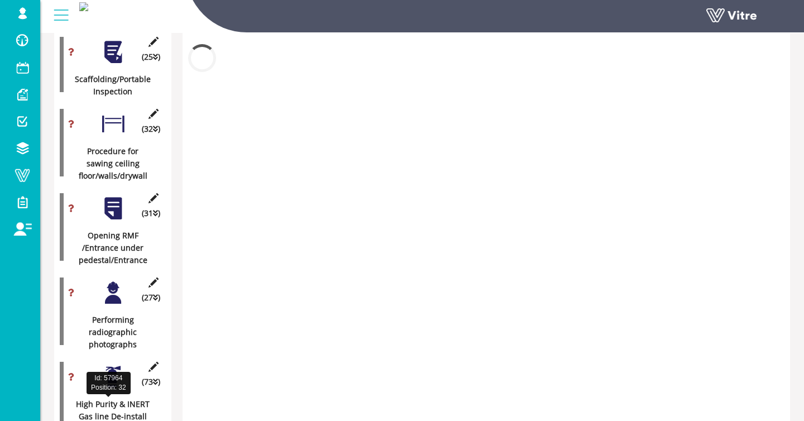
scroll to position [1988, 0]
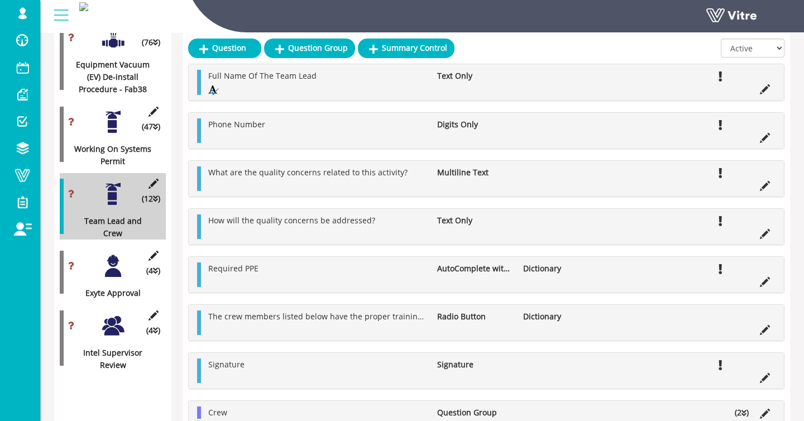
click at [109, 272] on div at bounding box center [113, 266] width 25 height 25
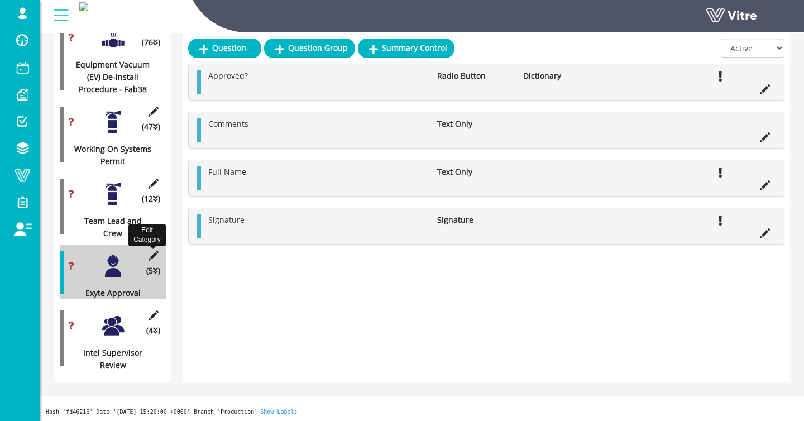
click at [153, 261] on icon at bounding box center [153, 256] width 14 height 10
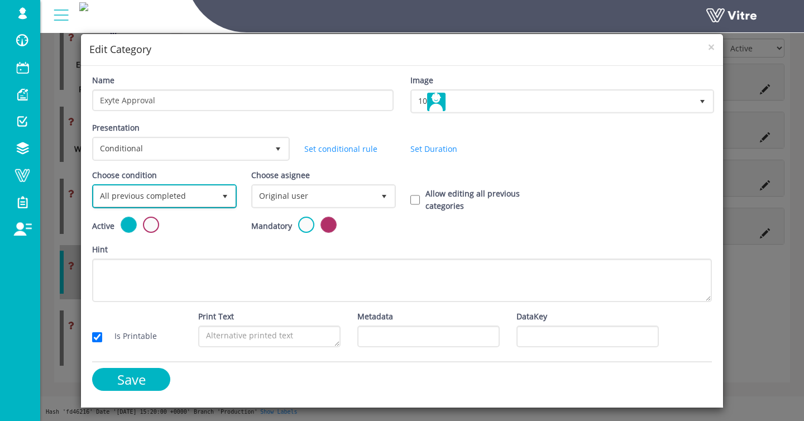
click at [164, 203] on span "All previous completed" at bounding box center [154, 196] width 121 height 20
click at [173, 231] on li "Based on answer" at bounding box center [163, 239] width 141 height 19
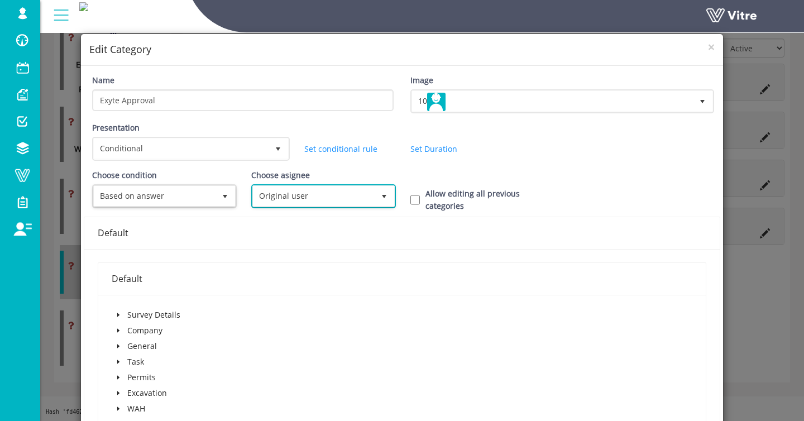
click at [298, 201] on span "Original user" at bounding box center [313, 196] width 121 height 20
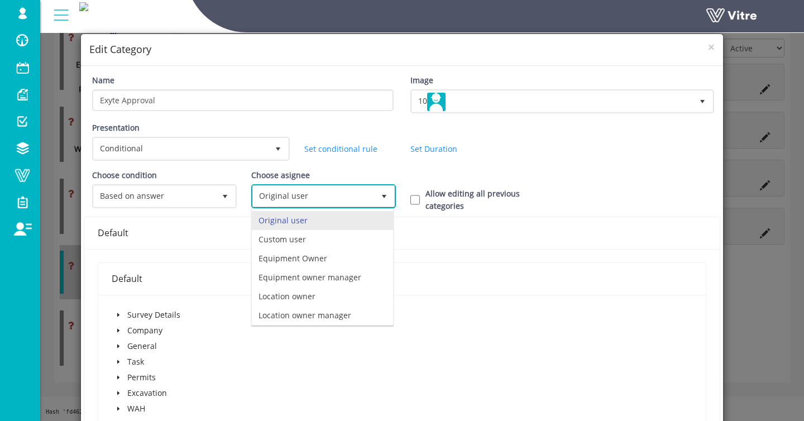
scroll to position [78, 0]
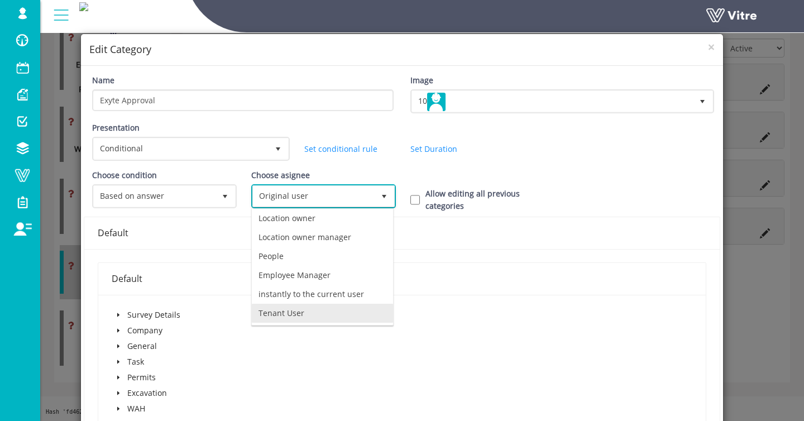
click at [274, 316] on li "Tenant User" at bounding box center [322, 313] width 141 height 19
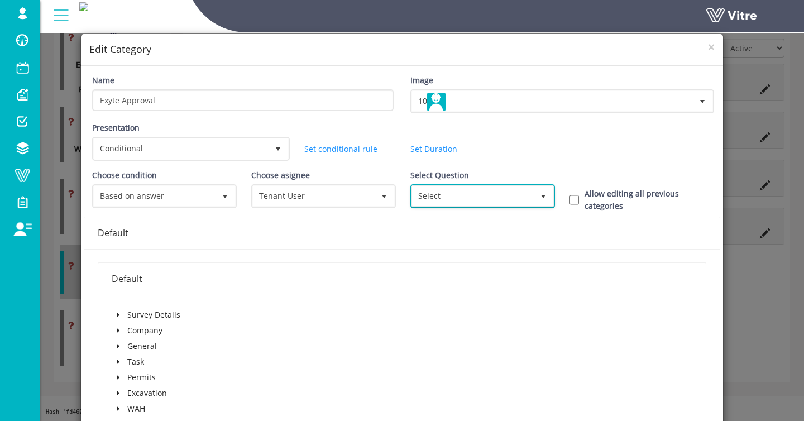
click at [427, 204] on span "Select" at bounding box center [472, 196] width 121 height 20
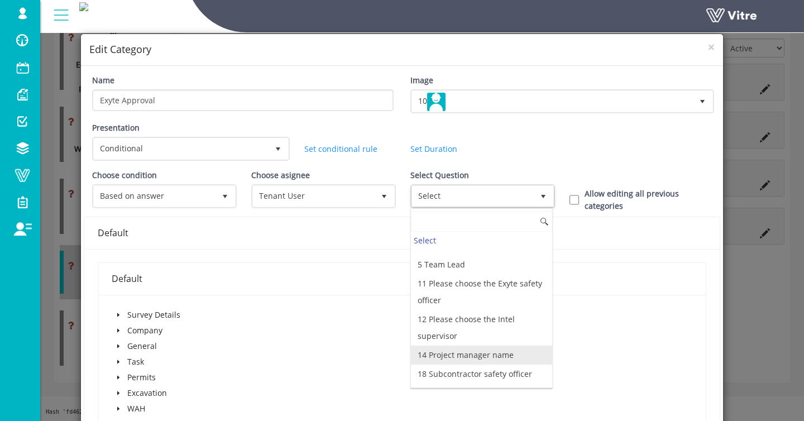
scroll to position [9, 0]
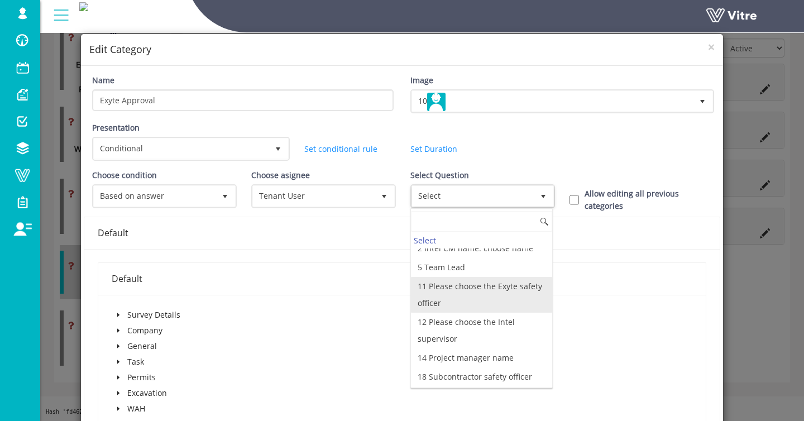
click at [505, 299] on li "11 Please choose the Exyte safety officer" at bounding box center [481, 295] width 141 height 36
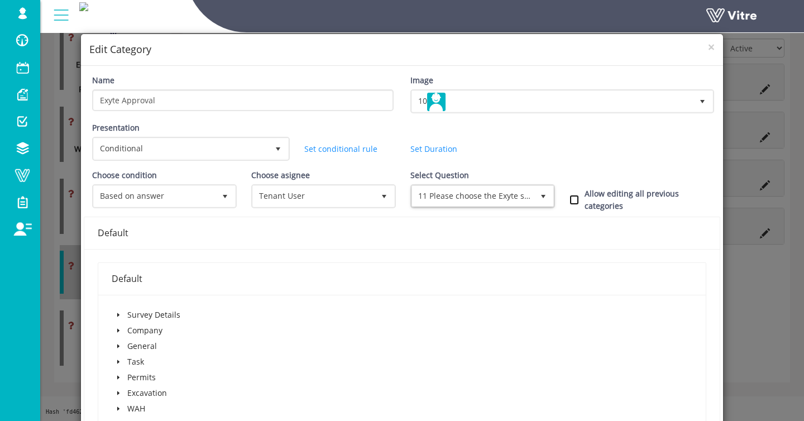
click at [572, 201] on input "Allow editing all previous categories" at bounding box center [574, 200] width 9 height 10
checkbox input "true"
click at [120, 377] on icon "caret-down" at bounding box center [119, 378] width 6 height 6
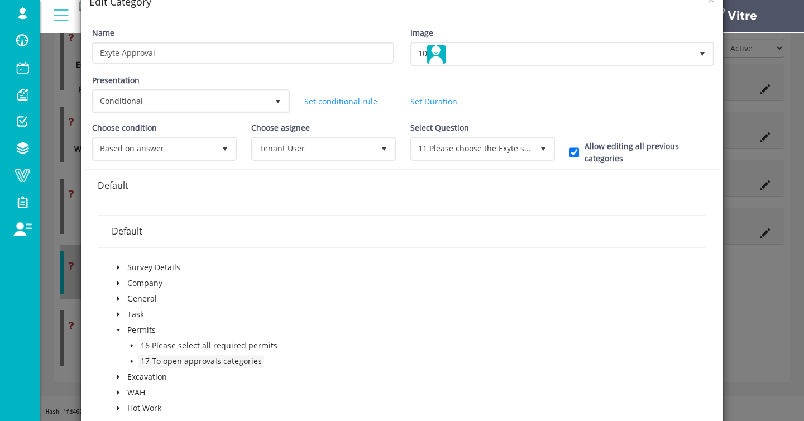
scroll to position [87, 0]
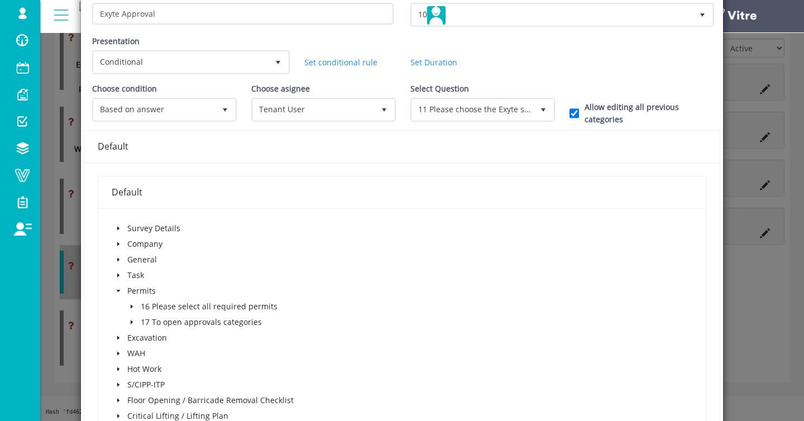
click at [131, 322] on icon "caret-down" at bounding box center [132, 323] width 2 height 4
click at [152, 341] on span at bounding box center [156, 337] width 9 height 9
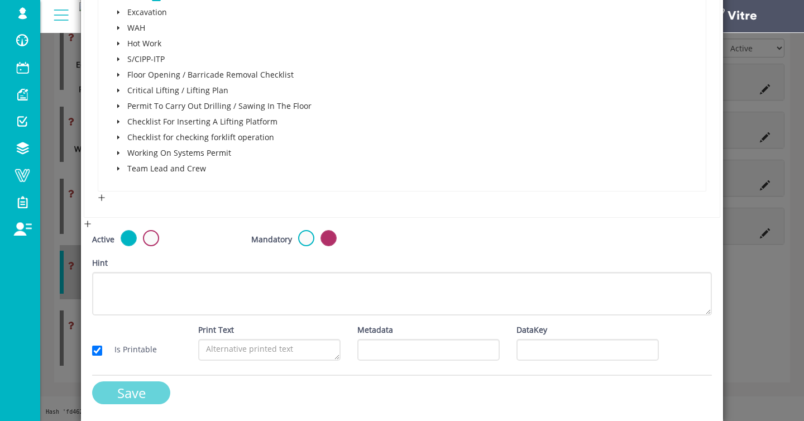
click at [156, 388] on input "Save" at bounding box center [131, 392] width 78 height 23
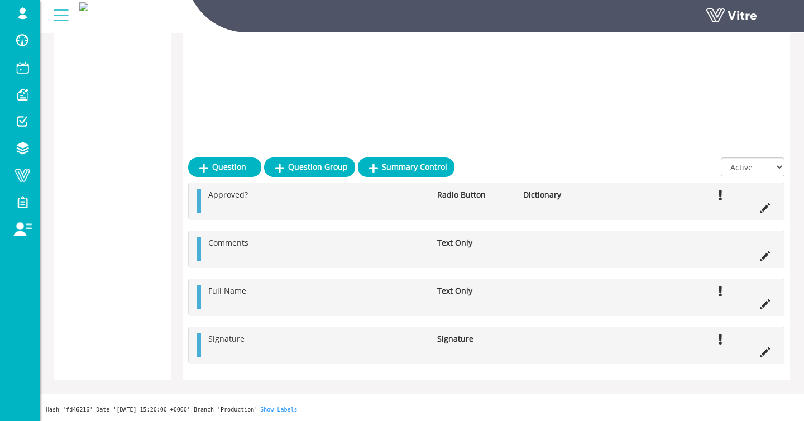
scroll to position [1988, 0]
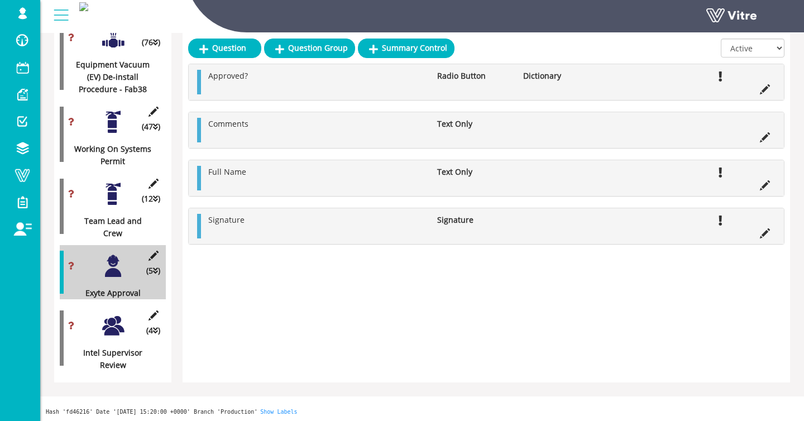
click at [111, 338] on div at bounding box center [113, 325] width 25 height 25
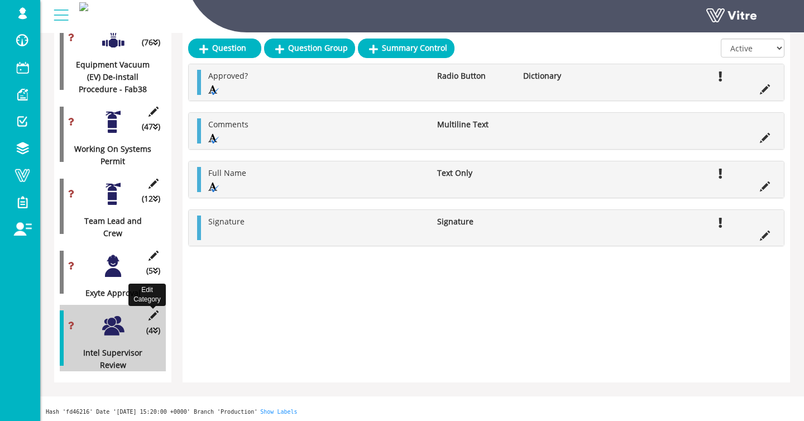
click at [154, 321] on icon at bounding box center [153, 315] width 14 height 10
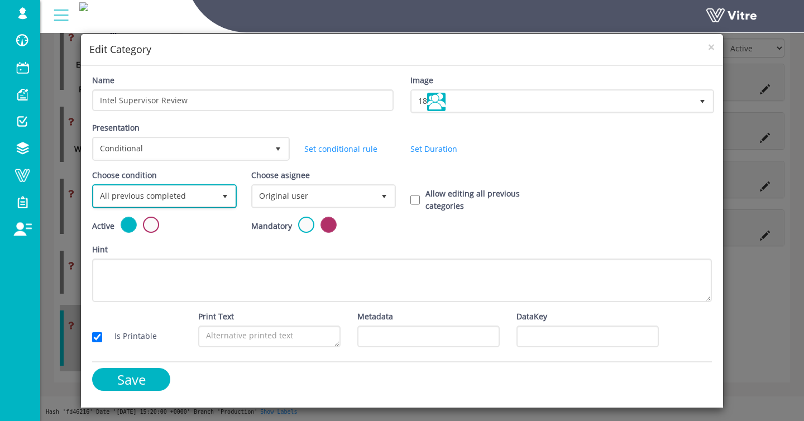
click at [185, 203] on span "All previous completed" at bounding box center [154, 196] width 121 height 20
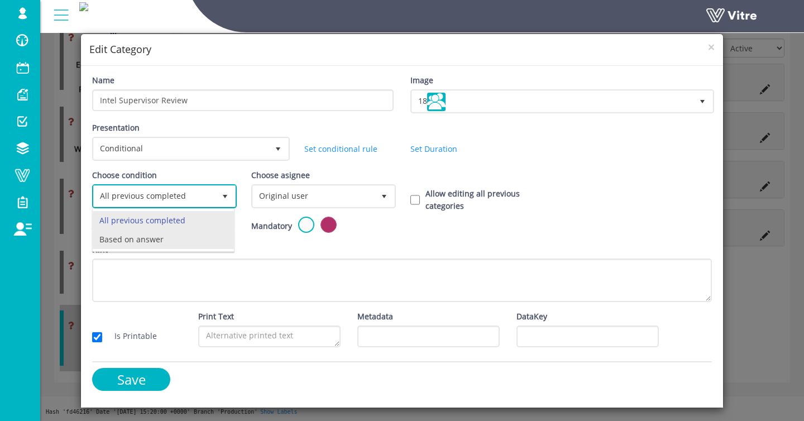
click at [158, 241] on li "Based on answer" at bounding box center [163, 239] width 141 height 19
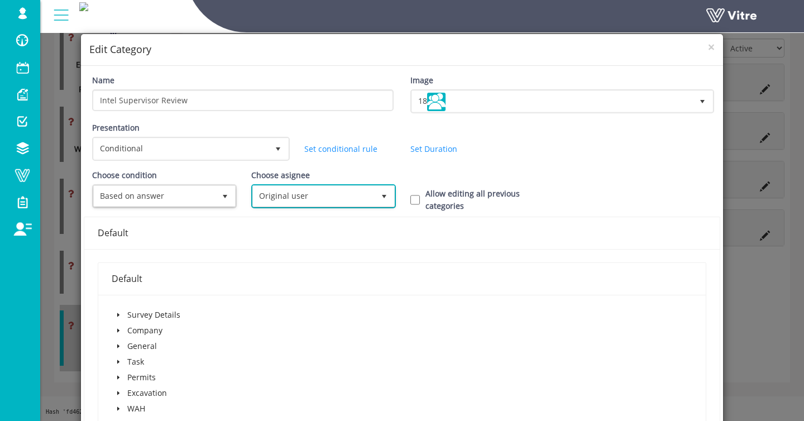
click at [377, 199] on span "select" at bounding box center [384, 196] width 20 height 20
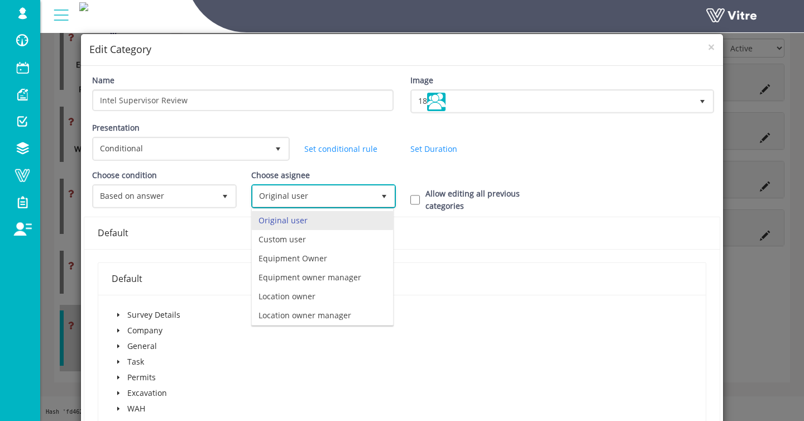
scroll to position [78, 0]
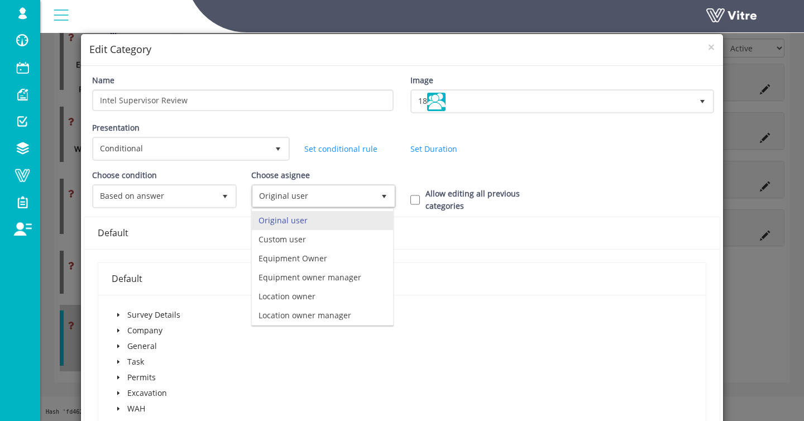
scroll to position [78, 0]
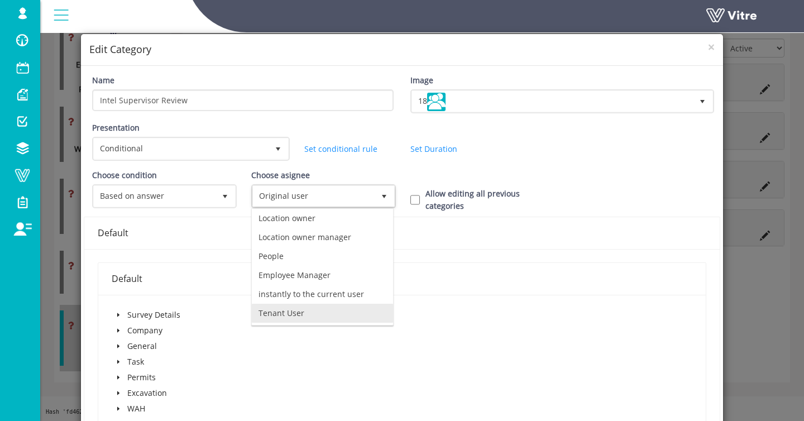
click at [303, 309] on li "Tenant User" at bounding box center [322, 313] width 141 height 19
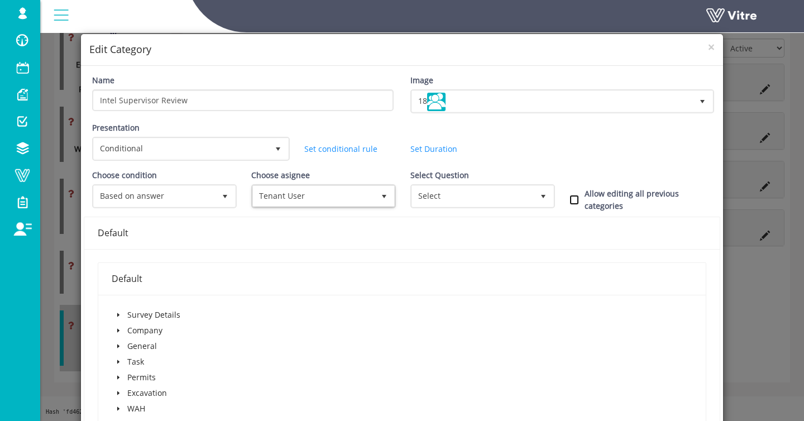
click at [571, 199] on input "Allow editing all previous categories" at bounding box center [574, 200] width 9 height 10
checkbox input "true"
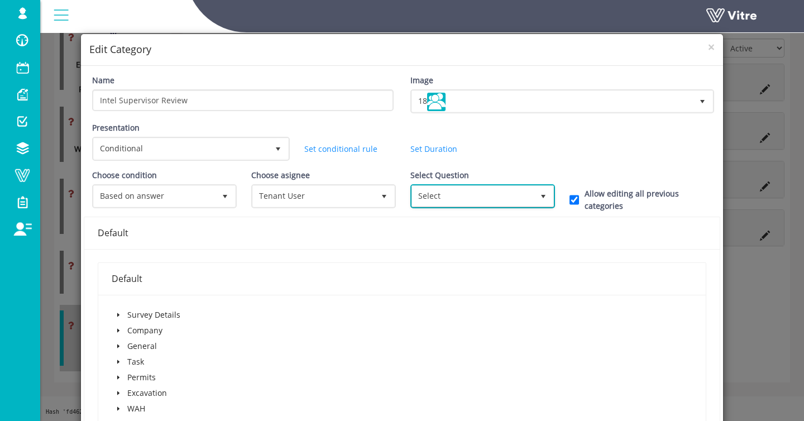
click at [539, 198] on span "select" at bounding box center [543, 196] width 9 height 9
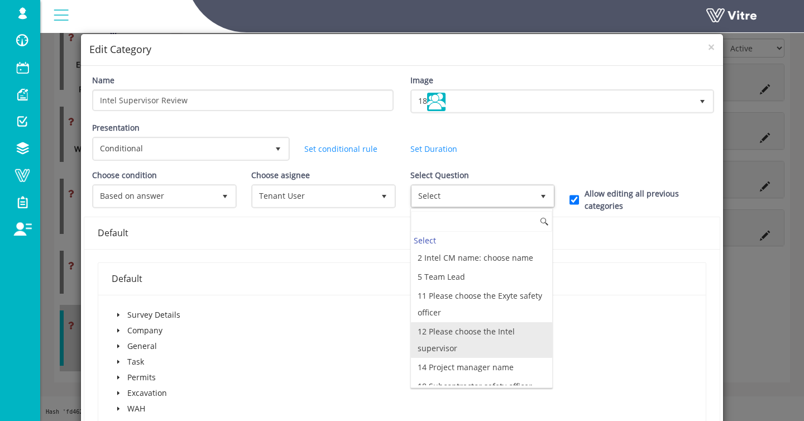
click at [523, 327] on li "12 Please choose the Intel supervisor" at bounding box center [481, 340] width 141 height 36
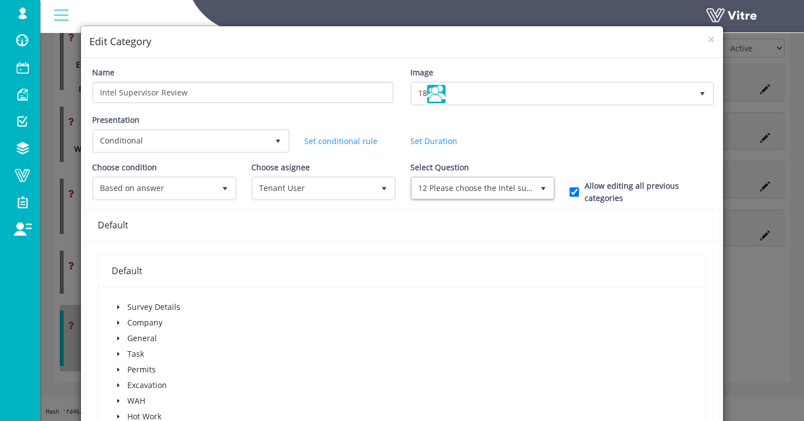
click at [119, 369] on icon "caret-down" at bounding box center [118, 370] width 2 height 4
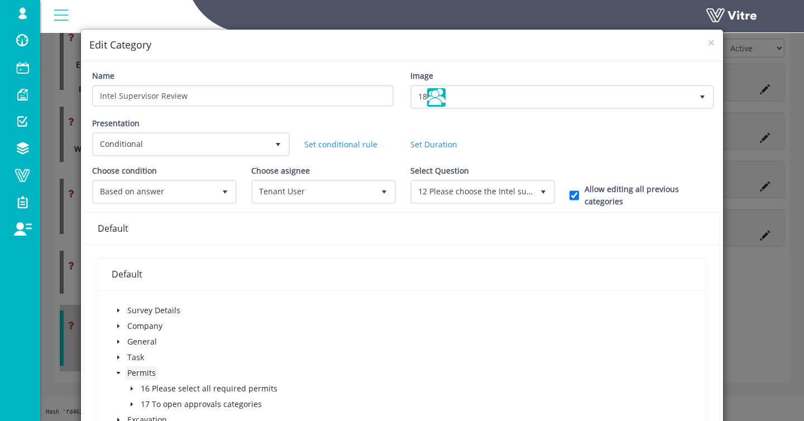
scroll to position [0, 0]
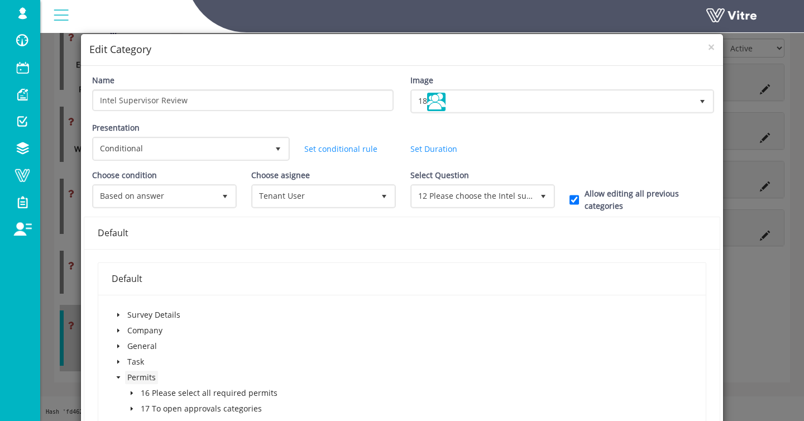
click at [130, 383] on span "Permits" at bounding box center [141, 377] width 33 height 13
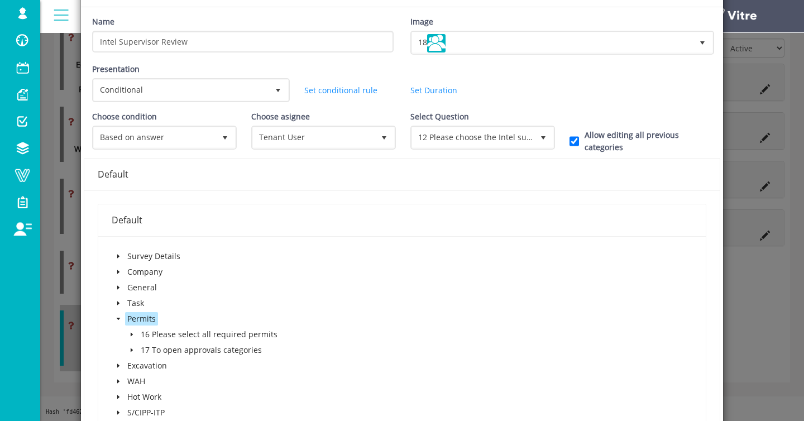
scroll to position [80, 0]
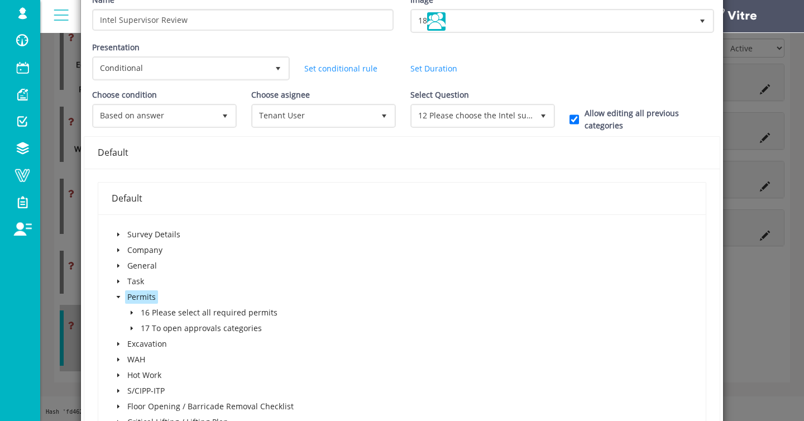
click at [127, 330] on span at bounding box center [131, 328] width 13 height 13
click at [160, 346] on span at bounding box center [156, 344] width 9 height 9
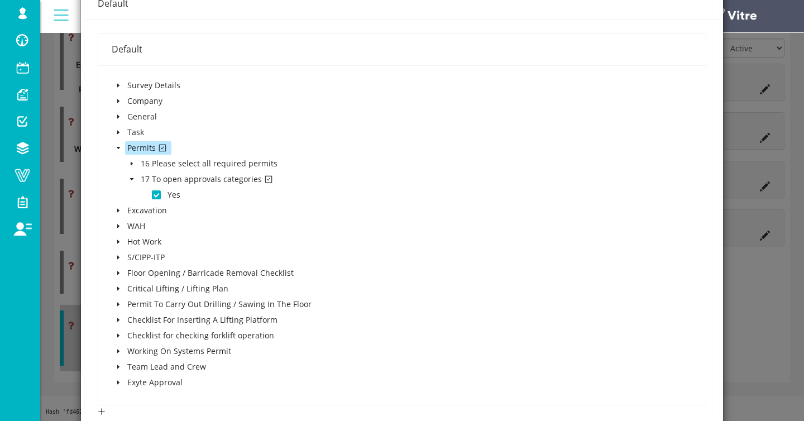
scroll to position [443, 0]
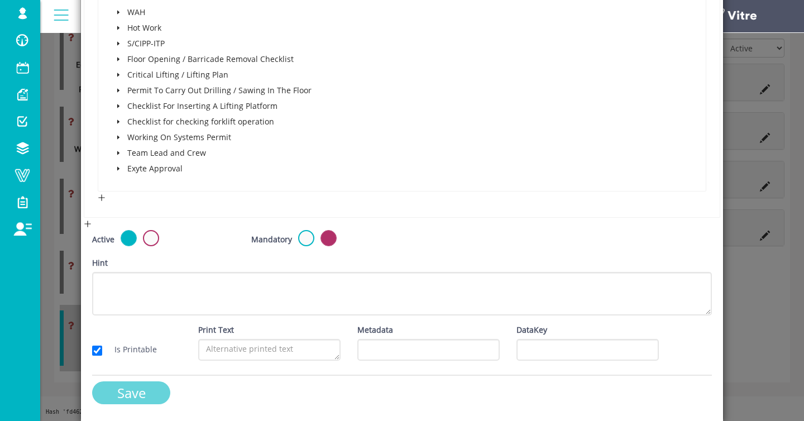
click at [147, 395] on input "Save" at bounding box center [131, 392] width 78 height 23
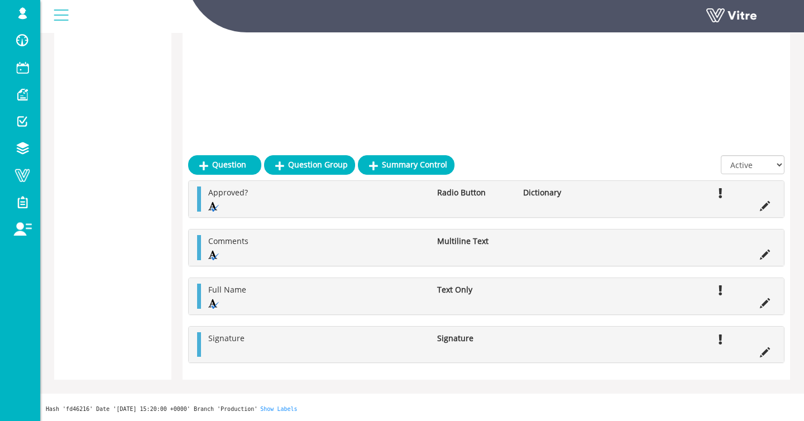
scroll to position [1988, 0]
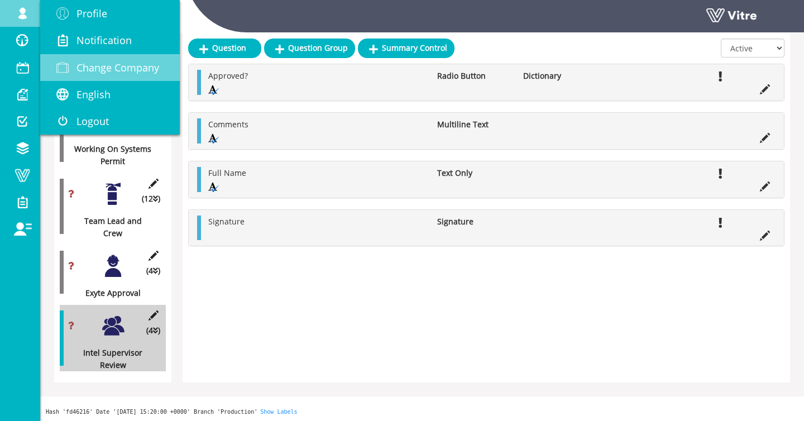
click at [123, 68] on span "Change Company" at bounding box center [118, 67] width 83 height 13
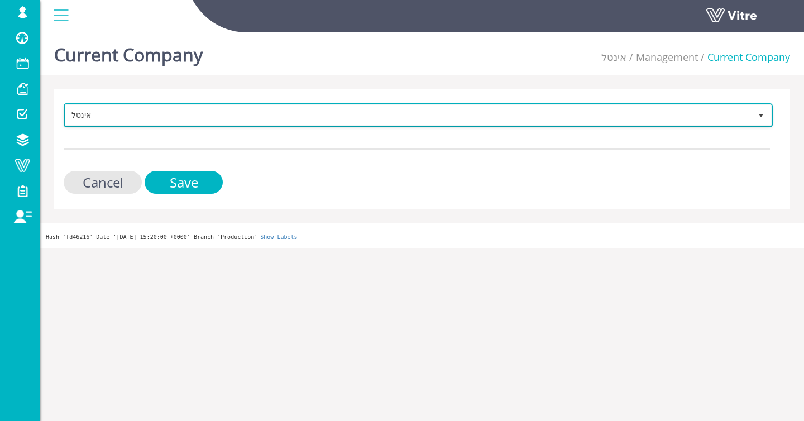
click at [135, 109] on span "אינטל" at bounding box center [408, 115] width 686 height 20
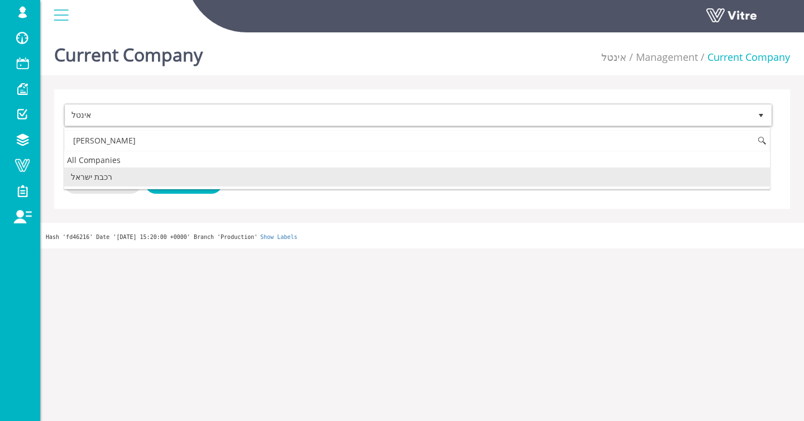
type input "י"
drag, startPoint x: 107, startPoint y: 173, endPoint x: 120, endPoint y: 176, distance: 13.7
click at [107, 174] on li "HaifaSafe" at bounding box center [417, 177] width 706 height 19
type input "haifa"
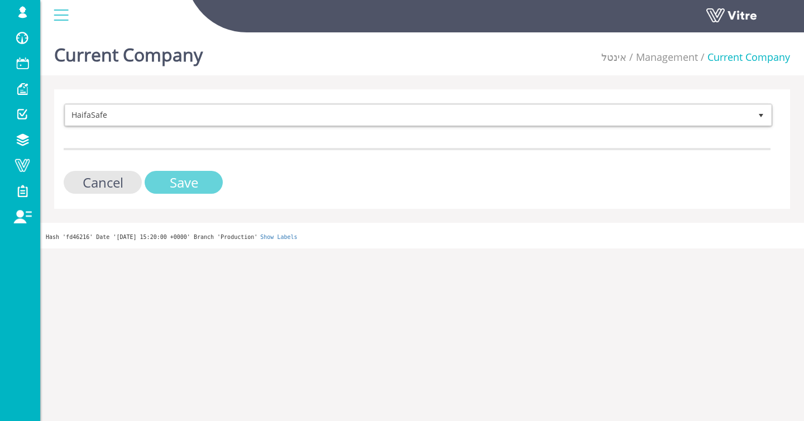
click at [157, 179] on input "Save" at bounding box center [184, 182] width 78 height 23
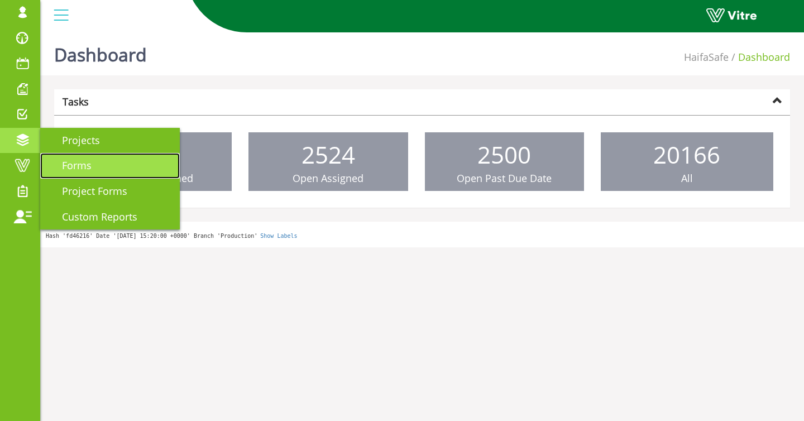
click at [65, 162] on span "Forms" at bounding box center [70, 165] width 43 height 13
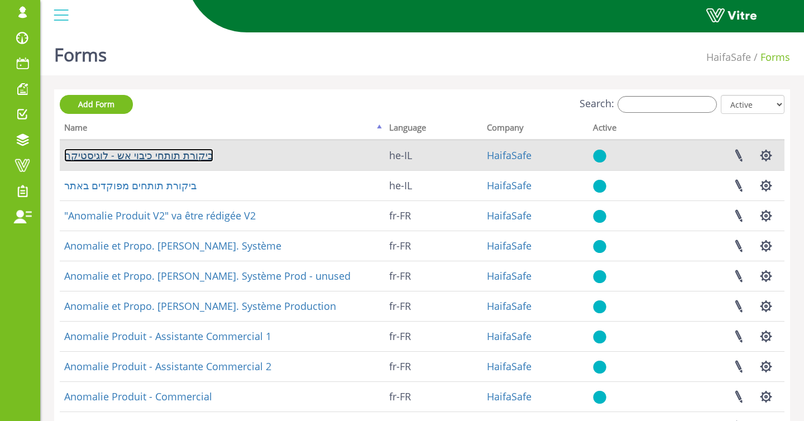
click at [101, 160] on link "ביקורת תותחי כיבוי אש - לוגיסטיקה" at bounding box center [138, 155] width 149 height 13
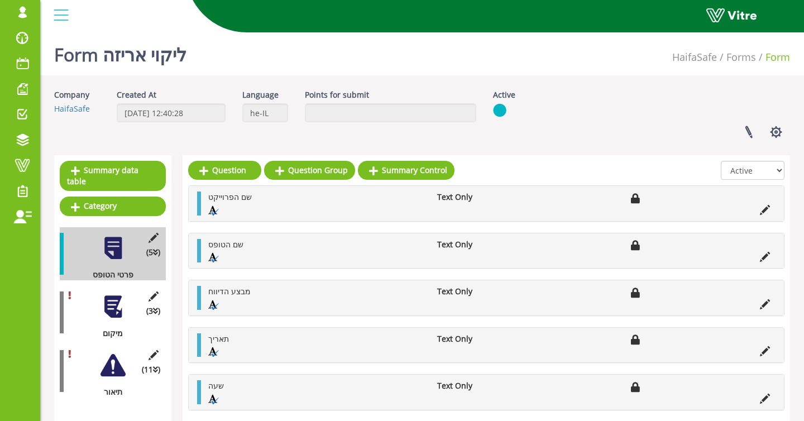
click at [118, 301] on div at bounding box center [113, 306] width 25 height 25
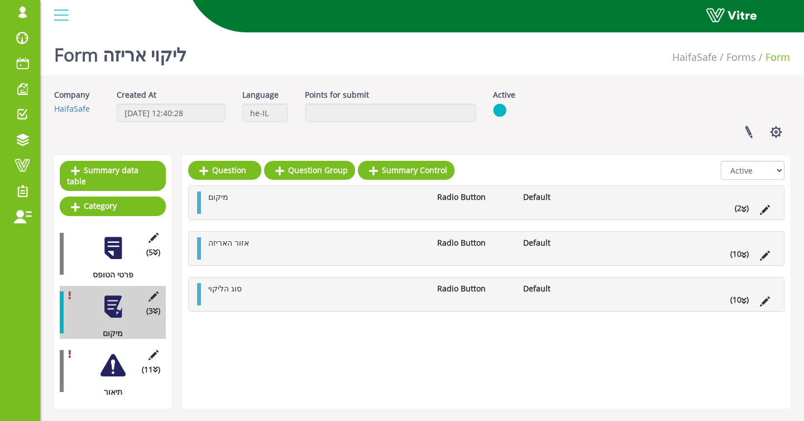
click at [243, 202] on li "מיקום" at bounding box center [317, 197] width 229 height 11
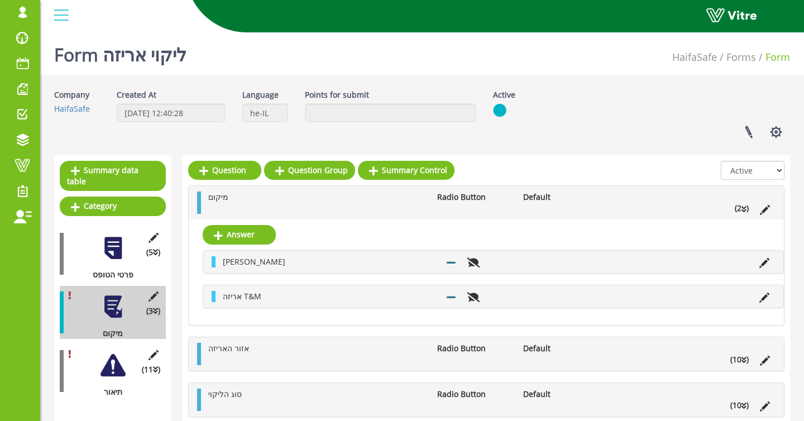
click at [303, 359] on ul "אזור האריזה Radio Button Default (10 )" at bounding box center [489, 354] width 573 height 22
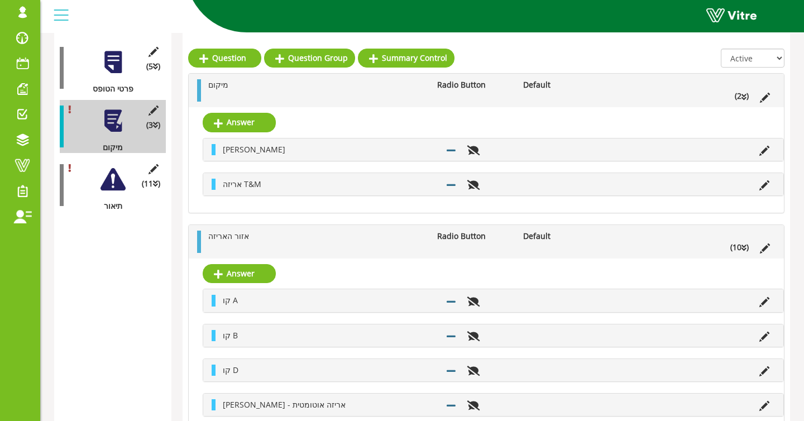
scroll to position [187, 0]
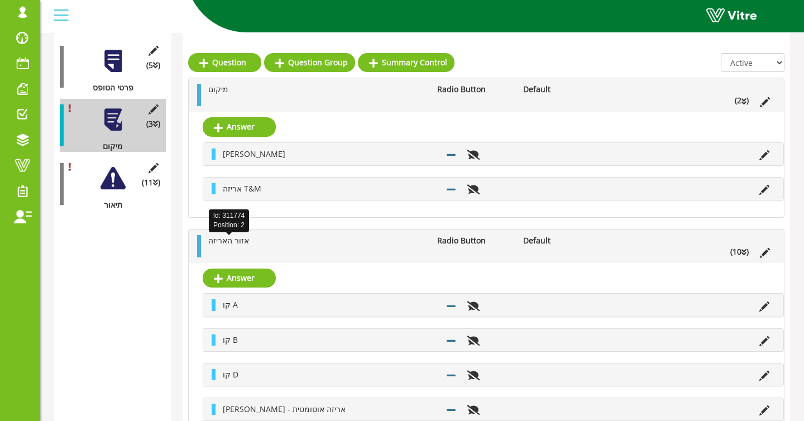
click at [232, 241] on span "אזור האריזה" at bounding box center [228, 240] width 41 height 11
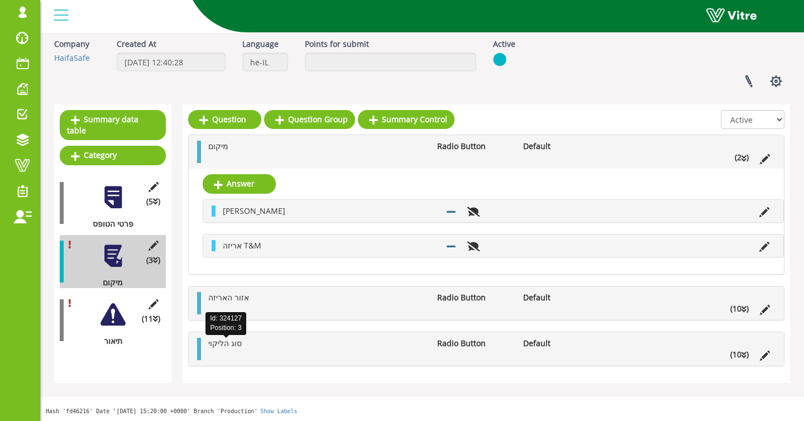
click at [223, 342] on span "סוג הליקוי" at bounding box center [225, 343] width 34 height 11
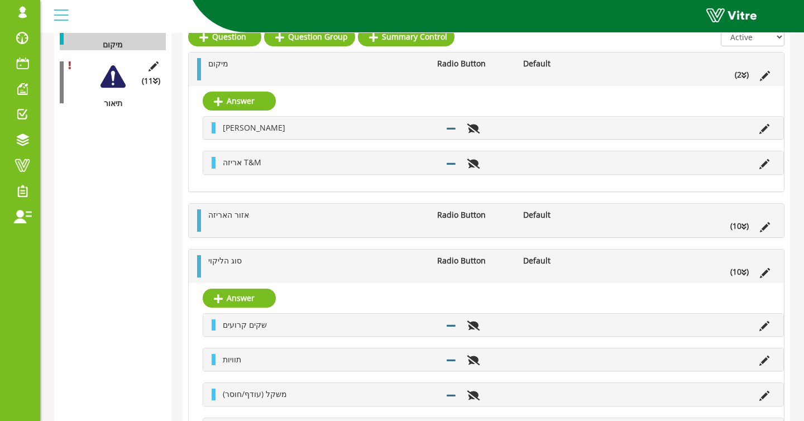
scroll to position [288, 0]
